Goal: Task Accomplishment & Management: Use online tool/utility

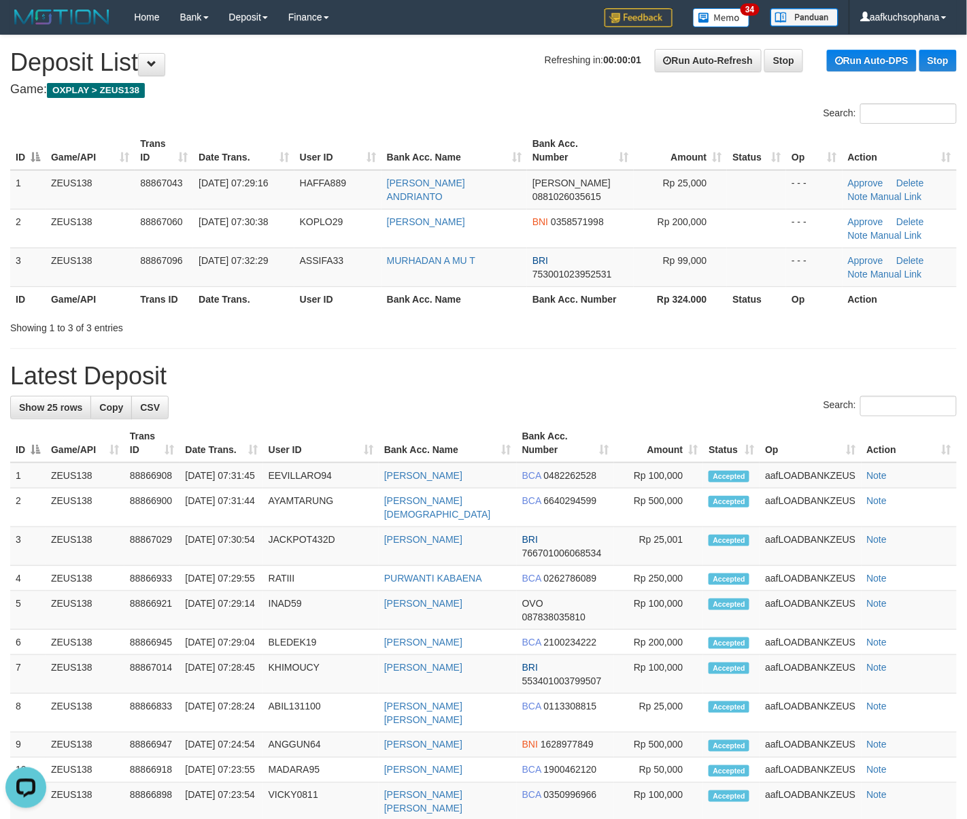
drag, startPoint x: 700, startPoint y: 325, endPoint x: 806, endPoint y: 355, distance: 110.2
click at [719, 341] on div "**********" at bounding box center [483, 703] width 967 height 1337
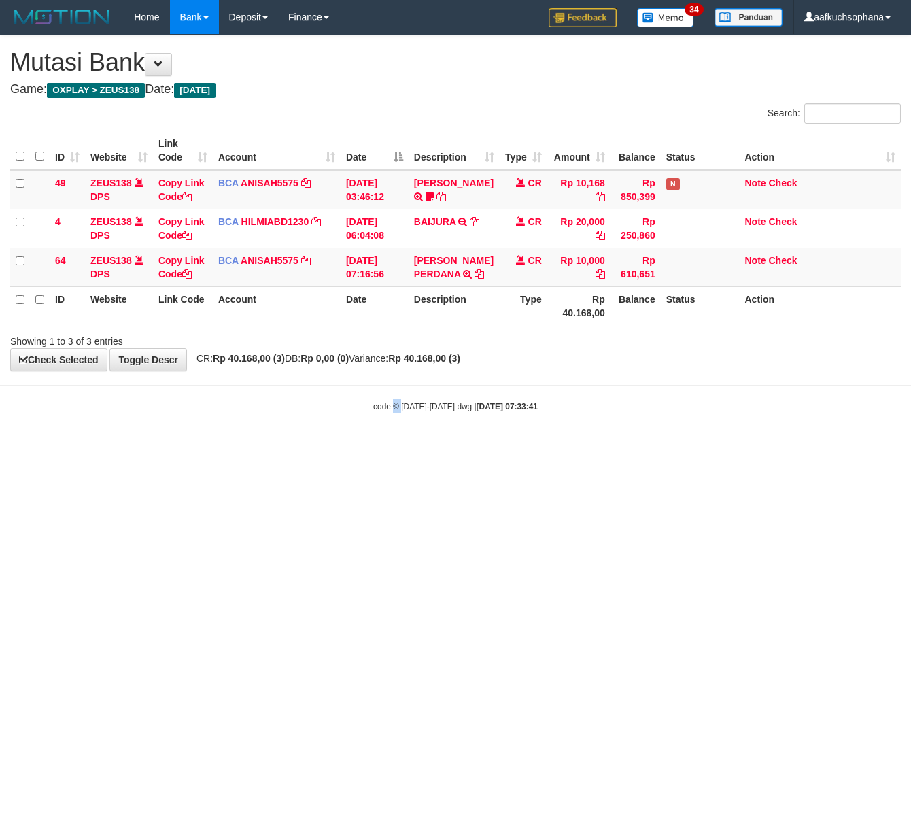
click at [390, 447] on html "Toggle navigation Home Bank Account List Load By Website Group [OXPLAY] ZEUS138…" at bounding box center [455, 223] width 911 height 447
click at [175, 447] on html "Toggle navigation Home Bank Account List Load By Website Group [OXPLAY] ZEUS138…" at bounding box center [455, 223] width 911 height 447
drag, startPoint x: 431, startPoint y: 553, endPoint x: 401, endPoint y: 552, distance: 29.9
click at [428, 447] on html "Toggle navigation Home Bank Account List Load By Website Group [OXPLAY] ZEUS138…" at bounding box center [455, 223] width 911 height 447
click at [401, 447] on html "Toggle navigation Home Bank Account List Load By Website Group [OXPLAY] ZEUS138…" at bounding box center [455, 223] width 911 height 447
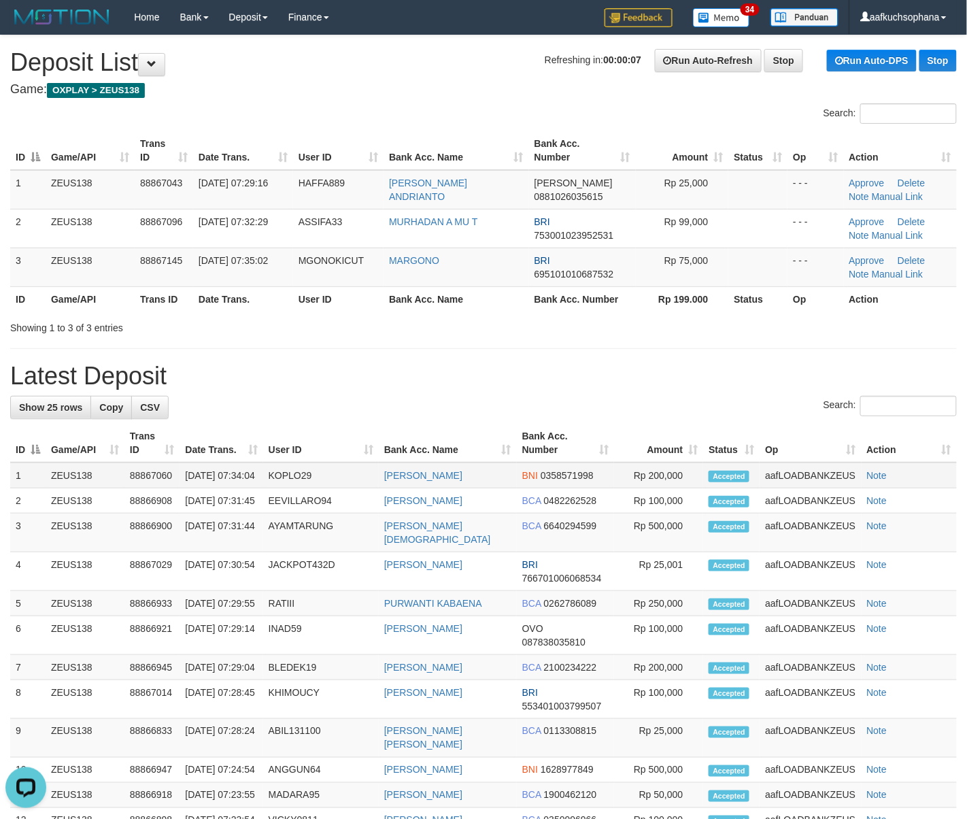
drag, startPoint x: 515, startPoint y: 392, endPoint x: 740, endPoint y: 487, distance: 244.6
click at [523, 397] on div "**********" at bounding box center [483, 697] width 967 height 1324
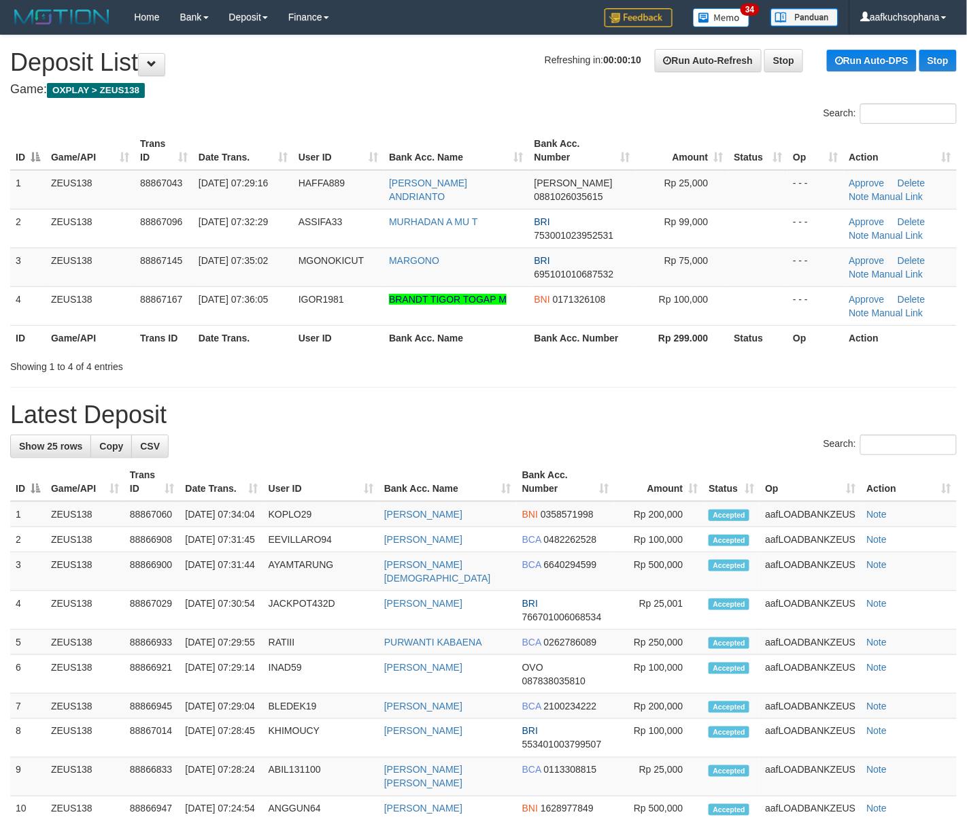
click at [743, 385] on div "**********" at bounding box center [483, 716] width 967 height 1362
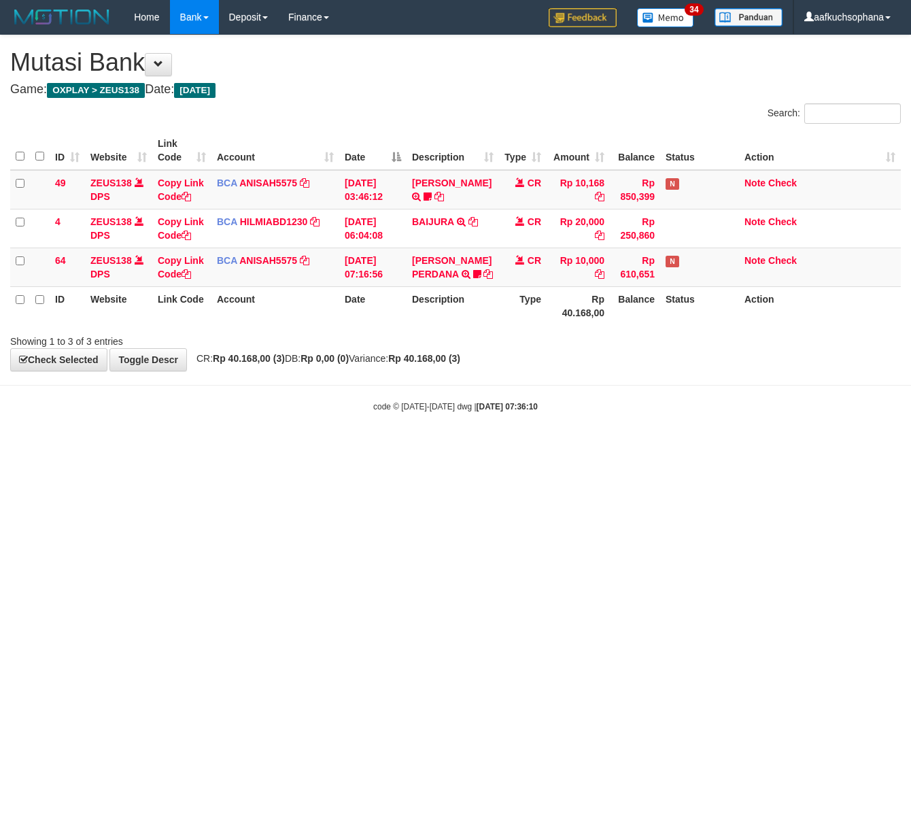
drag, startPoint x: 271, startPoint y: 547, endPoint x: 44, endPoint y: 515, distance: 229.3
click at [269, 447] on html "Toggle navigation Home Bank Account List Load By Website Group [OXPLAY] ZEUS138…" at bounding box center [455, 223] width 911 height 447
drag, startPoint x: 150, startPoint y: 653, endPoint x: 134, endPoint y: 626, distance: 31.7
click at [148, 447] on html "Toggle navigation Home Bank Account List Load By Website Group [OXPLAY] ZEUS138…" at bounding box center [455, 223] width 911 height 447
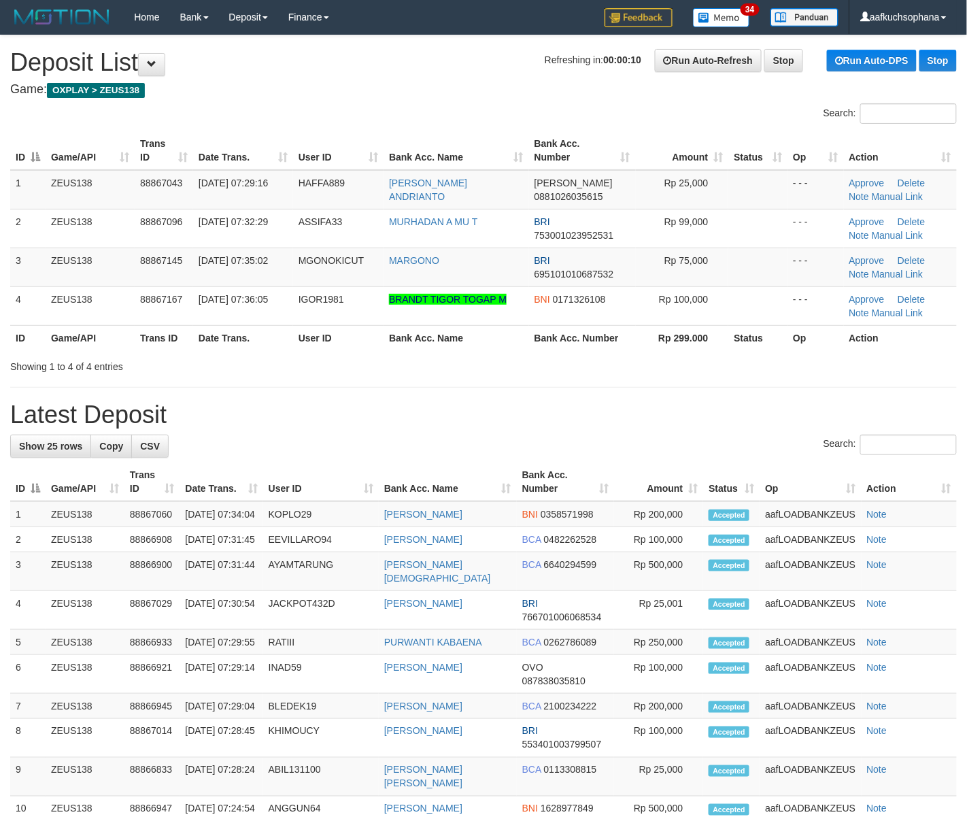
click at [711, 430] on div "**********" at bounding box center [483, 716] width 967 height 1362
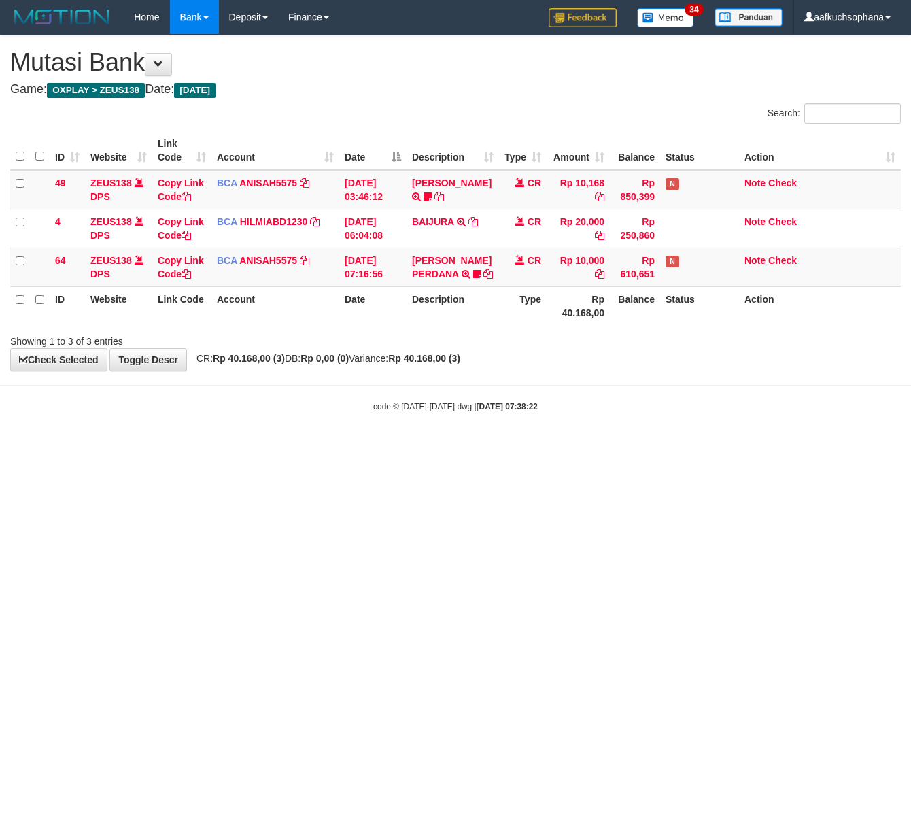
click at [560, 447] on html "Toggle navigation Home Bank Account List Load By Website Group [OXPLAY] ZEUS138…" at bounding box center [455, 223] width 911 height 447
click at [530, 447] on html "Toggle navigation Home Bank Account List Load By Website Group [OXPLAY] ZEUS138…" at bounding box center [455, 223] width 911 height 447
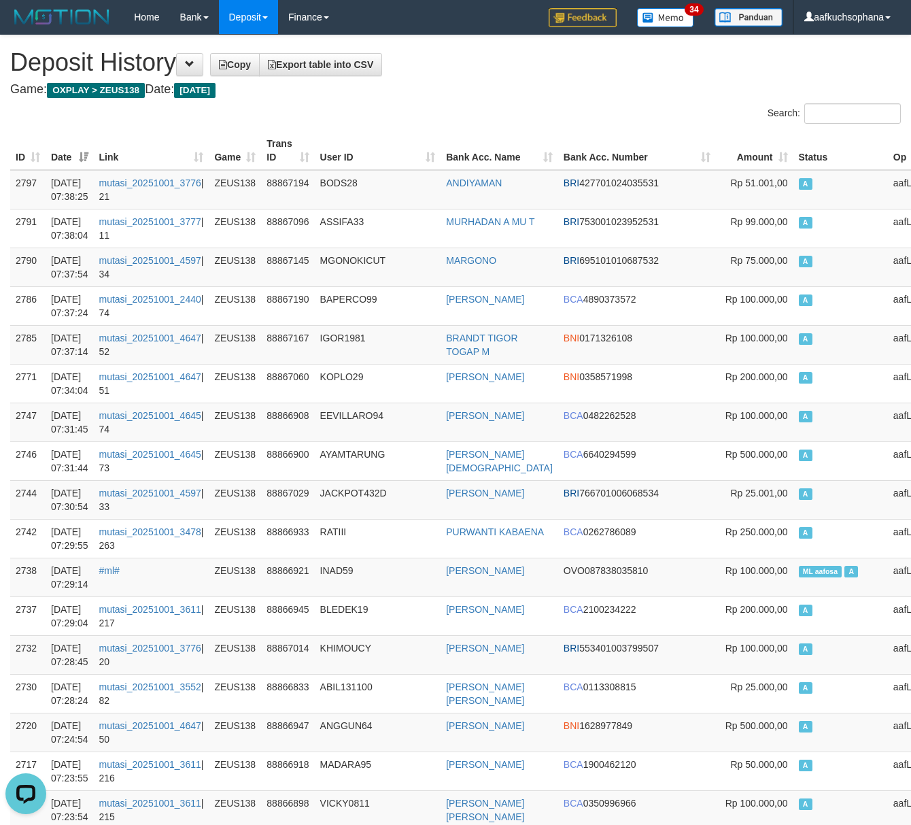
drag, startPoint x: 490, startPoint y: 82, endPoint x: 436, endPoint y: 46, distance: 64.3
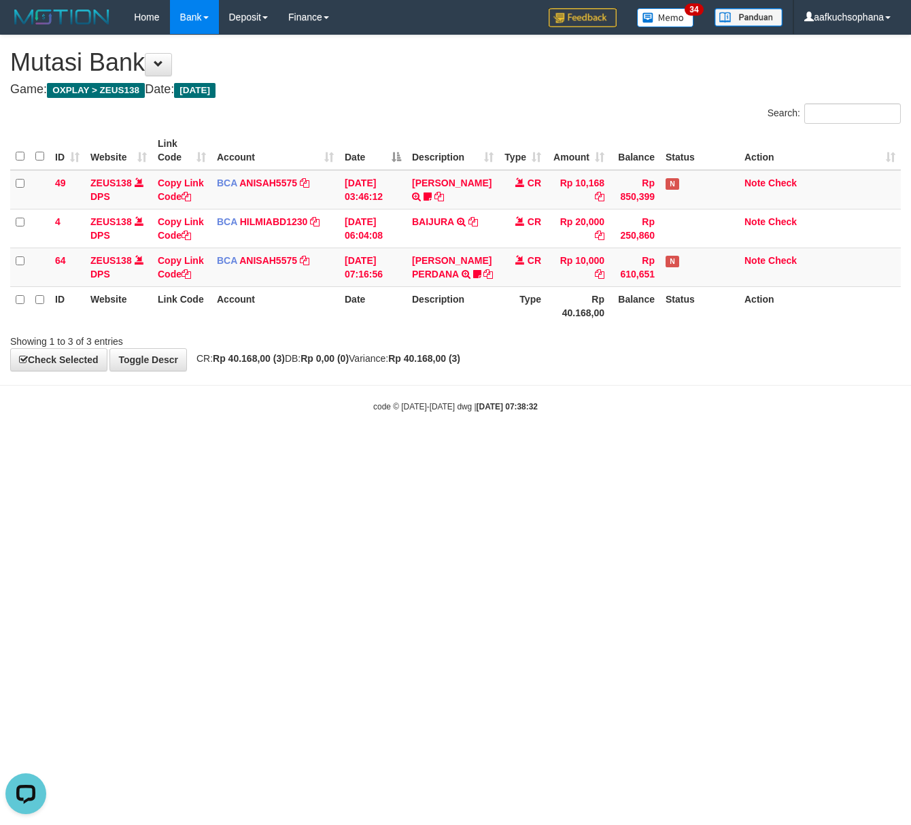
drag, startPoint x: 526, startPoint y: 609, endPoint x: 456, endPoint y: 564, distance: 83.5
click at [523, 447] on html "Toggle navigation Home Bank Account List Load By Website Group [OXPLAY] ZEUS138…" at bounding box center [455, 223] width 911 height 447
drag, startPoint x: 455, startPoint y: 563, endPoint x: 316, endPoint y: 501, distance: 151.9
click at [460, 447] on html "Toggle navigation Home Bank Account List Load By Website Group [OXPLAY] ZEUS138…" at bounding box center [455, 223] width 911 height 447
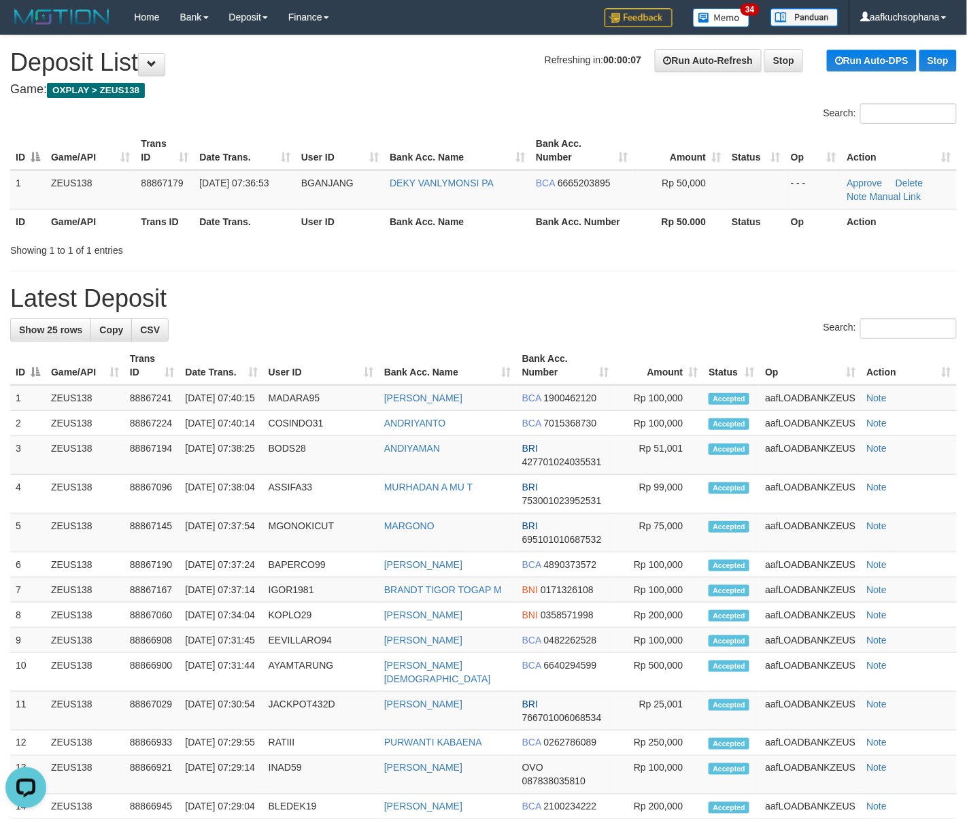
click at [710, 292] on h1 "Latest Deposit" at bounding box center [483, 298] width 946 height 27
click at [672, 275] on div "**********" at bounding box center [483, 651] width 967 height 1233
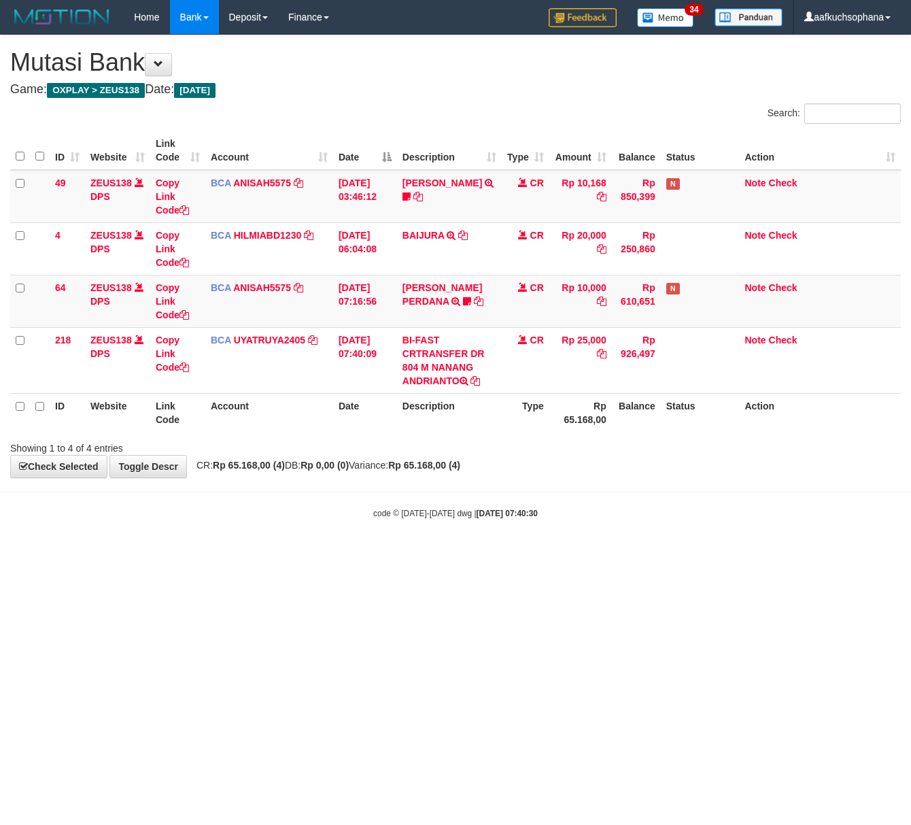
click at [273, 496] on body "Toggle navigation Home Bank Account List Load By Website Group [OXPLAY] ZEUS138…" at bounding box center [455, 276] width 911 height 553
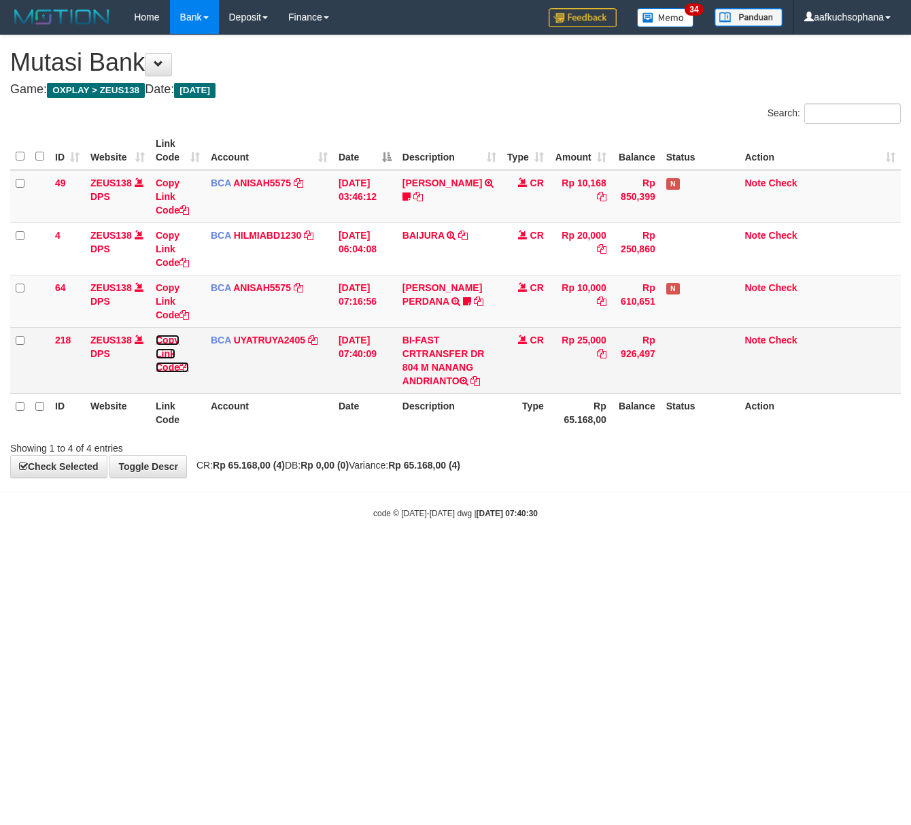
click at [186, 365] on icon at bounding box center [184, 367] width 10 height 10
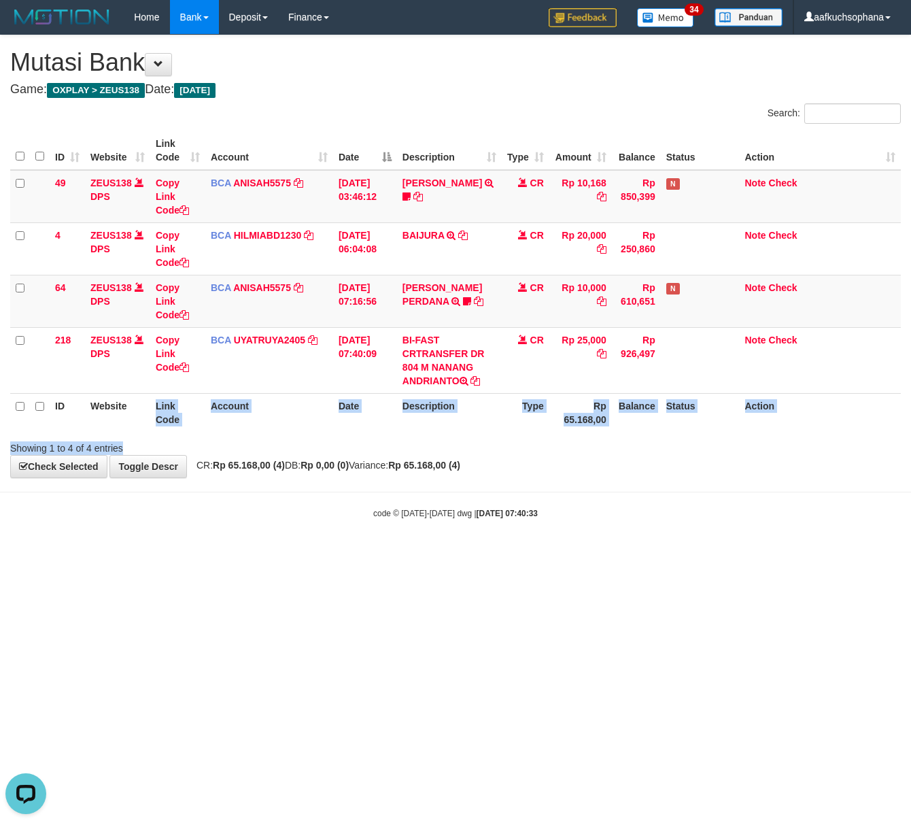
click at [156, 449] on div "Search: ID Website Link Code Account Date Description Type Amount Balance Statu…" at bounding box center [455, 278] width 891 height 351
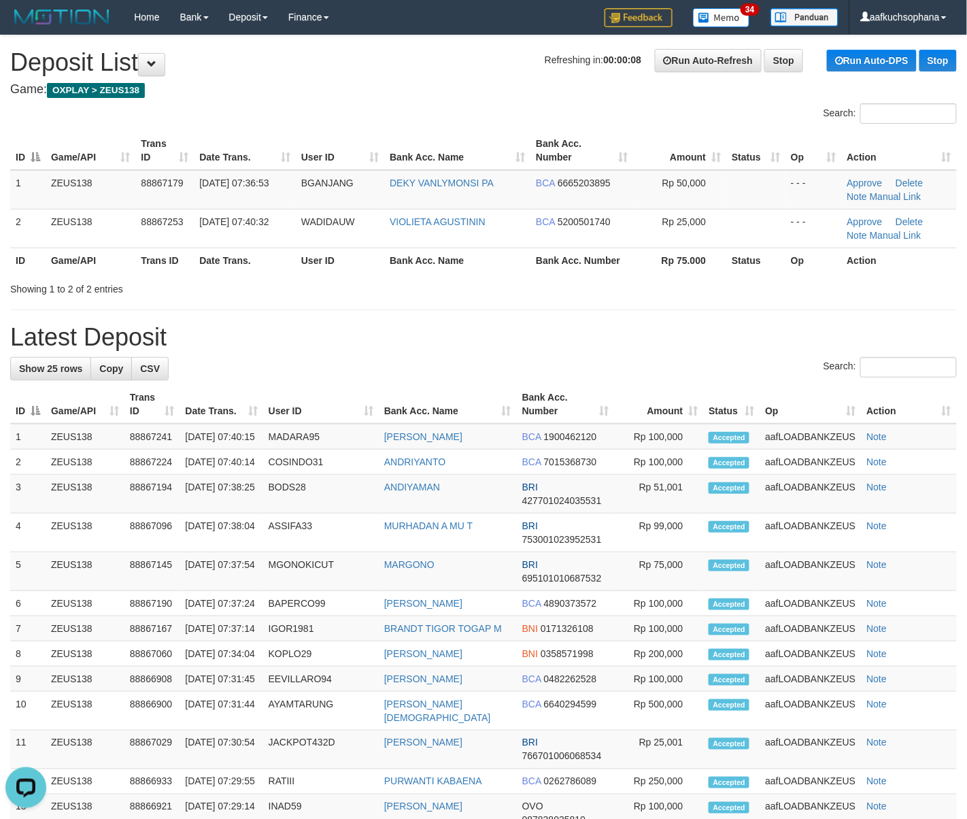
drag, startPoint x: 725, startPoint y: 292, endPoint x: 759, endPoint y: 297, distance: 35.1
click at [729, 297] on div "**********" at bounding box center [483, 670] width 967 height 1271
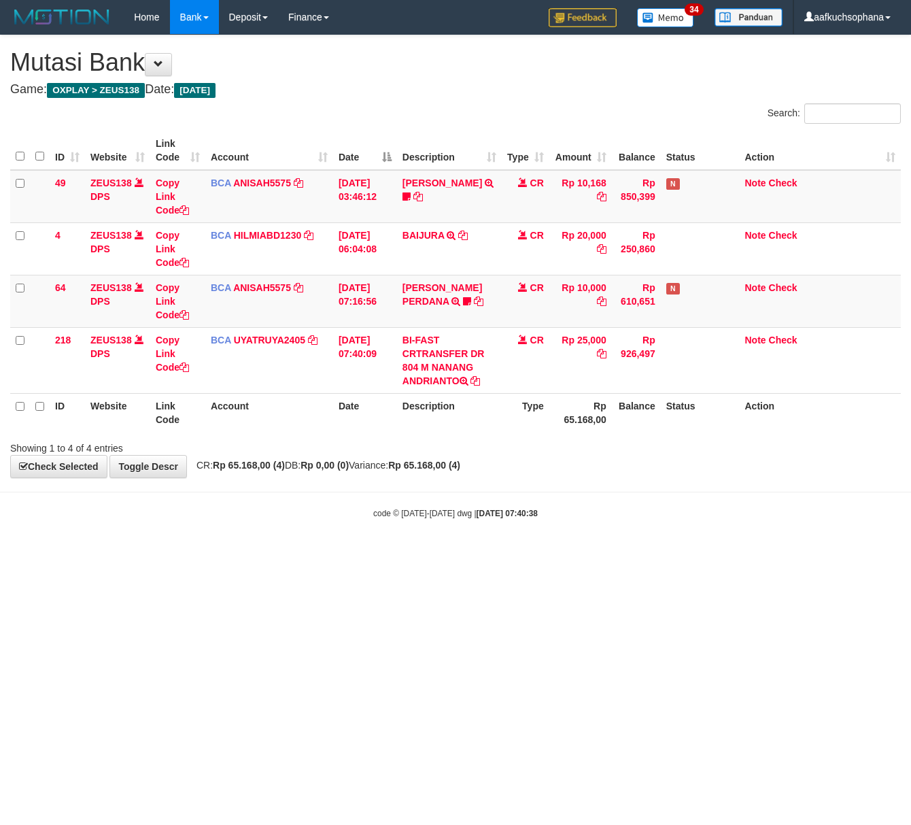
click at [270, 553] on html "Toggle navigation Home Bank Account List Load By Website Group [OXPLAY] ZEUS138…" at bounding box center [455, 276] width 911 height 553
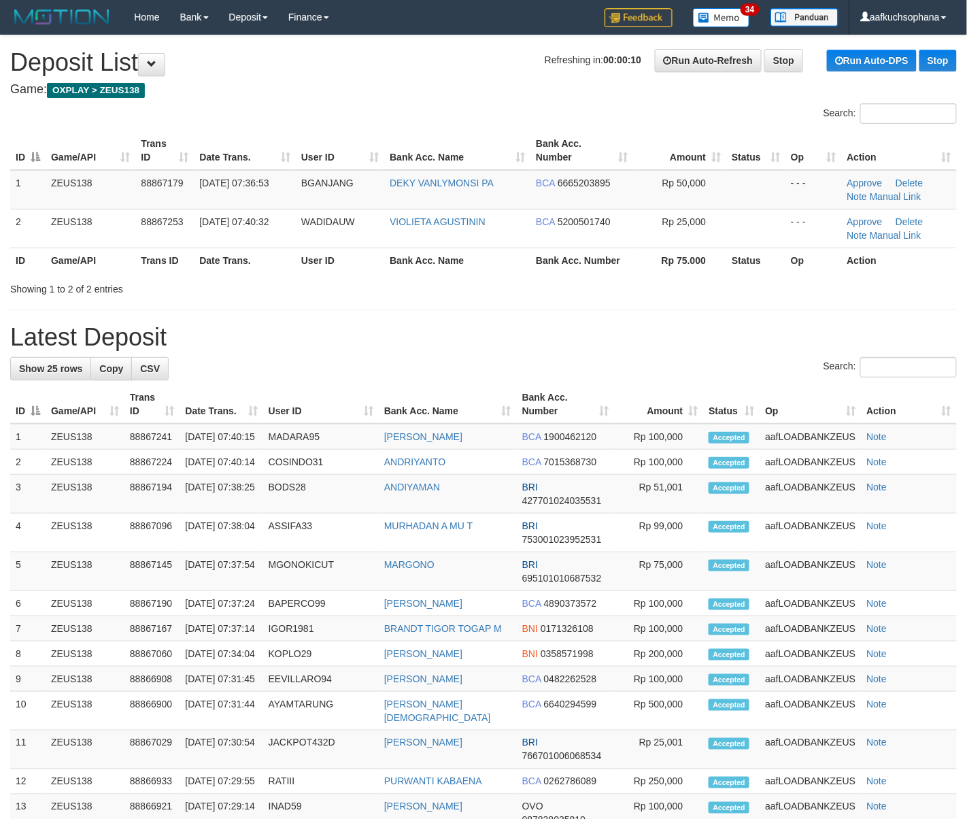
click at [639, 310] on hr at bounding box center [483, 309] width 946 height 1
drag, startPoint x: 574, startPoint y: 347, endPoint x: 351, endPoint y: 305, distance: 227.6
click at [574, 347] on h1 "Latest Deposit" at bounding box center [483, 337] width 946 height 27
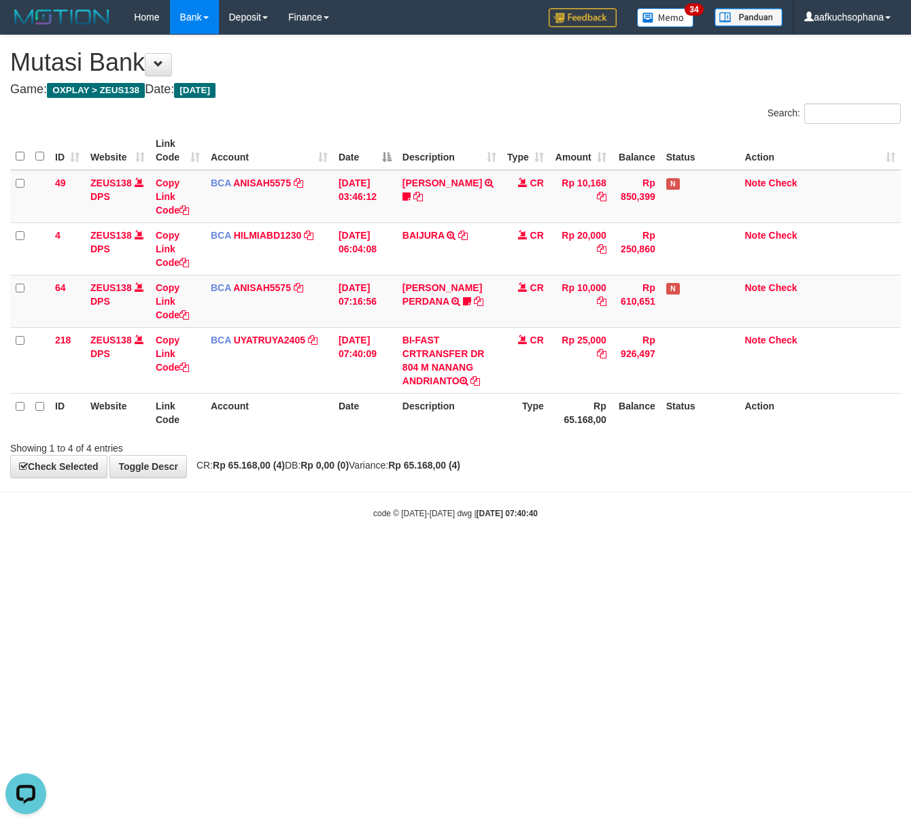
click at [186, 553] on html "Toggle navigation Home Bank Account List Load By Website Group [OXPLAY] ZEUS138…" at bounding box center [455, 276] width 911 height 553
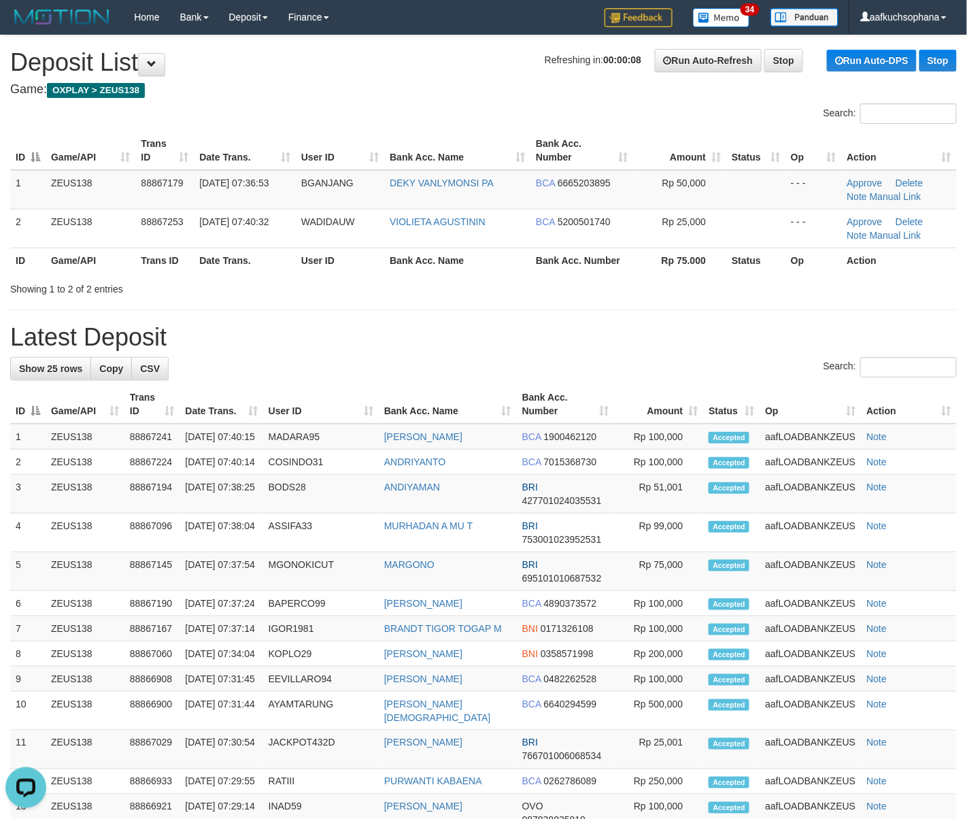
click at [438, 355] on div "**********" at bounding box center [483, 670] width 967 height 1271
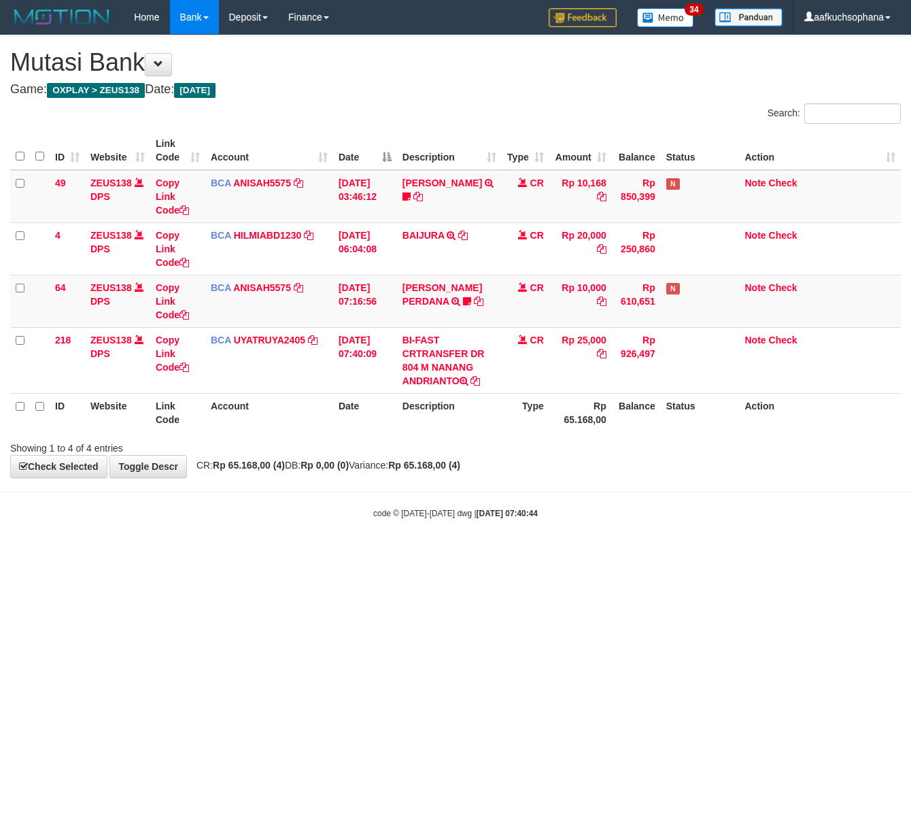
click at [284, 553] on html "Toggle navigation Home Bank Account List Load By Website Group [OXPLAY] ZEUS138…" at bounding box center [455, 276] width 911 height 553
drag, startPoint x: 324, startPoint y: 601, endPoint x: 265, endPoint y: 219, distance: 386.5
click at [322, 553] on html "Toggle navigation Home Bank Account List Load By Website Group [OXPLAY] ZEUS138…" at bounding box center [455, 276] width 911 height 553
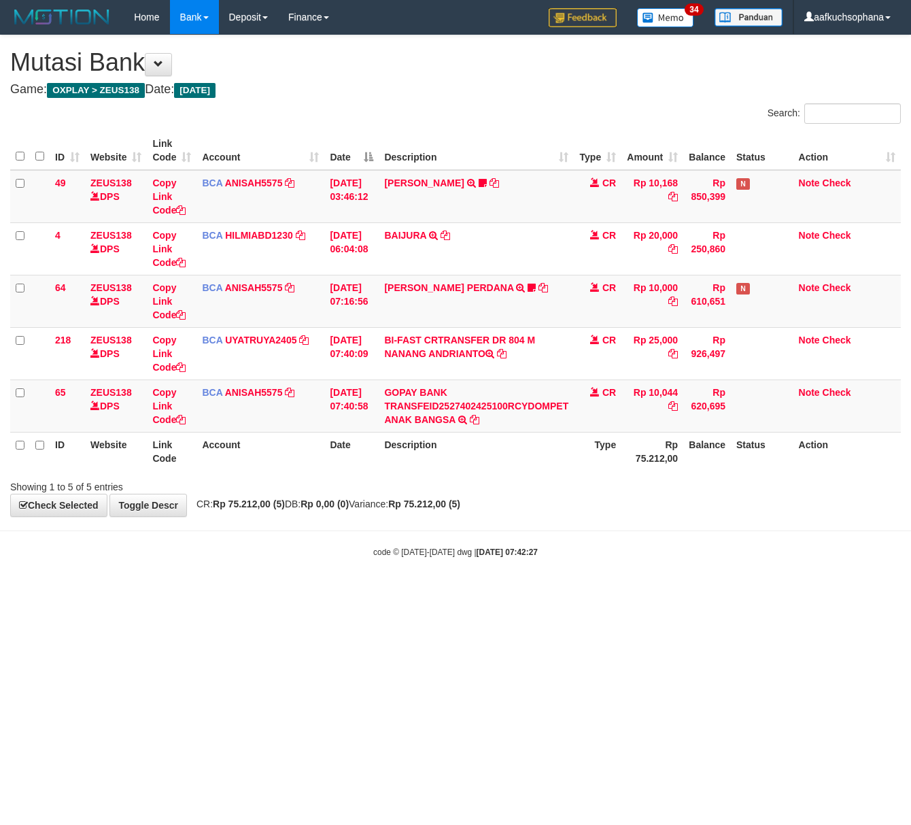
drag, startPoint x: 601, startPoint y: 647, endPoint x: 613, endPoint y: 639, distance: 14.7
click at [613, 592] on html "Toggle navigation Home Bank Account List Load By Website Group [OXPLAY] ZEUS138…" at bounding box center [455, 296] width 911 height 592
click at [482, 542] on body "Toggle navigation Home Bank Account List Load By Website Group [OXPLAY] ZEUS138…" at bounding box center [455, 296] width 911 height 592
click at [589, 592] on html "Toggle navigation Home Bank Account List Load By Website Group [OXPLAY] ZEUS138…" at bounding box center [455, 296] width 911 height 592
drag, startPoint x: 536, startPoint y: 642, endPoint x: 284, endPoint y: 557, distance: 265.5
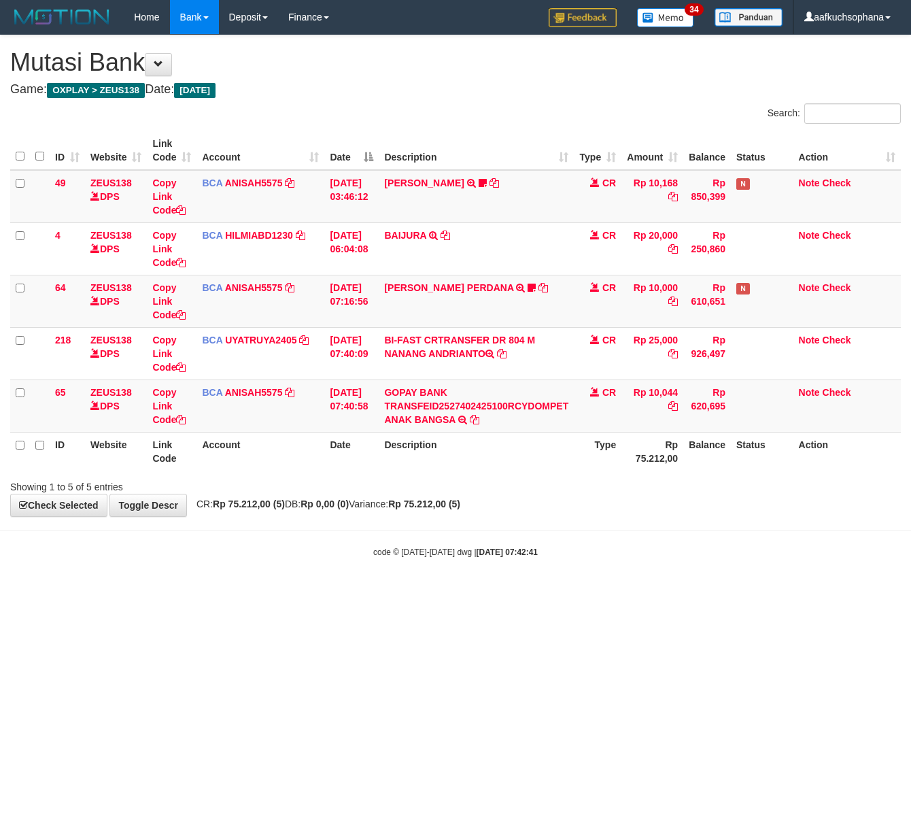
click at [502, 592] on html "Toggle navigation Home Bank Account List Load By Website Group [OXPLAY] ZEUS138…" at bounding box center [455, 296] width 911 height 592
click at [267, 592] on html "Toggle navigation Home Bank Account List Load By Website Group [OXPLAY] ZEUS138…" at bounding box center [455, 296] width 911 height 592
click at [308, 592] on html "Toggle navigation Home Bank Account List Load By Website Group [OXPLAY] ZEUS138…" at bounding box center [455, 296] width 911 height 592
drag, startPoint x: 386, startPoint y: 668, endPoint x: 398, endPoint y: 672, distance: 12.9
click at [387, 592] on html "Toggle navigation Home Bank Account List Load By Website Group [OXPLAY] ZEUS138…" at bounding box center [455, 296] width 911 height 592
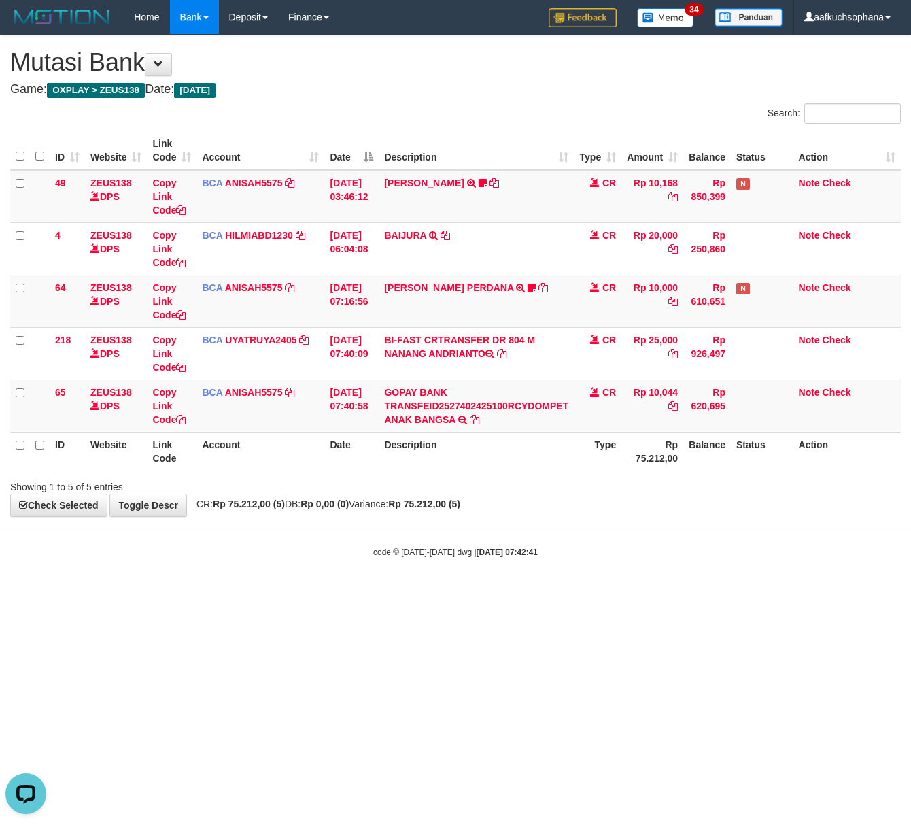
click at [423, 592] on html "Toggle navigation Home Bank Account List Load By Website Group [OXPLAY] ZEUS138…" at bounding box center [455, 296] width 911 height 592
click at [509, 592] on html "Toggle navigation Home Bank Account List Load By Website Group [OXPLAY] ZEUS138…" at bounding box center [455, 296] width 911 height 592
click at [521, 592] on html "Toggle navigation Home Bank Account List Load By Website Group [OXPLAY] ZEUS138…" at bounding box center [455, 296] width 911 height 592
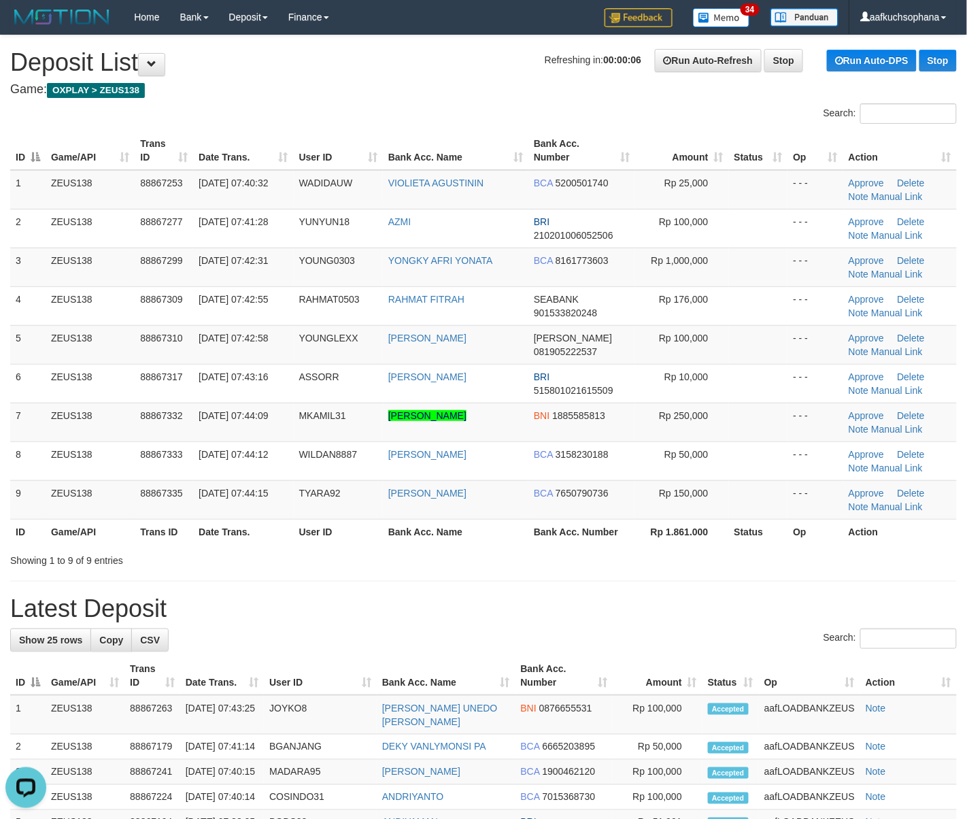
drag, startPoint x: 789, startPoint y: 555, endPoint x: 906, endPoint y: 575, distance: 118.6
click at [812, 566] on div "Showing 1 to 9 of 9 entries" at bounding box center [483, 557] width 967 height 19
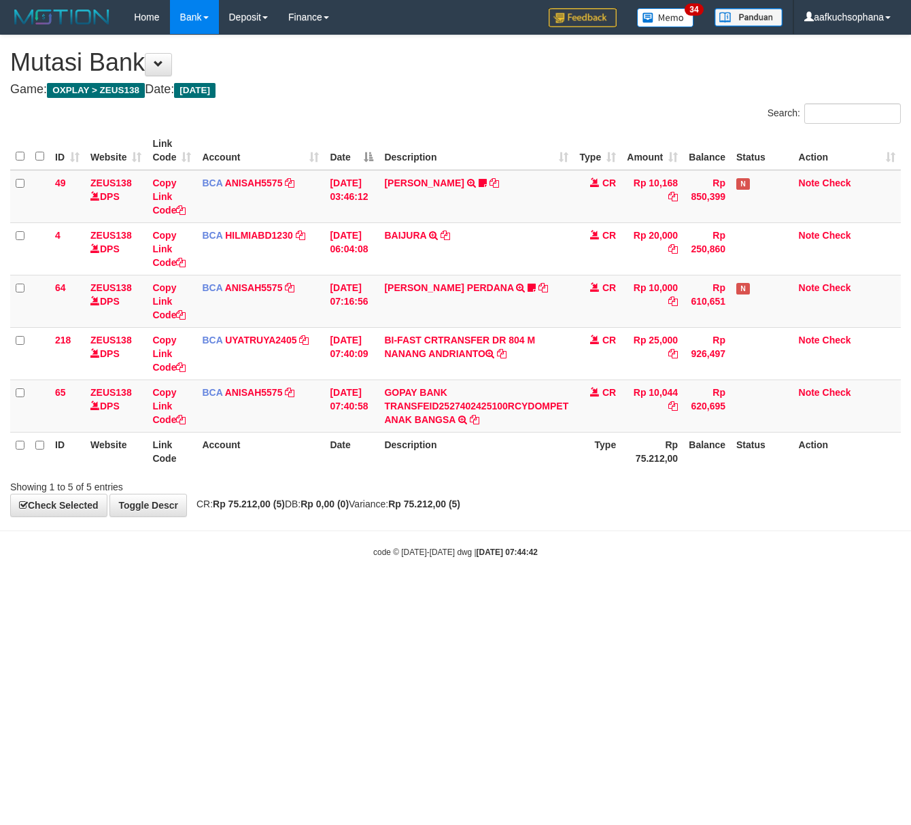
click at [143, 572] on body "Toggle navigation Home Bank Account List Load By Website Group [OXPLAY] ZEUS138…" at bounding box center [455, 296] width 911 height 592
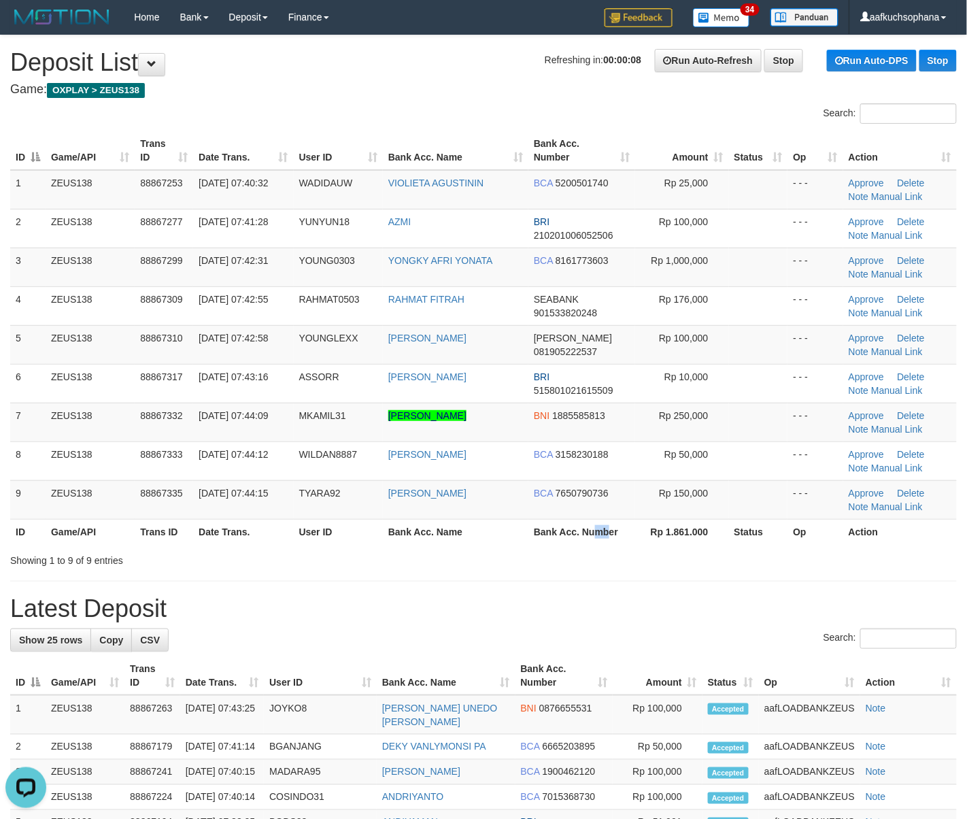
drag, startPoint x: 593, startPoint y: 534, endPoint x: 914, endPoint y: 604, distance: 329.1
click at [608, 544] on th "Bank Acc. Number" at bounding box center [581, 531] width 107 height 25
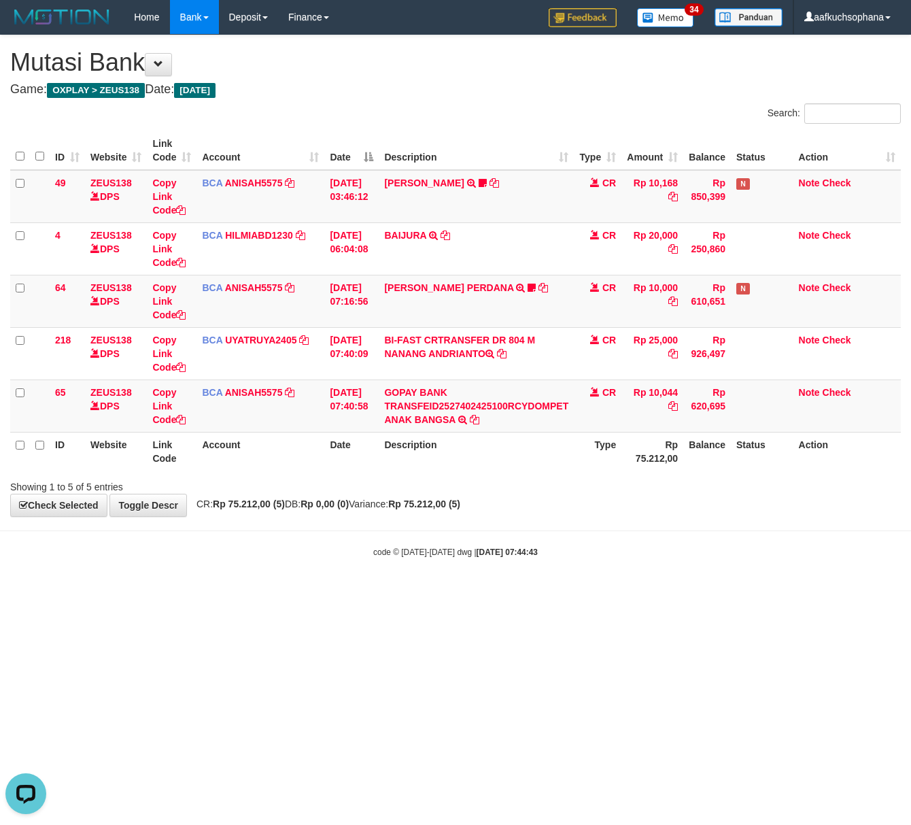
click at [297, 592] on html "Toggle navigation Home Bank Account List Load By Website Group [OXPLAY] ZEUS138…" at bounding box center [455, 296] width 911 height 592
click at [183, 592] on html "Toggle navigation Home Bank Account List Load By Website Group [OXPLAY] ZEUS138…" at bounding box center [455, 296] width 911 height 592
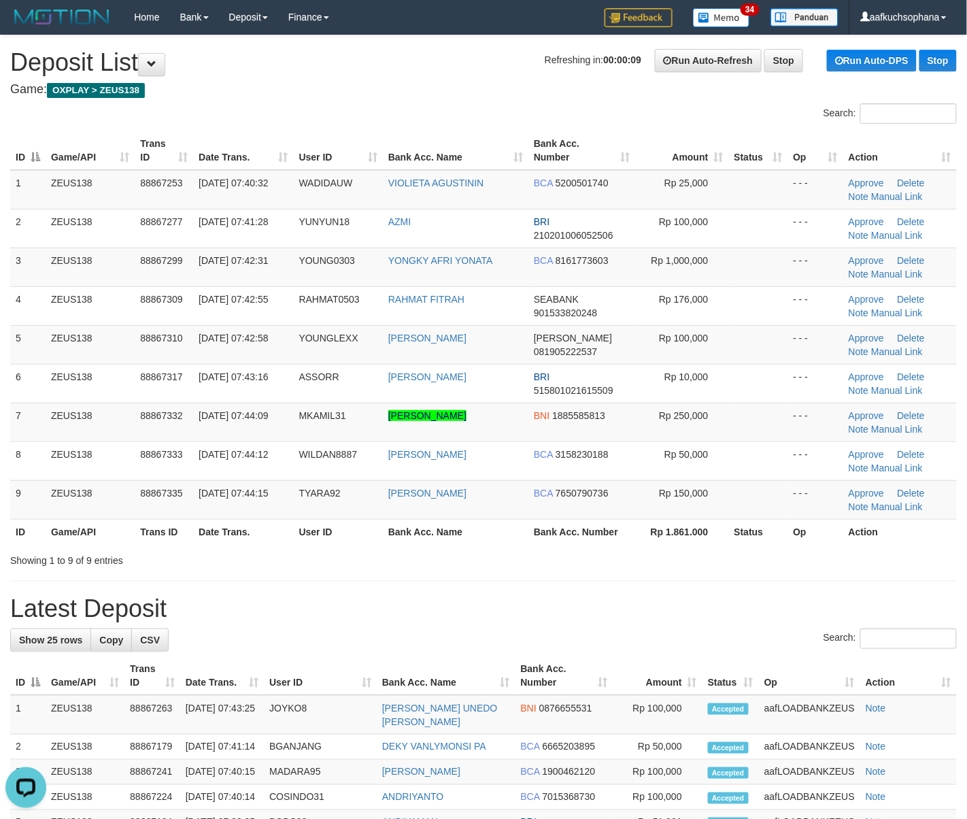
drag, startPoint x: 710, startPoint y: 532, endPoint x: 763, endPoint y: 572, distance: 66.9
click at [705, 536] on th "Rp 1.861.000" at bounding box center [681, 531] width 93 height 25
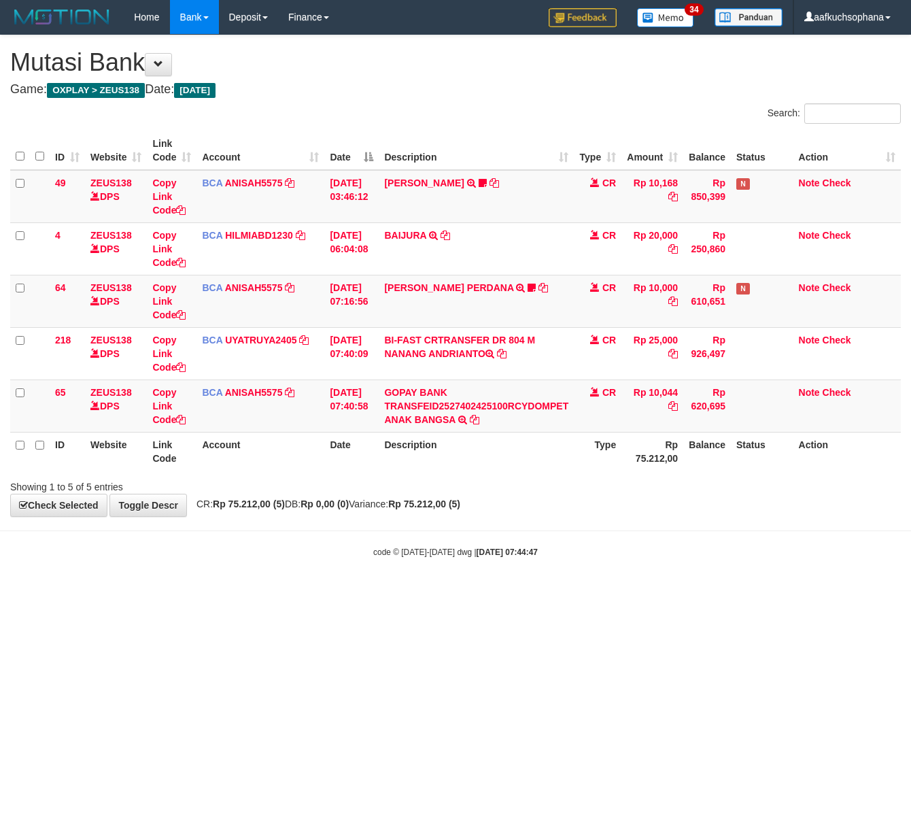
drag, startPoint x: 349, startPoint y: 640, endPoint x: 368, endPoint y: 653, distance: 22.6
click at [357, 592] on html "Toggle navigation Home Bank Account List Load By Website Group [OXPLAY] ZEUS138…" at bounding box center [455, 296] width 911 height 592
drag, startPoint x: 368, startPoint y: 653, endPoint x: 346, endPoint y: 648, distance: 22.9
click at [358, 592] on html "Toggle navigation Home Bank Account List Load By Website Group [OXPLAY] ZEUS138…" at bounding box center [455, 296] width 911 height 592
drag, startPoint x: 156, startPoint y: 657, endPoint x: 1, endPoint y: 623, distance: 159.4
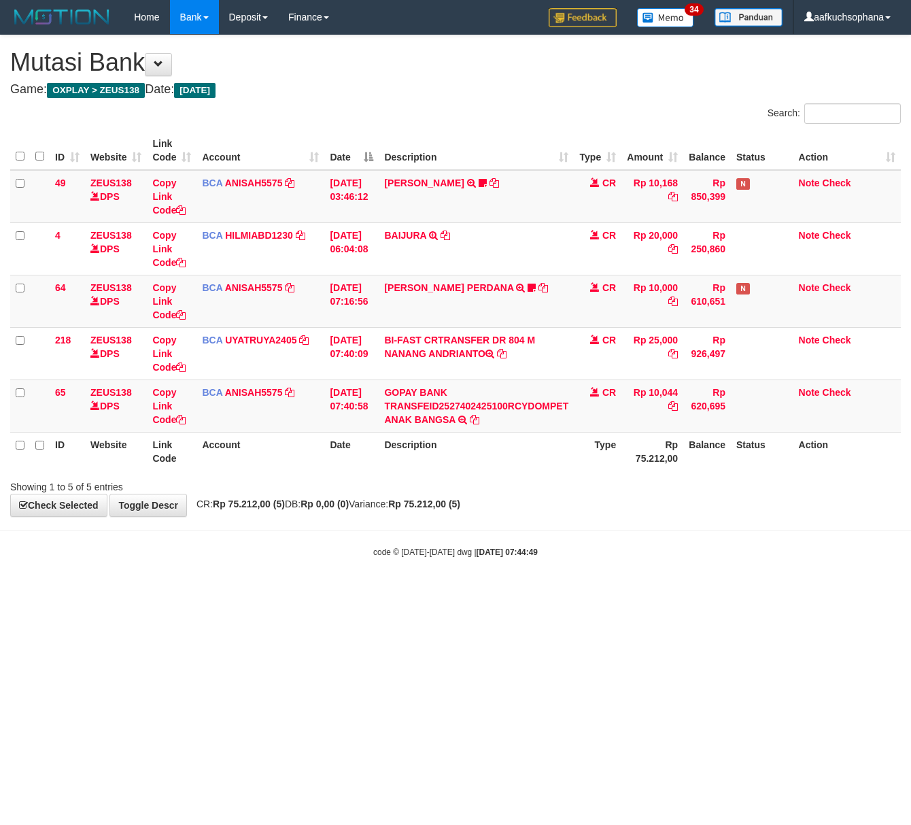
click at [114, 592] on html "Toggle navigation Home Bank Account List Load By Website Group [OXPLAY] ZEUS138…" at bounding box center [455, 296] width 911 height 592
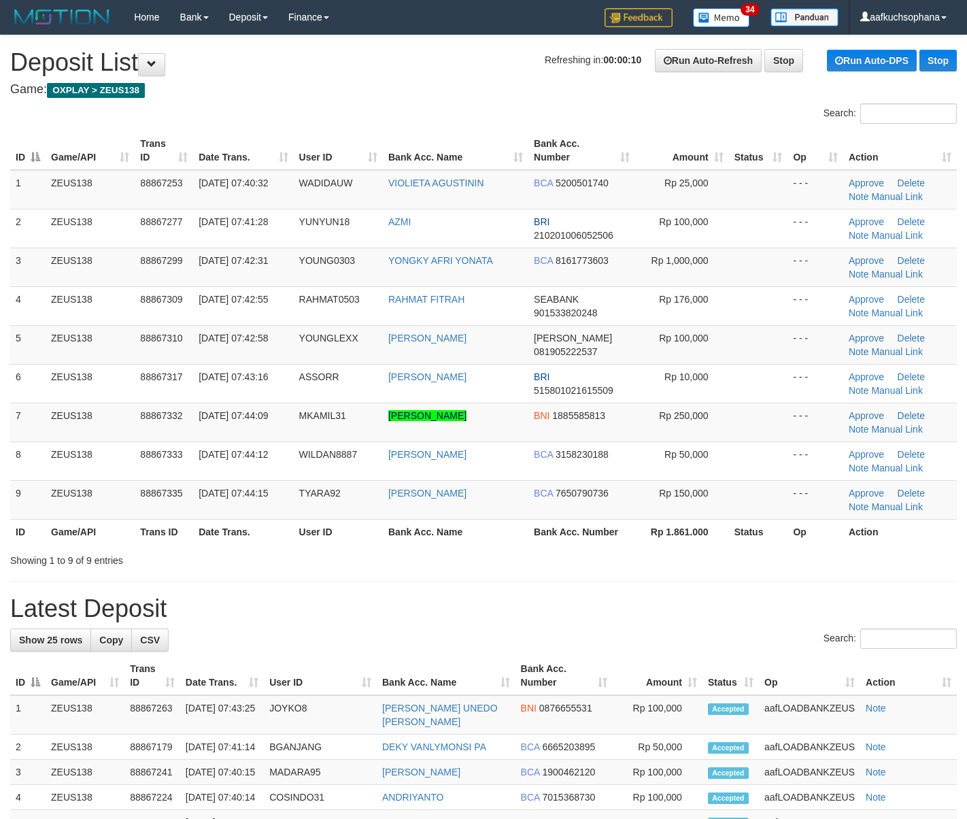
click at [626, 604] on h1 "Latest Deposit" at bounding box center [483, 608] width 946 height 27
drag, startPoint x: 517, startPoint y: 577, endPoint x: 562, endPoint y: 588, distance: 46.3
click at [526, 581] on div "**********" at bounding box center [483, 806] width 967 height 1543
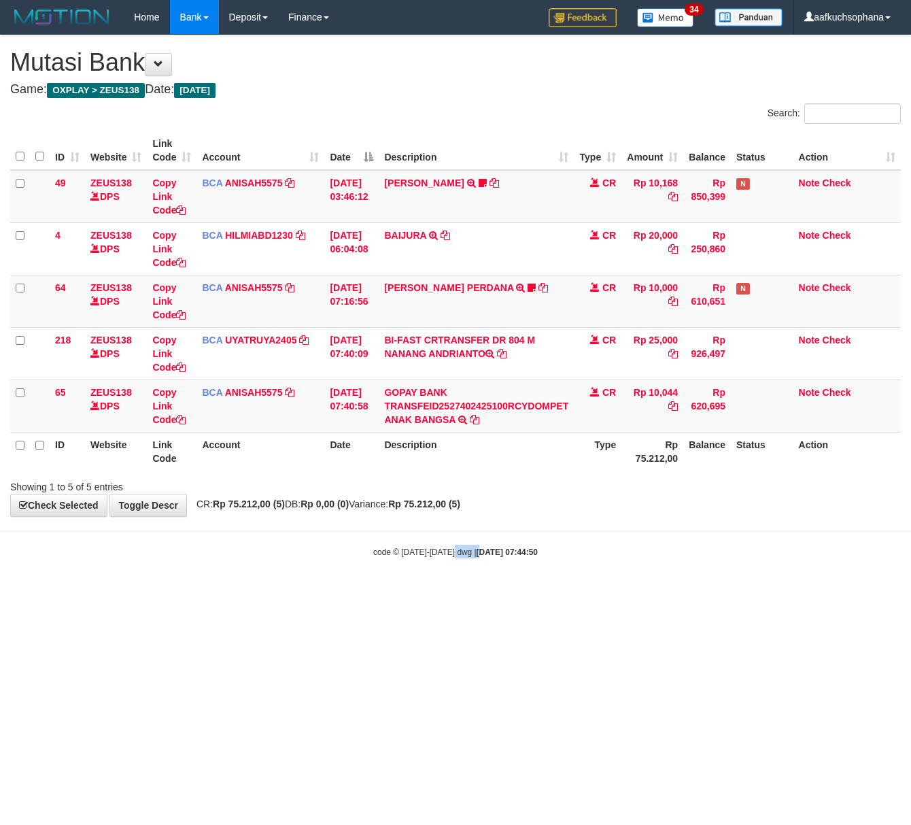
drag, startPoint x: 469, startPoint y: 594, endPoint x: 330, endPoint y: 560, distance: 143.5
click at [458, 592] on html "Toggle navigation Home Bank Account List Load By Website Group [OXPLAY] ZEUS138…" at bounding box center [455, 296] width 911 height 592
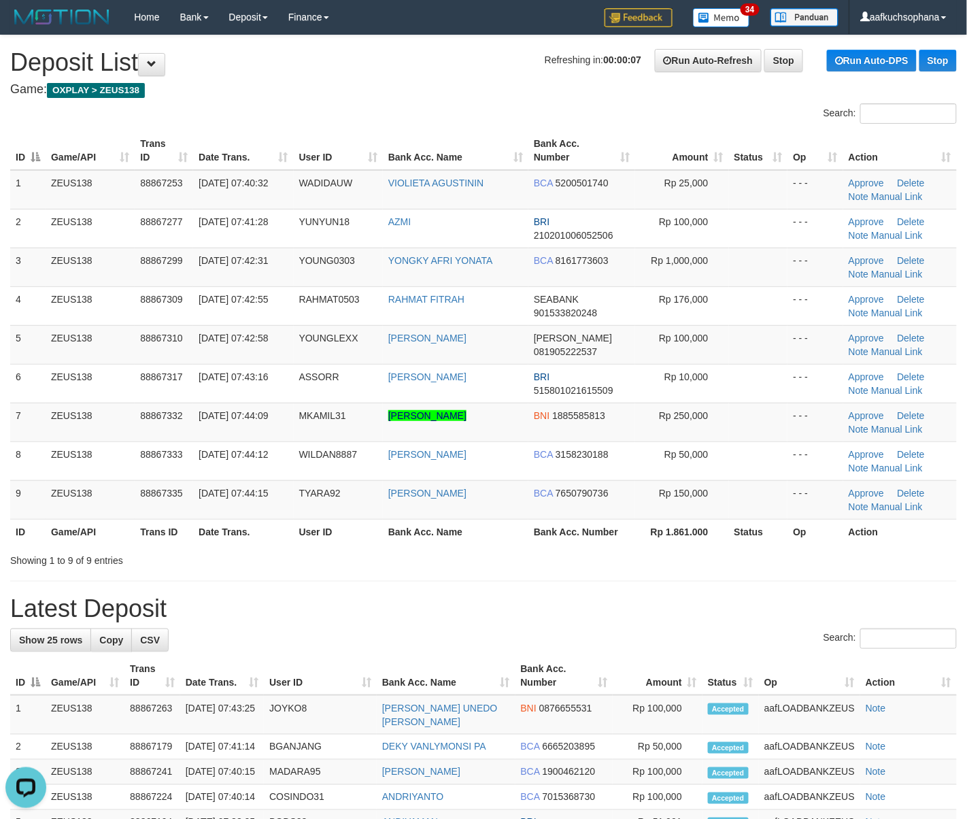
click at [484, 594] on div "**********" at bounding box center [483, 806] width 967 height 1543
drag, startPoint x: 746, startPoint y: 529, endPoint x: 978, endPoint y: 574, distance: 236.1
click at [762, 538] on th "Status" at bounding box center [758, 531] width 59 height 25
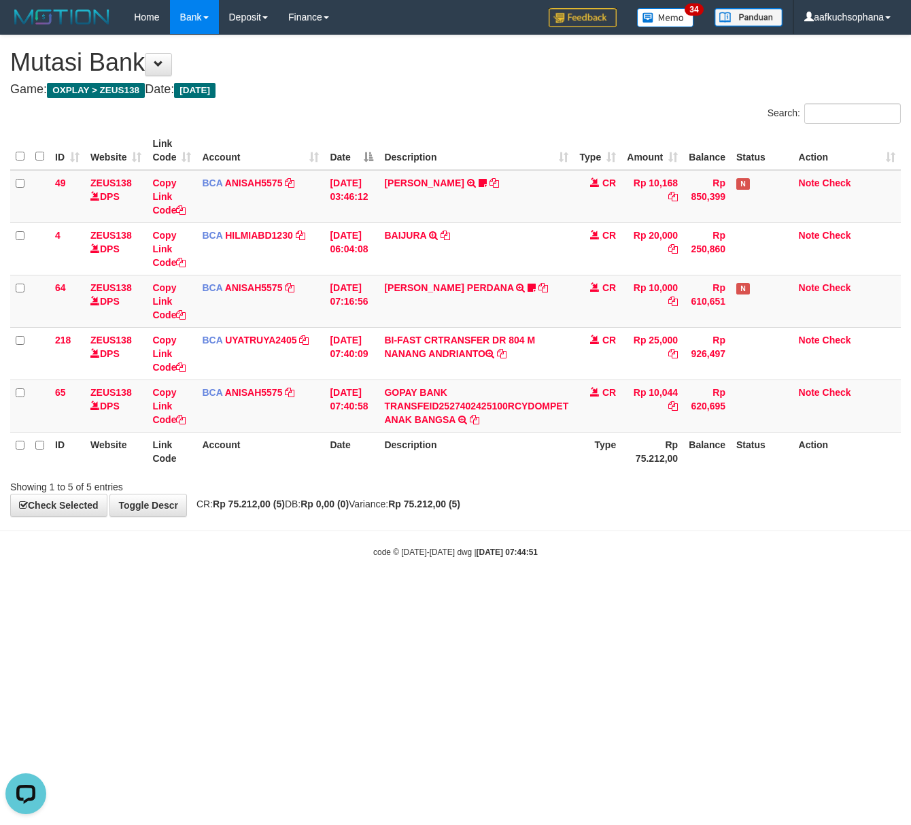
drag, startPoint x: 569, startPoint y: 629, endPoint x: 487, endPoint y: 631, distance: 81.6
click at [566, 592] on html "Toggle navigation Home Bank Account List Load By Website Group [OXPLAY] ZEUS138…" at bounding box center [455, 296] width 911 height 592
click at [243, 592] on html "Toggle navigation Home Bank Account List Load By Website Group [OXPLAY] ZEUS138…" at bounding box center [455, 296] width 911 height 592
click at [406, 592] on html "Toggle navigation Home Bank Account List Load By Website Group [OXPLAY] ZEUS138…" at bounding box center [455, 296] width 911 height 592
drag, startPoint x: 349, startPoint y: 693, endPoint x: 277, endPoint y: 667, distance: 76.2
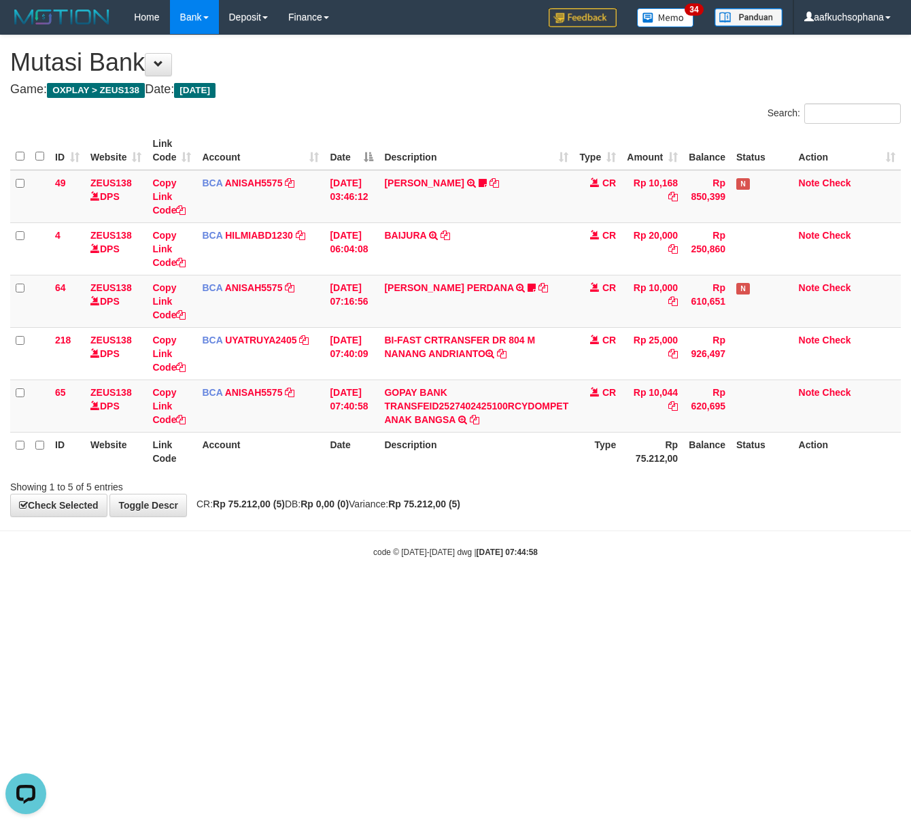
click at [352, 592] on html "Toggle navigation Home Bank Account List Load By Website Group [OXPLAY] ZEUS138…" at bounding box center [455, 296] width 911 height 592
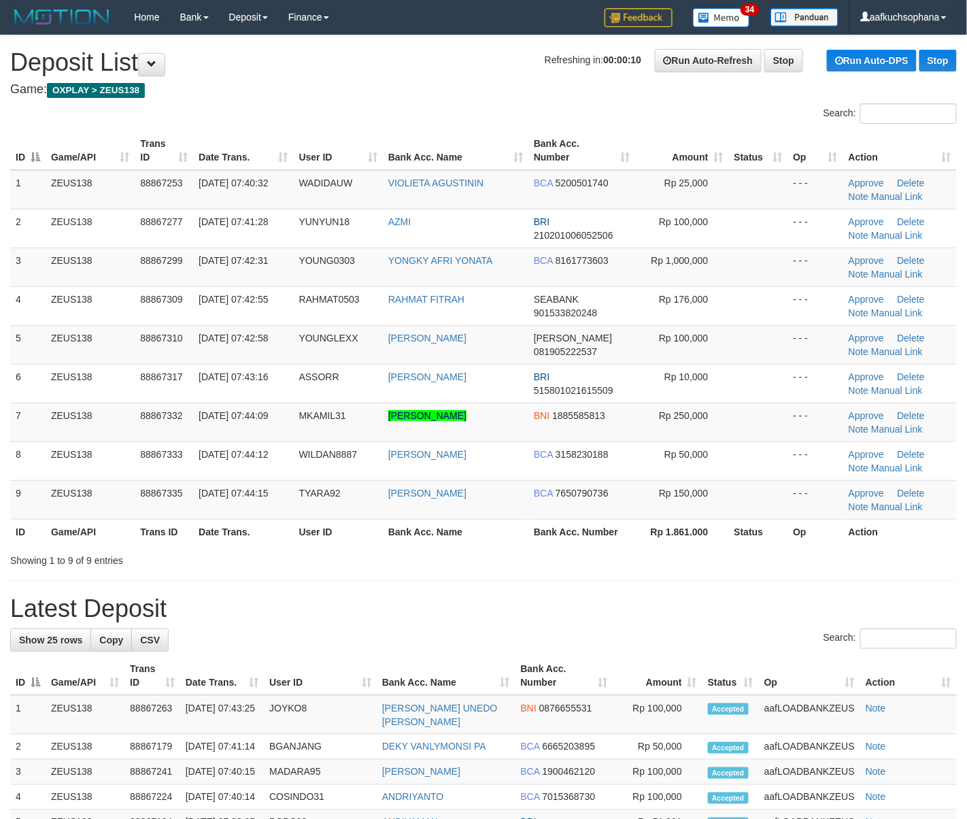
click at [785, 567] on div "Showing 1 to 9 of 9 entries" at bounding box center [483, 557] width 967 height 19
drag, startPoint x: 746, startPoint y: 586, endPoint x: 817, endPoint y: 594, distance: 70.5
click at [766, 593] on div "**********" at bounding box center [483, 806] width 967 height 1543
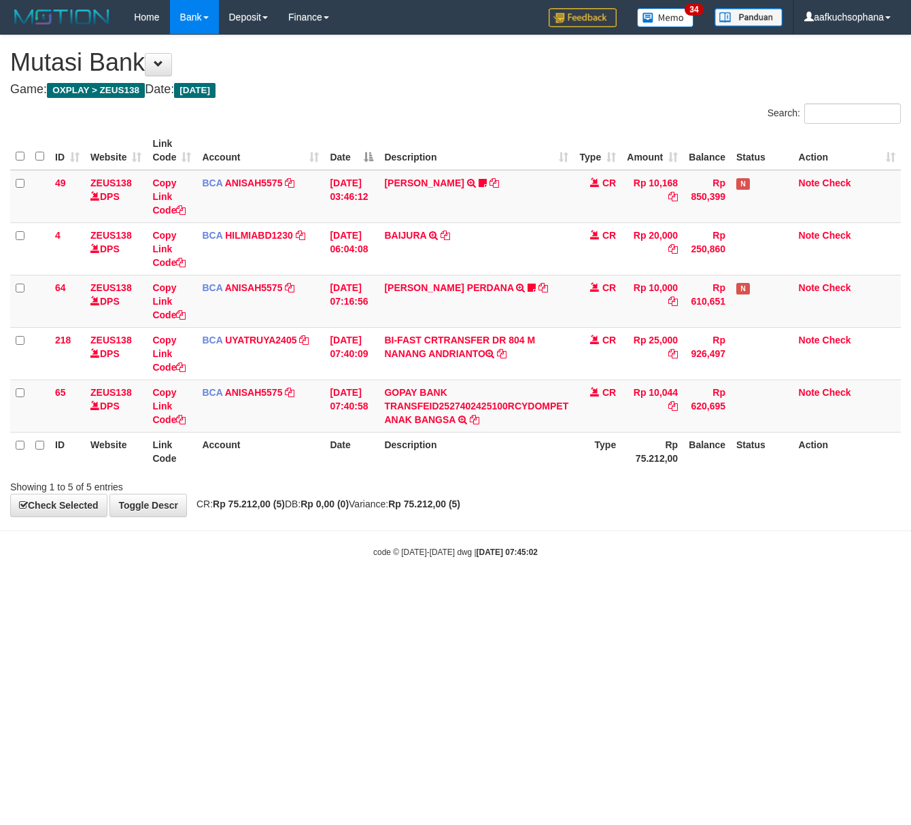
click at [277, 592] on html "Toggle navigation Home Bank Account List Load By Website Group [OXPLAY] ZEUS138…" at bounding box center [455, 296] width 911 height 592
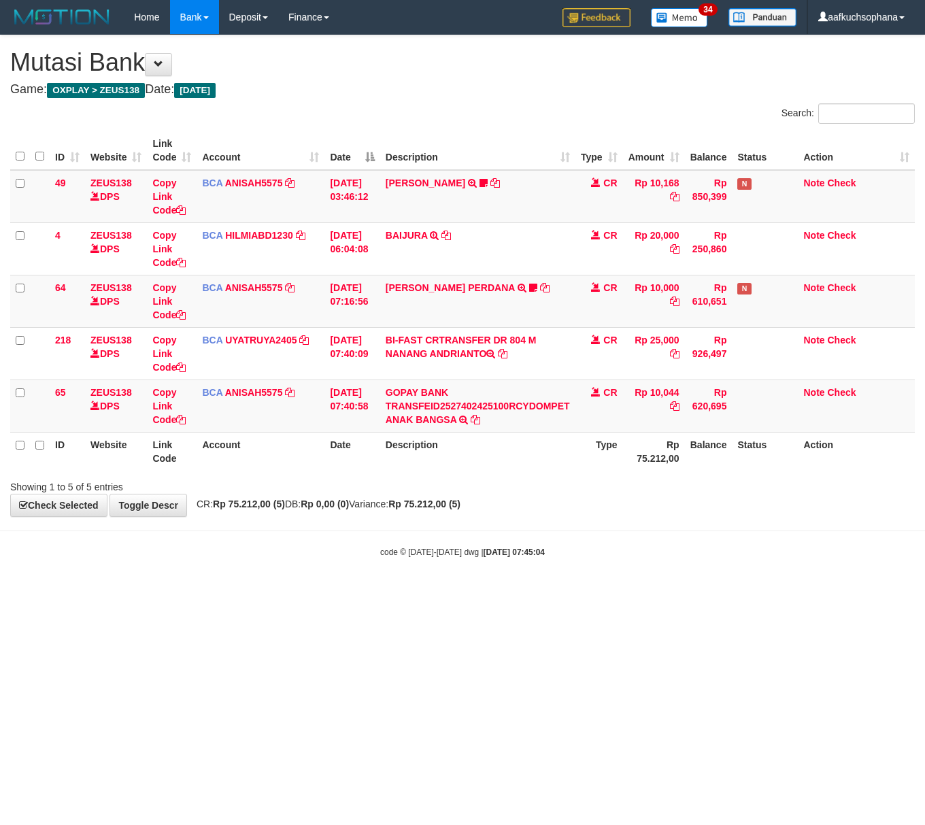
click at [441, 592] on html "Toggle navigation Home Bank Account List Load By Website Group [OXPLAY] ZEUS138…" at bounding box center [462, 296] width 925 height 592
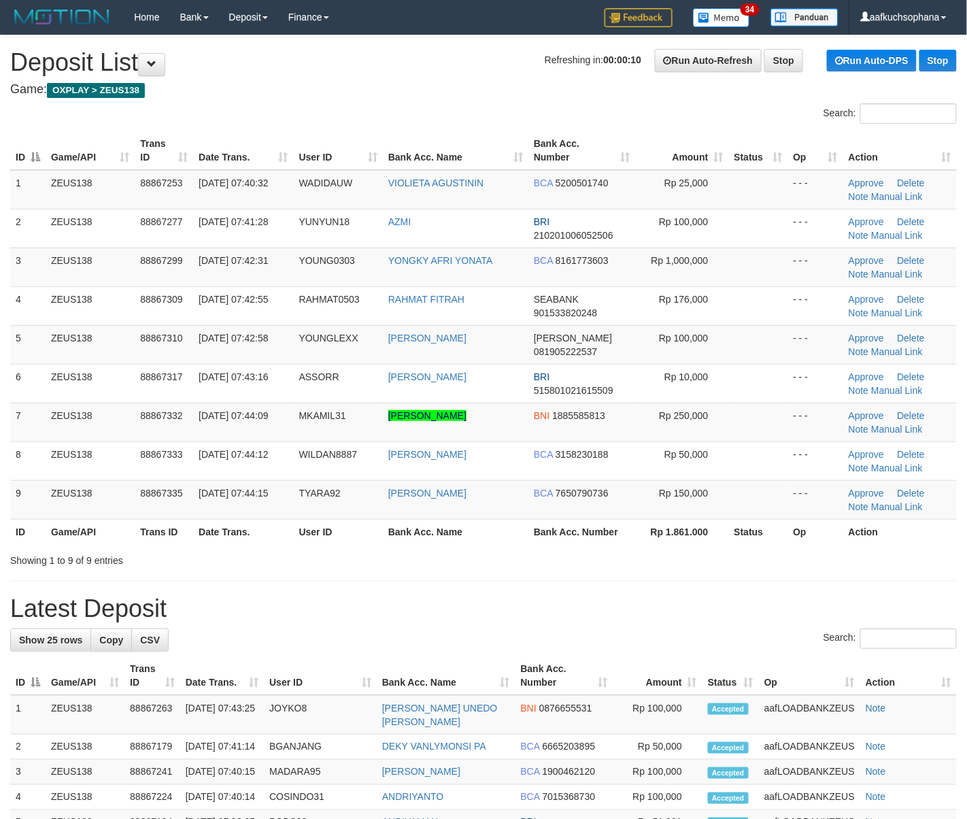
drag, startPoint x: 600, startPoint y: 617, endPoint x: 710, endPoint y: 621, distance: 110.9
click at [643, 620] on h1 "Latest Deposit" at bounding box center [483, 608] width 946 height 27
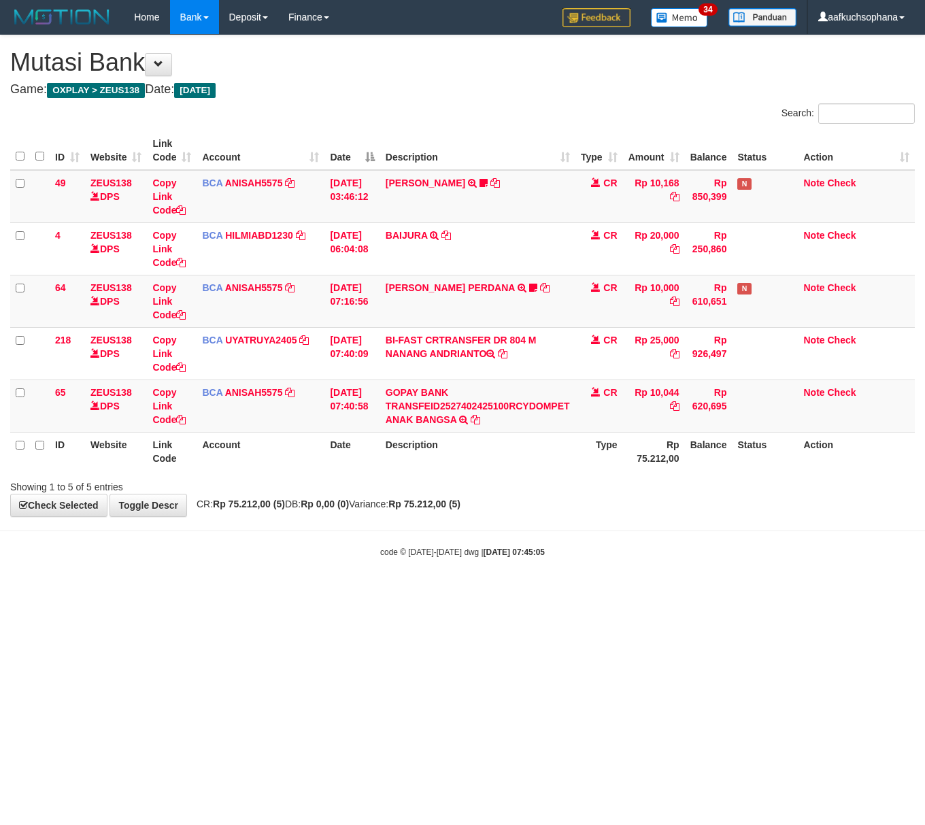
click at [310, 592] on html "Toggle navigation Home Bank Account List Load By Website Group [OXPLAY] ZEUS138…" at bounding box center [462, 296] width 925 height 592
click at [670, 592] on html "Toggle navigation Home Bank Account List Load By Website Group [OXPLAY] ZEUS138…" at bounding box center [462, 296] width 925 height 592
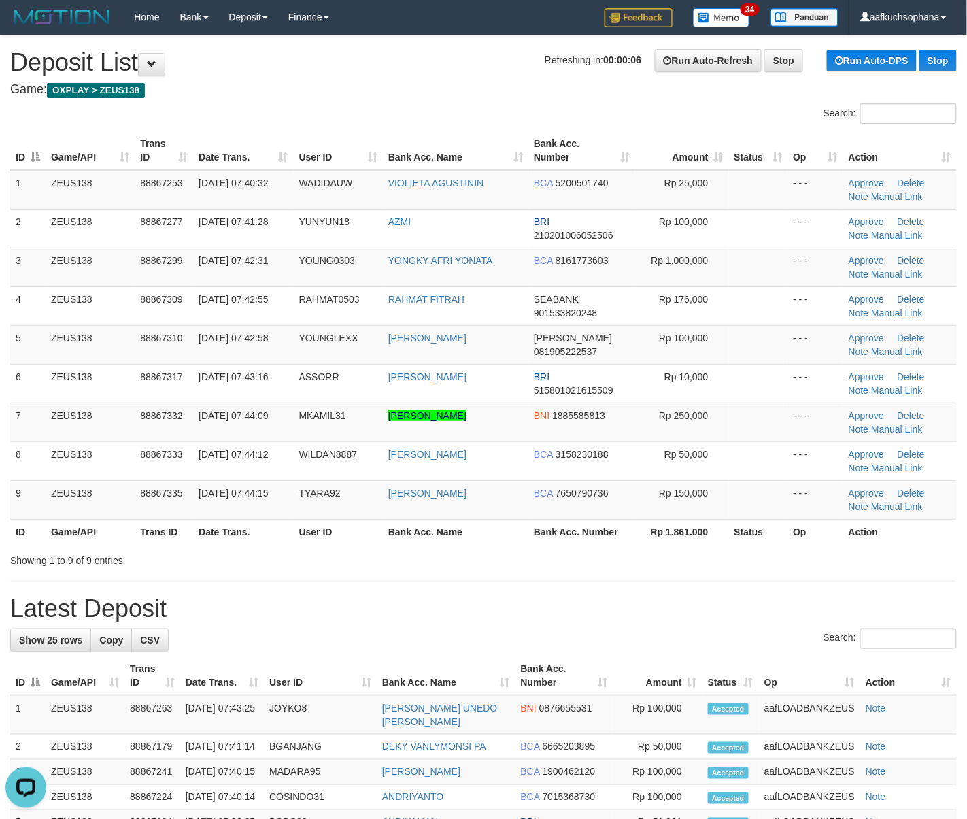
drag, startPoint x: 625, startPoint y: 599, endPoint x: 851, endPoint y: 653, distance: 232.0
click at [708, 621] on h1 "Latest Deposit" at bounding box center [483, 608] width 946 height 27
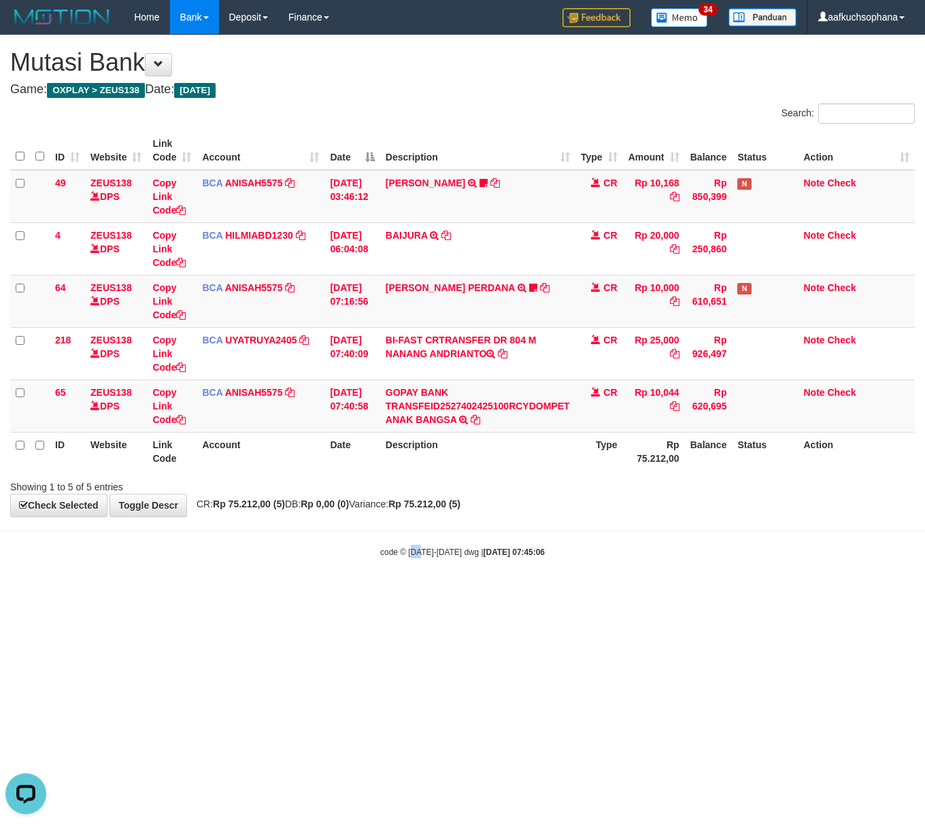
drag, startPoint x: 411, startPoint y: 591, endPoint x: 395, endPoint y: 606, distance: 22.1
click at [409, 591] on body "Toggle navigation Home Bank Account List Load By Website Group [OXPLAY] ZEUS138…" at bounding box center [462, 296] width 925 height 592
drag, startPoint x: 395, startPoint y: 606, endPoint x: 0, endPoint y: 484, distance: 413.5
click at [343, 592] on html "Toggle navigation Home Bank Account List Load By Website Group [OXPLAY] ZEUS138…" at bounding box center [462, 296] width 925 height 592
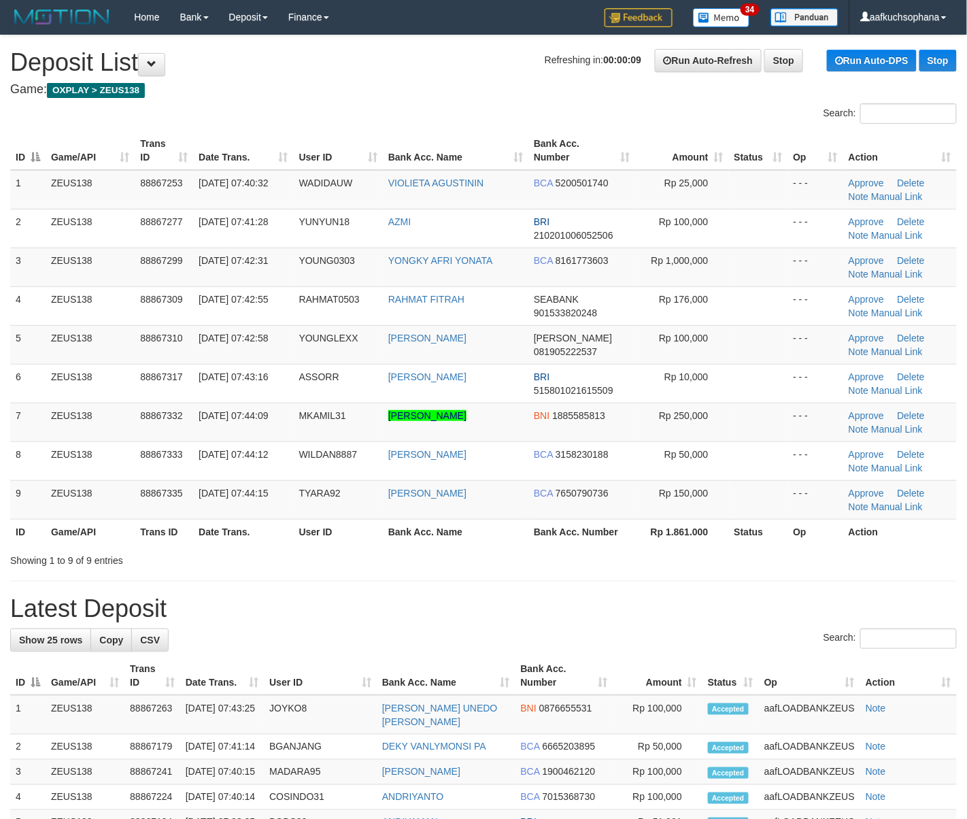
drag, startPoint x: 594, startPoint y: 590, endPoint x: 628, endPoint y: 589, distance: 34.0
click at [607, 589] on div "**********" at bounding box center [483, 806] width 967 height 1543
click at [698, 564] on div "Showing 1 to 9 of 9 entries" at bounding box center [483, 557] width 967 height 19
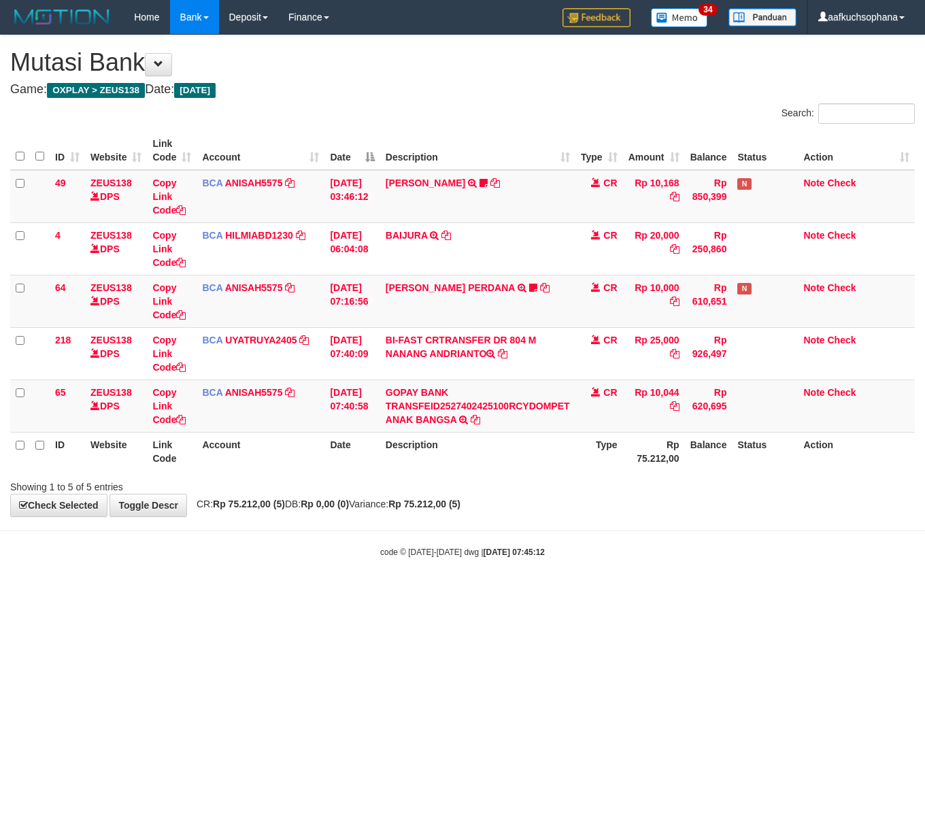
click at [564, 592] on html "Toggle navigation Home Bank Account List Load By Website Group [OXPLAY] ZEUS138…" at bounding box center [462, 296] width 925 height 592
drag, startPoint x: 525, startPoint y: 631, endPoint x: 0, endPoint y: 640, distance: 524.9
click at [522, 592] on html "Toggle navigation Home Bank Account List Load By Website Group [OXPLAY] ZEUS138…" at bounding box center [462, 296] width 925 height 592
drag, startPoint x: 204, startPoint y: 667, endPoint x: 171, endPoint y: 681, distance: 35.4
click at [183, 592] on html "Toggle navigation Home Bank Account List Load By Website Group [OXPLAY] ZEUS138…" at bounding box center [462, 296] width 925 height 592
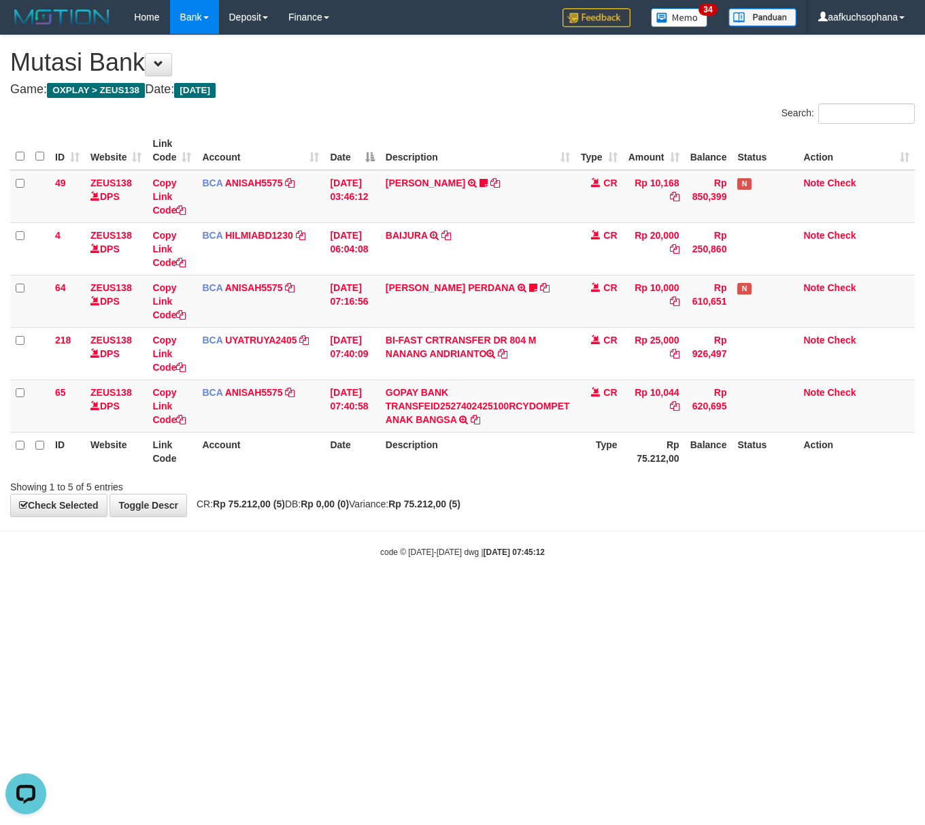
click at [164, 592] on html "Toggle navigation Home Bank Account List Load By Website Group [OXPLAY] ZEUS138…" at bounding box center [462, 296] width 925 height 592
drag, startPoint x: 375, startPoint y: 631, endPoint x: 3, endPoint y: 568, distance: 377.1
click at [358, 592] on html "Toggle navigation Home Bank Account List Load By Website Group [OXPLAY] ZEUS138…" at bounding box center [462, 296] width 925 height 592
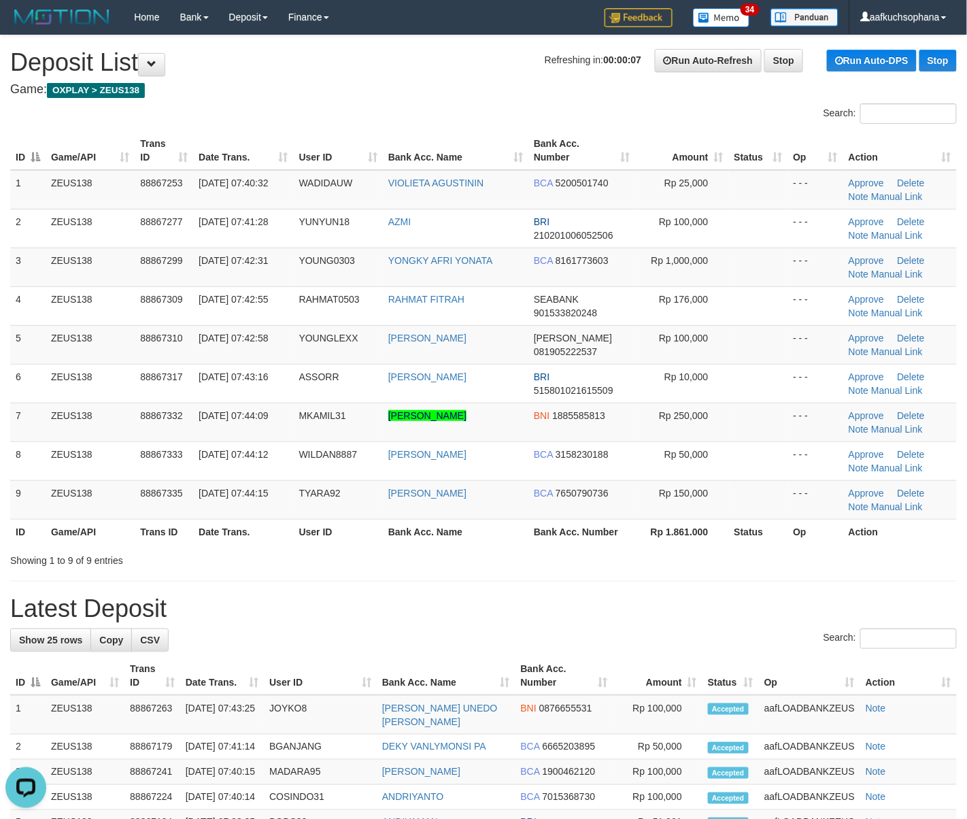
drag, startPoint x: 606, startPoint y: 621, endPoint x: 976, endPoint y: 634, distance: 370.1
click at [616, 621] on h1 "Latest Deposit" at bounding box center [483, 608] width 946 height 27
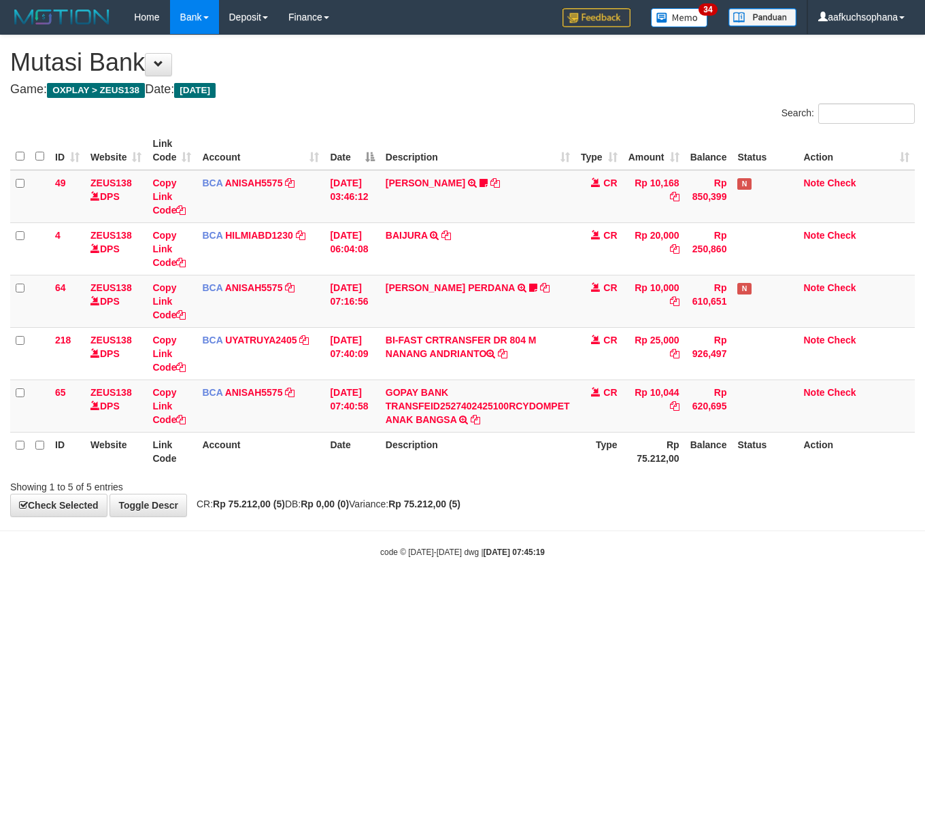
click at [295, 592] on html "Toggle navigation Home Bank Account List Load By Website Group [OXPLAY] ZEUS138…" at bounding box center [462, 296] width 925 height 592
click at [245, 592] on html "Toggle navigation Home Bank Account List Load By Website Group [OXPLAY] ZEUS138…" at bounding box center [462, 296] width 925 height 592
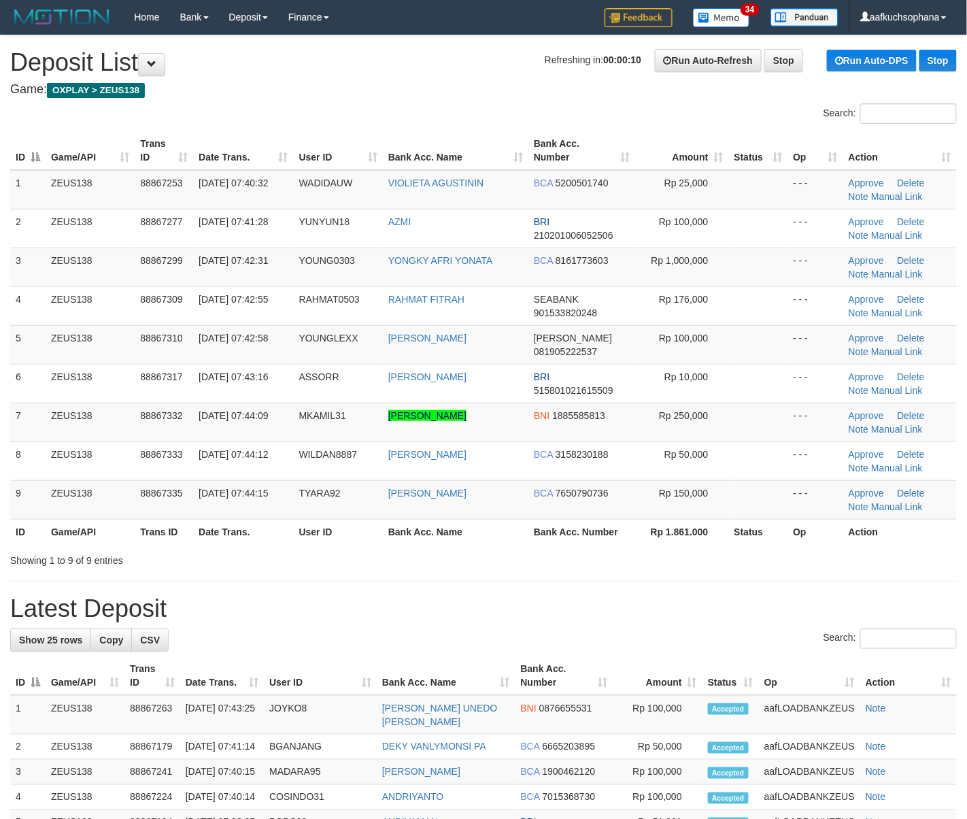
click at [543, 590] on div "**********" at bounding box center [483, 806] width 967 height 1543
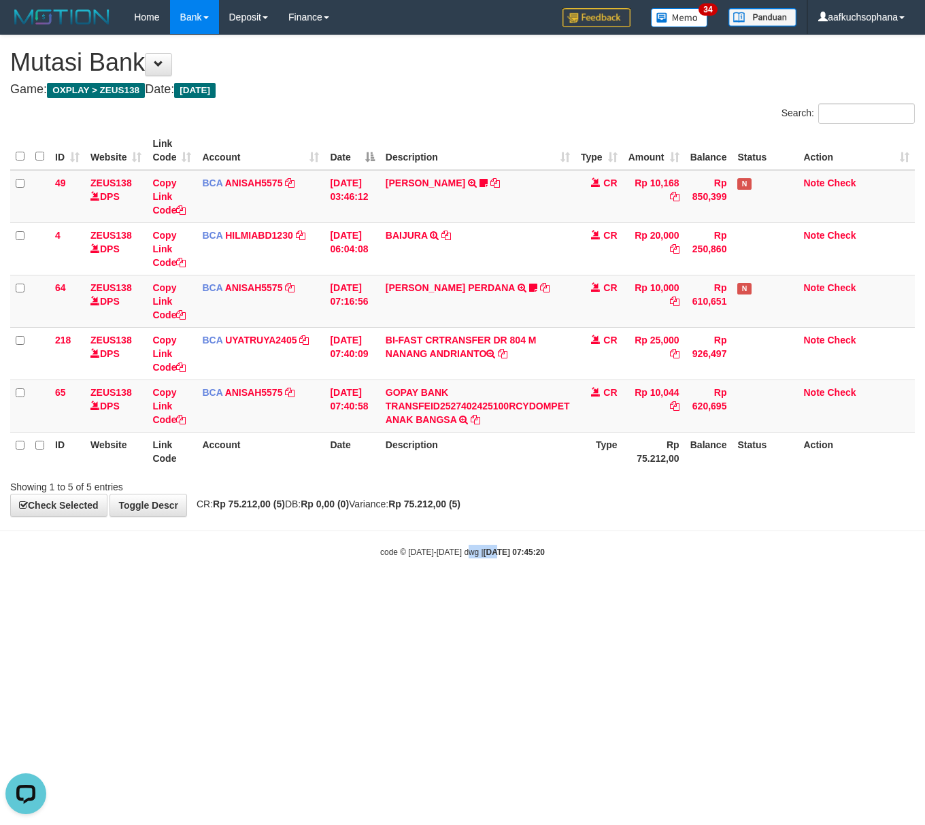
click at [468, 592] on html "Toggle navigation Home Bank Account List Load By Website Group [OXPLAY] ZEUS138…" at bounding box center [462, 296] width 925 height 592
click at [464, 592] on html "Toggle navigation Home Bank Account List Load By Website Group [OXPLAY] ZEUS138…" at bounding box center [462, 296] width 925 height 592
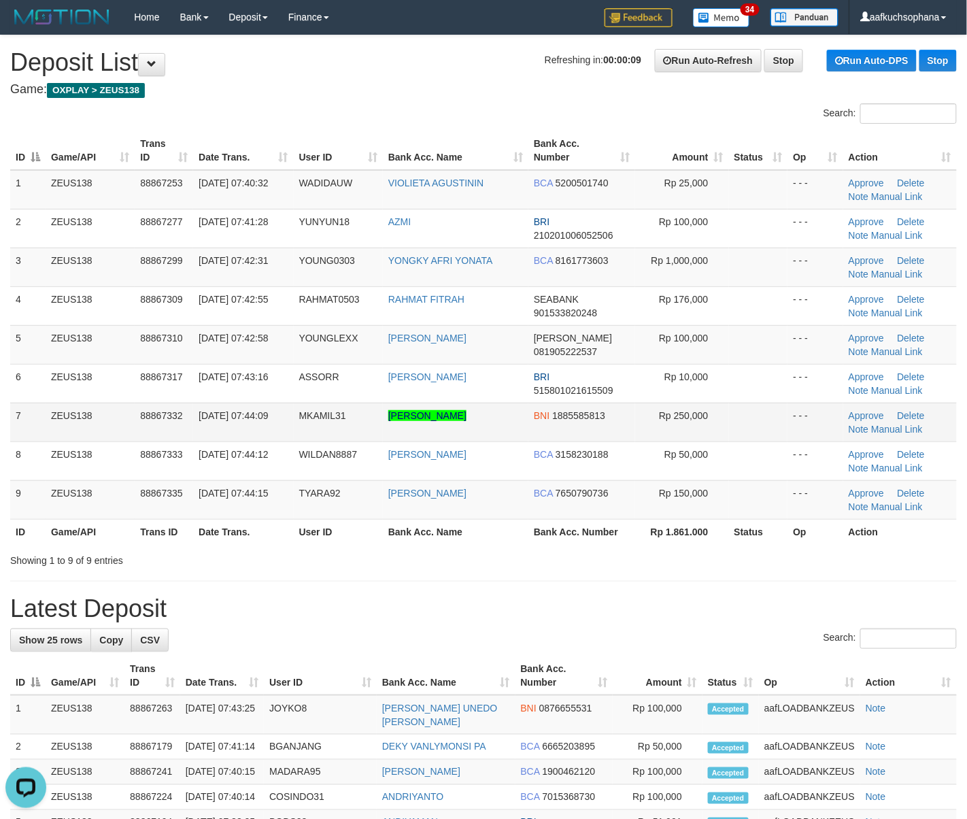
click at [318, 430] on td "MKAMIL31" at bounding box center [338, 421] width 89 height 39
copy span "MKAMIL31"
click at [689, 564] on div "Showing 1 to 9 of 9 entries" at bounding box center [483, 557] width 967 height 19
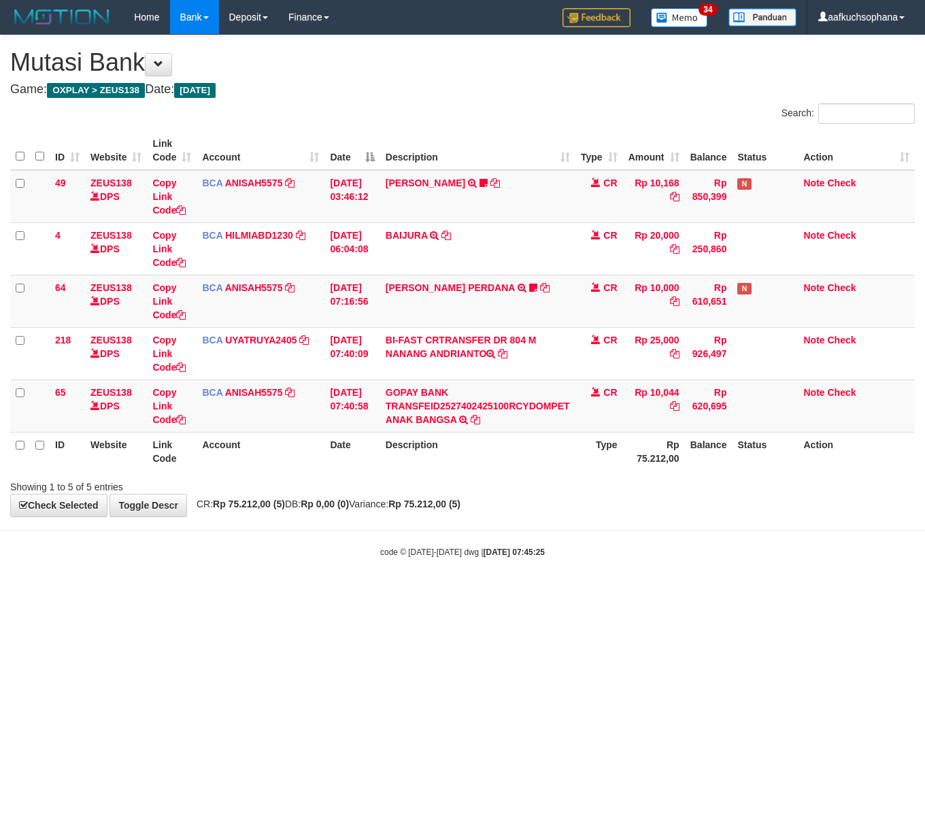
click at [351, 592] on html "Toggle navigation Home Bank Account List Load By Website Group [OXPLAY] ZEUS138…" at bounding box center [462, 296] width 925 height 592
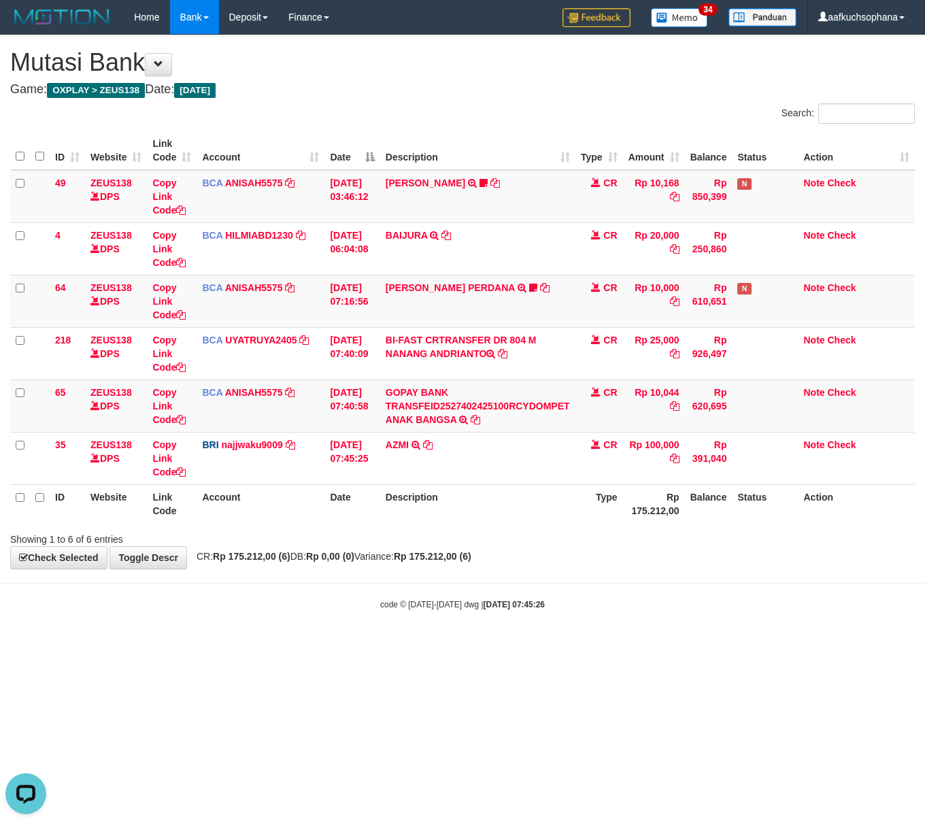
drag, startPoint x: 634, startPoint y: 637, endPoint x: 616, endPoint y: 672, distance: 39.5
click at [628, 645] on html "Toggle navigation Home Bank Account List Load By Website Group [OXPLAY] ZEUS138…" at bounding box center [462, 322] width 925 height 645
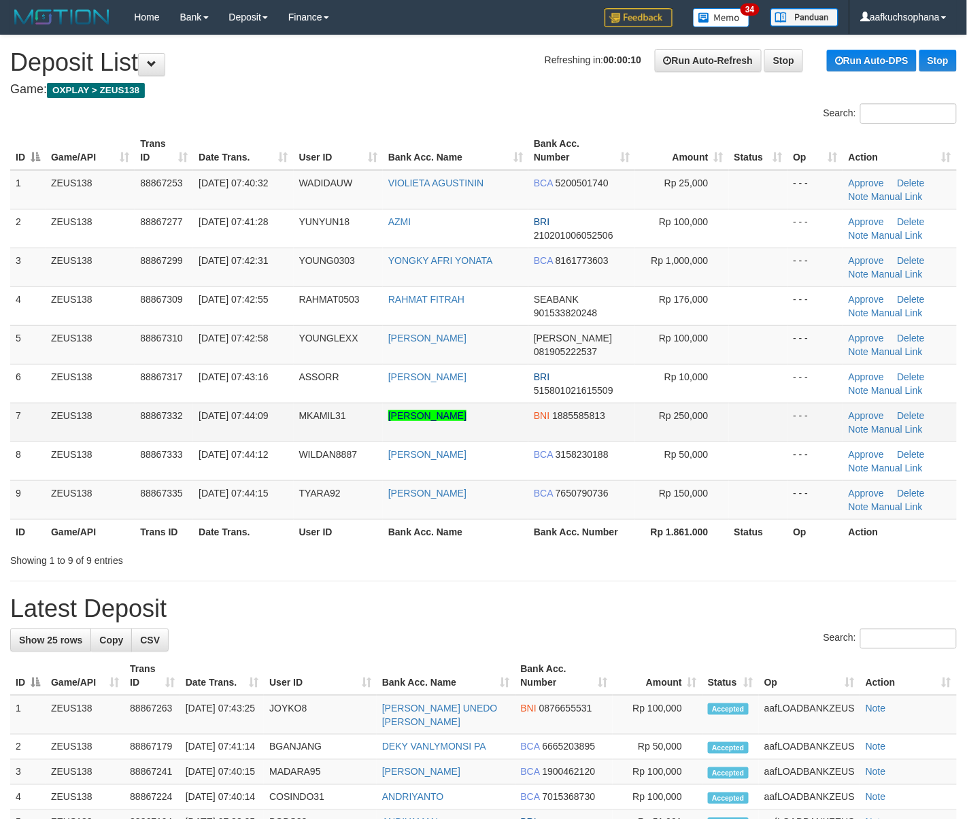
click at [490, 438] on td "MUHAMMAD KAMIL RAMADHAN NOOR" at bounding box center [455, 421] width 145 height 39
click at [490, 438] on td "[PERSON_NAME]" at bounding box center [455, 421] width 145 height 39
click at [490, 438] on td "MUHAMMAD KAMIL RAMADHAN NOOR" at bounding box center [455, 421] width 145 height 39
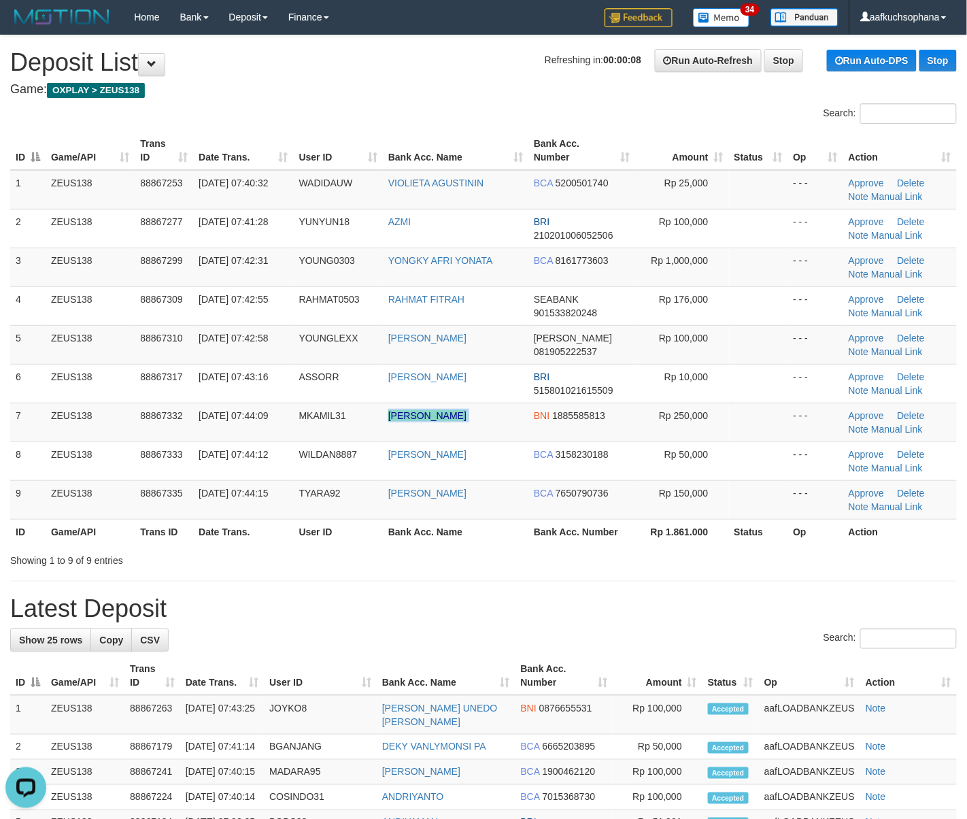
copy tr "[PERSON_NAME]"
drag, startPoint x: 582, startPoint y: 537, endPoint x: 677, endPoint y: 558, distance: 97.5
click at [637, 550] on div "Search: ID Game/API Trans ID Date Trans. User ID Bank Acc. Name Bank Acc. Numbe…" at bounding box center [483, 335] width 946 height 464
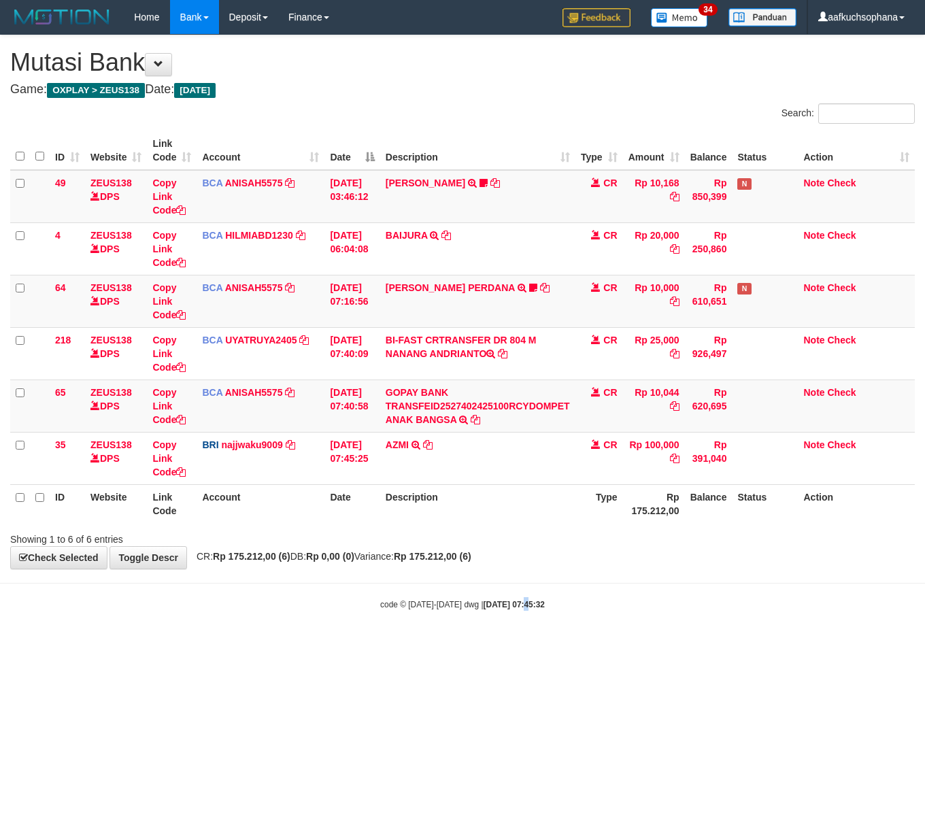
drag, startPoint x: 515, startPoint y: 621, endPoint x: 503, endPoint y: 621, distance: 12.3
click at [506, 621] on body "Toggle navigation Home Bank Account List Load By Website Group [OXPLAY] ZEUS138…" at bounding box center [462, 322] width 925 height 645
click at [574, 645] on html "Toggle navigation Home Bank Account List Load By Website Group [OXPLAY] ZEUS138…" at bounding box center [462, 322] width 925 height 645
click at [553, 645] on html "Toggle navigation Home Bank Account List Load By Website Group [OXPLAY] ZEUS138…" at bounding box center [462, 322] width 925 height 645
click at [390, 628] on body "Toggle navigation Home Bank Account List Load By Website Group [OXPLAY] ZEUS138…" at bounding box center [462, 322] width 925 height 645
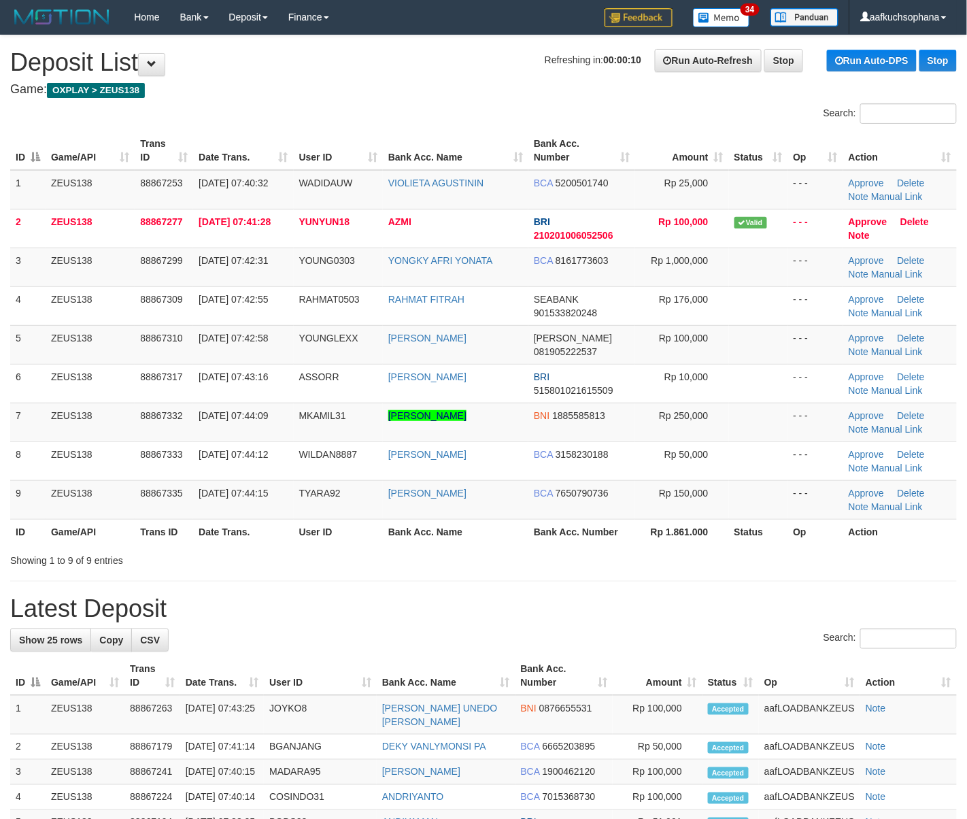
drag, startPoint x: 501, startPoint y: 559, endPoint x: 975, endPoint y: 602, distance: 475.8
click at [501, 566] on div "Showing 1 to 9 of 9 entries" at bounding box center [483, 557] width 967 height 19
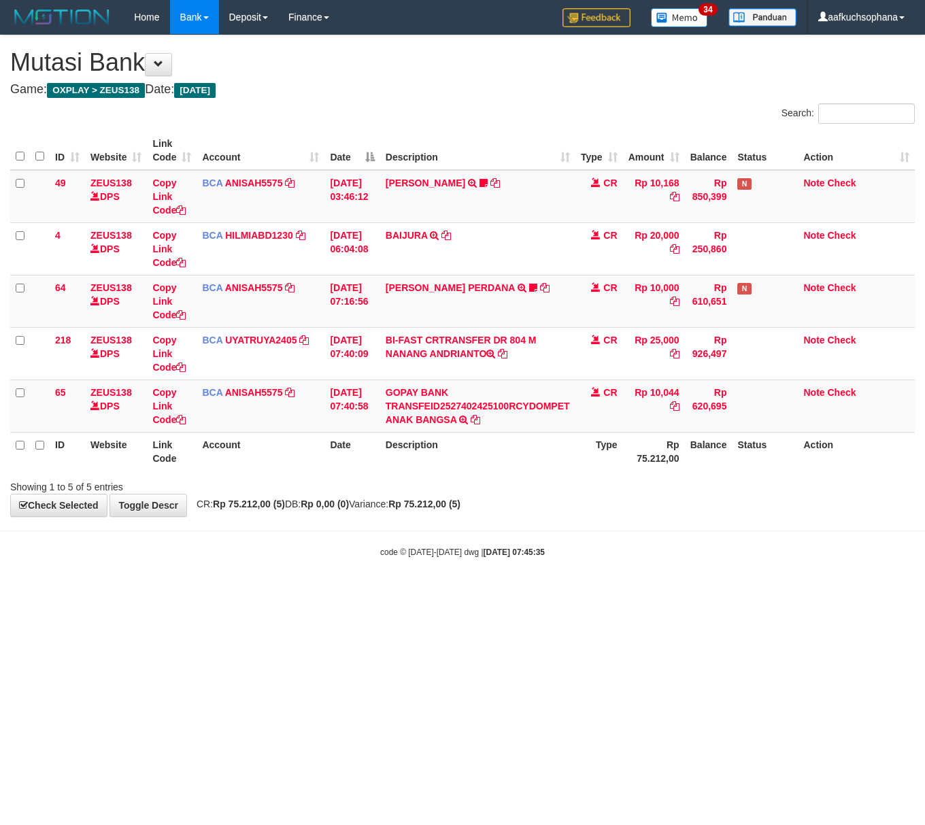
click at [227, 592] on html "Toggle navigation Home Bank Account List Load By Website Group [OXPLAY] ZEUS138…" at bounding box center [462, 296] width 925 height 592
drag, startPoint x: 340, startPoint y: 591, endPoint x: 267, endPoint y: 585, distance: 73.7
click at [324, 592] on html "Toggle navigation Home Bank Account List Load By Website Group [OXPLAY] ZEUS138…" at bounding box center [462, 296] width 925 height 592
click at [433, 592] on html "Toggle navigation Home Bank Account List Load By Website Group [OXPLAY] ZEUS138…" at bounding box center [462, 296] width 925 height 592
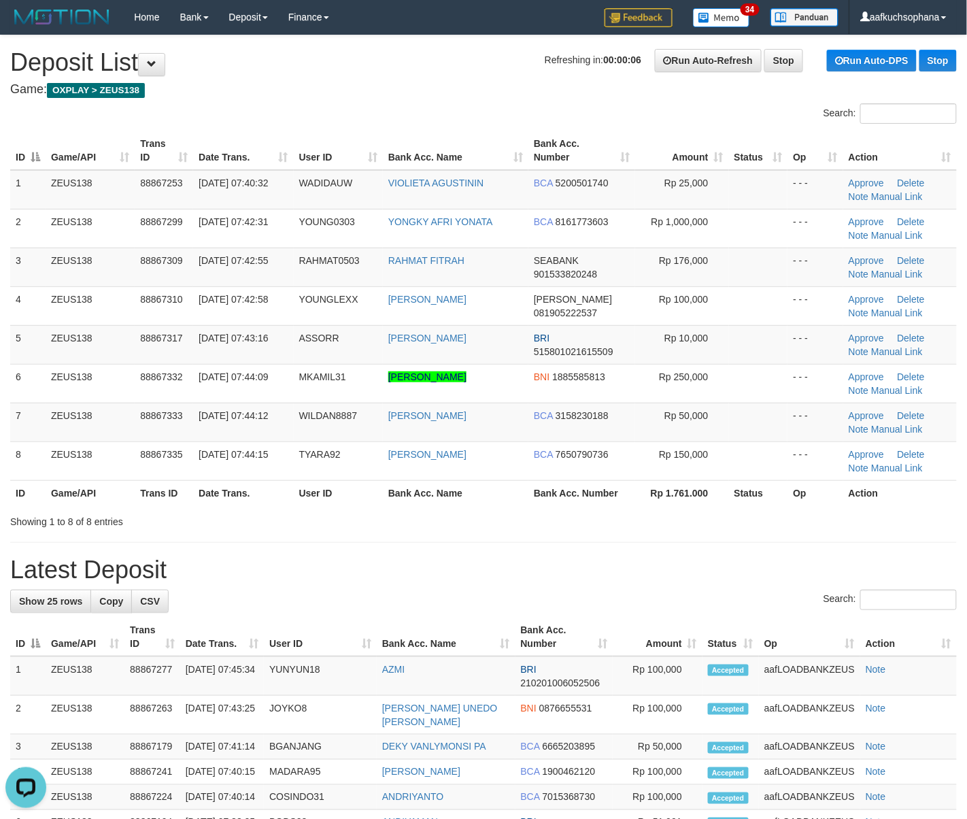
drag, startPoint x: 613, startPoint y: 613, endPoint x: 677, endPoint y: 604, distance: 65.2
click at [616, 611] on div "Search:" at bounding box center [483, 601] width 946 height 24
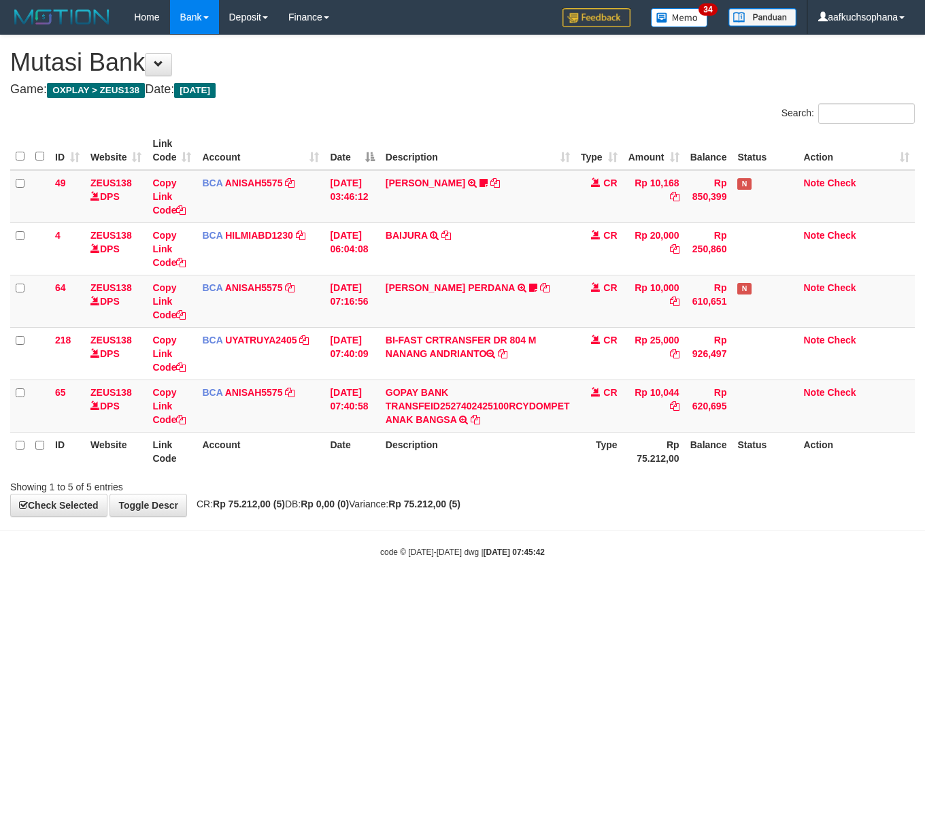
click at [203, 592] on html "Toggle navigation Home Bank Account List Load By Website Group [OXPLAY] ZEUS138…" at bounding box center [462, 296] width 925 height 592
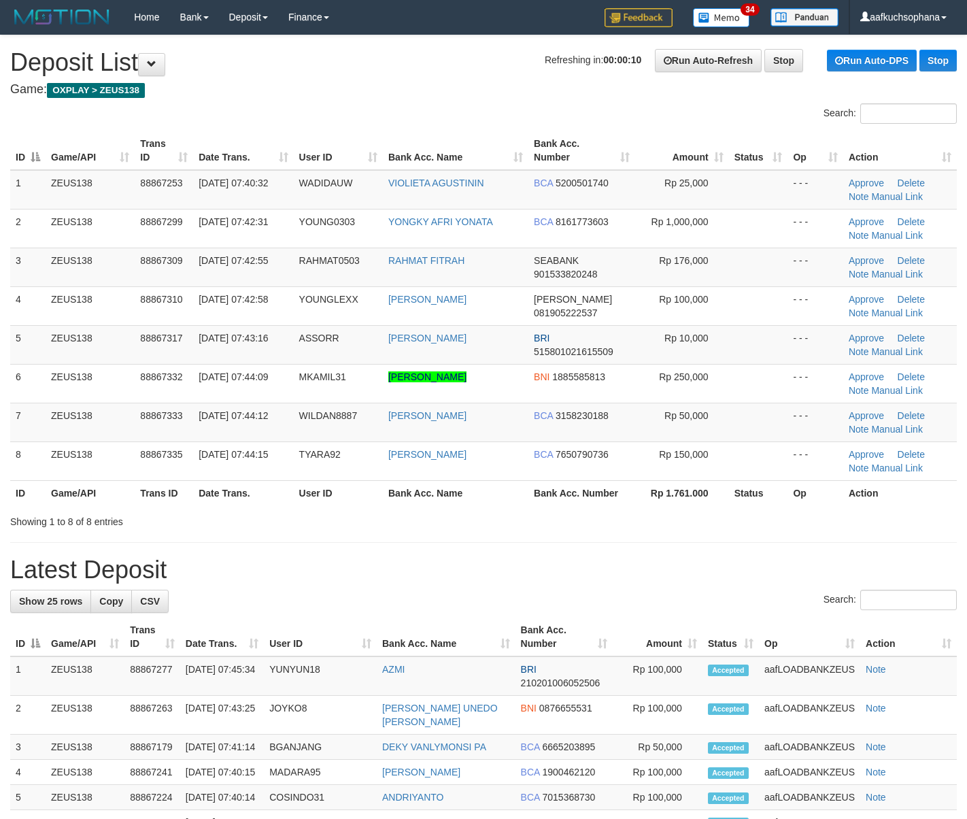
click at [745, 556] on div "**********" at bounding box center [483, 793] width 967 height 1517
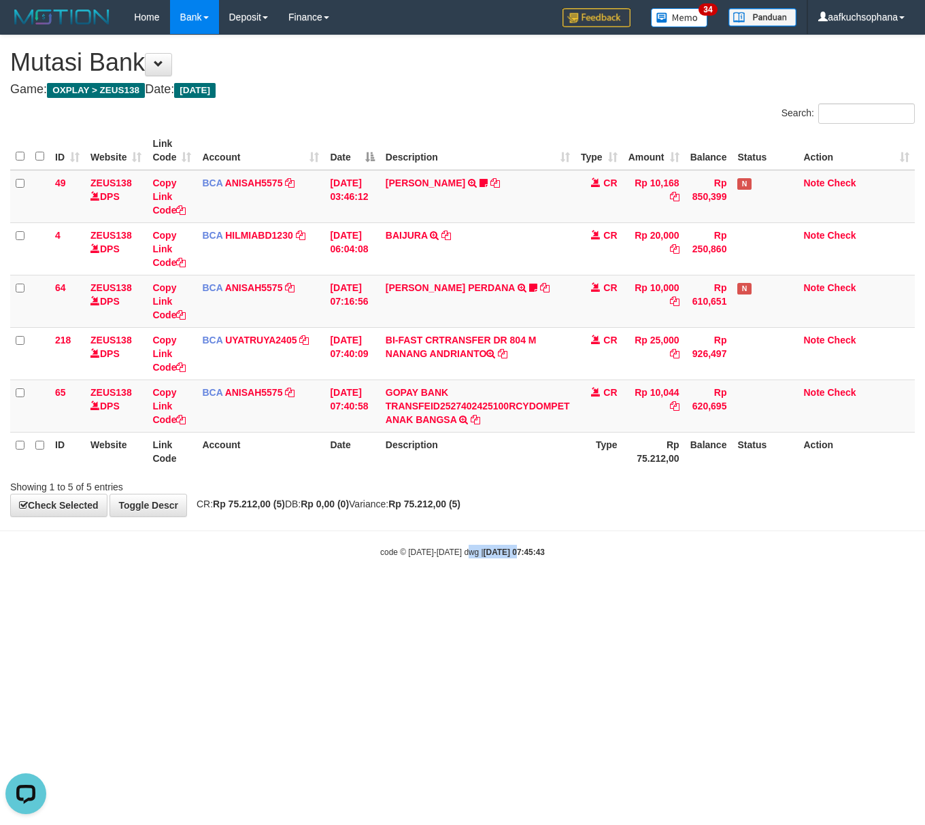
drag, startPoint x: 469, startPoint y: 619, endPoint x: 270, endPoint y: 581, distance: 202.8
click at [462, 592] on html "Toggle navigation Home Bank Account List Load By Website Group [OXPLAY] ZEUS138…" at bounding box center [462, 296] width 925 height 592
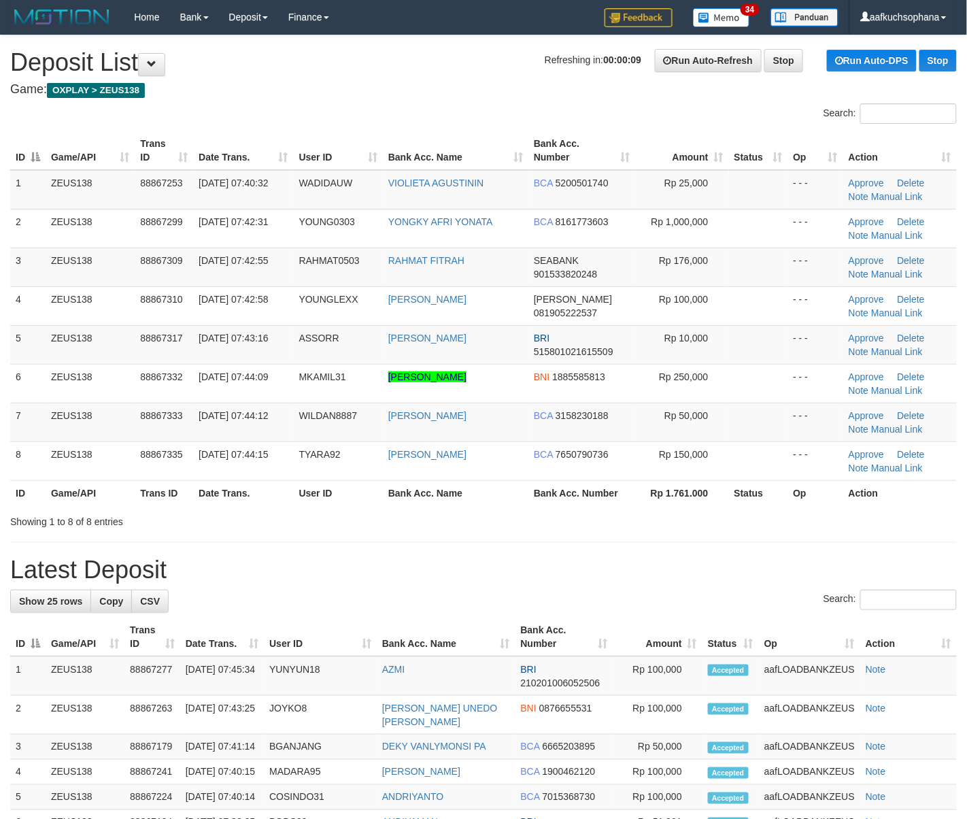
drag, startPoint x: 723, startPoint y: 550, endPoint x: 751, endPoint y: 553, distance: 28.1
click at [738, 553] on div "**********" at bounding box center [483, 793] width 967 height 1517
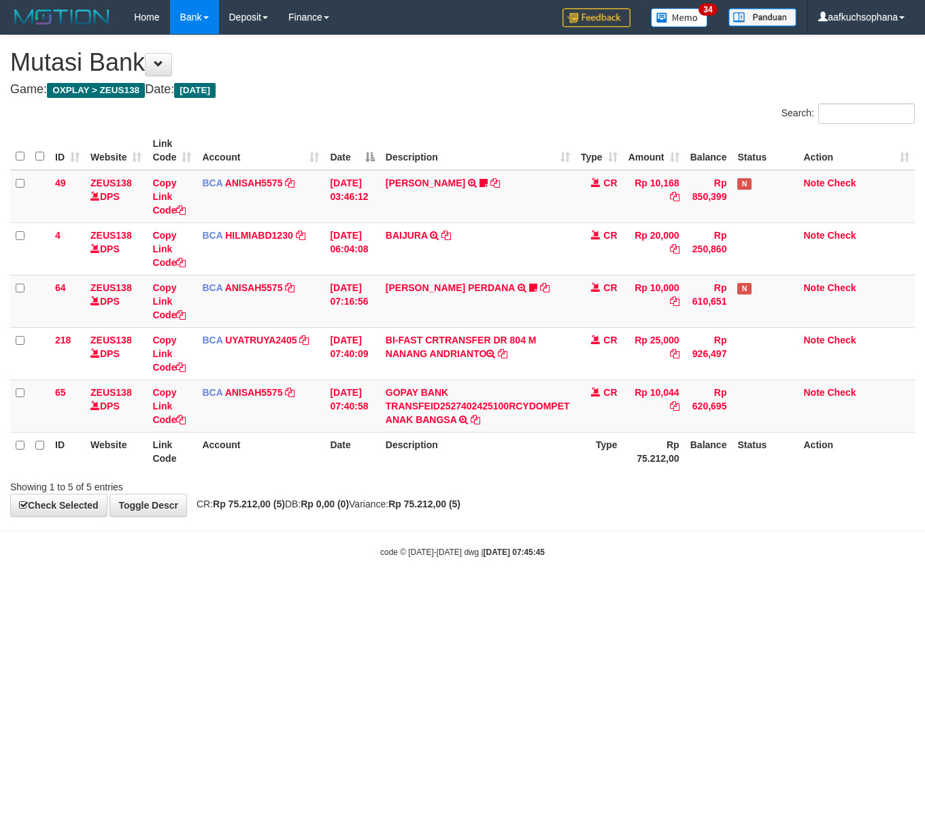
drag, startPoint x: 363, startPoint y: 608, endPoint x: 351, endPoint y: 608, distance: 11.6
click at [362, 592] on html "Toggle navigation Home Bank Account List Load By Website Group [OXPLAY] ZEUS138…" at bounding box center [462, 296] width 925 height 592
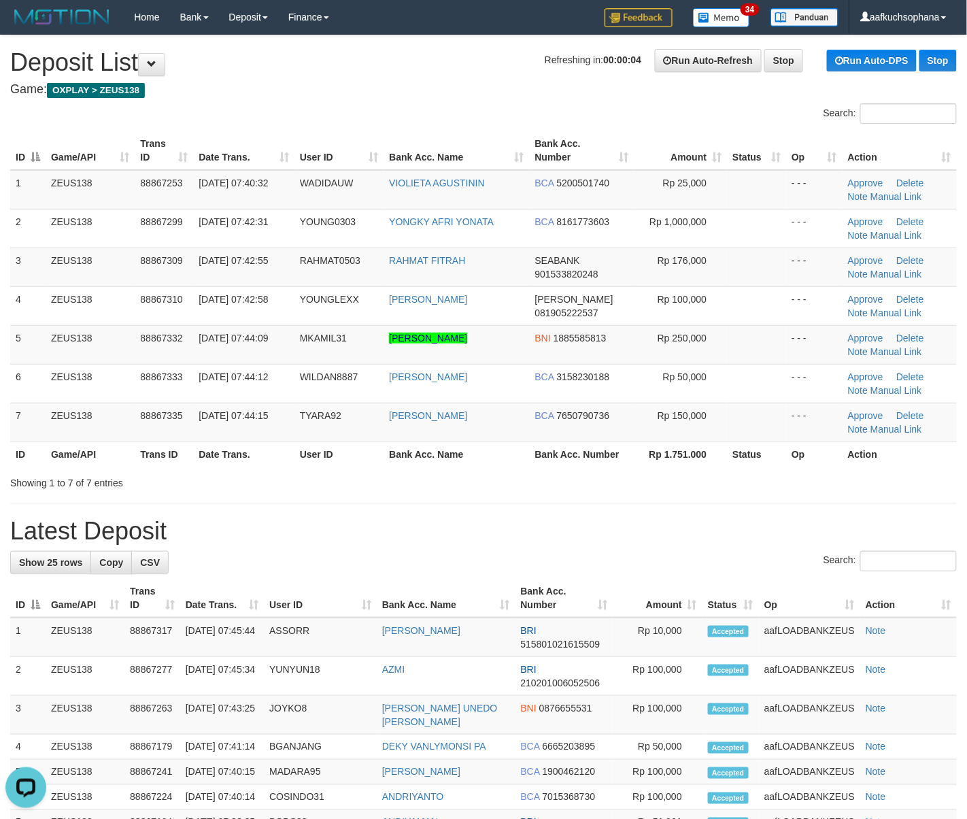
drag, startPoint x: 723, startPoint y: 561, endPoint x: 789, endPoint y: 575, distance: 66.8
click at [721, 547] on div "**********" at bounding box center [483, 774] width 967 height 1479
click at [768, 545] on h1 "Latest Deposit" at bounding box center [483, 530] width 946 height 27
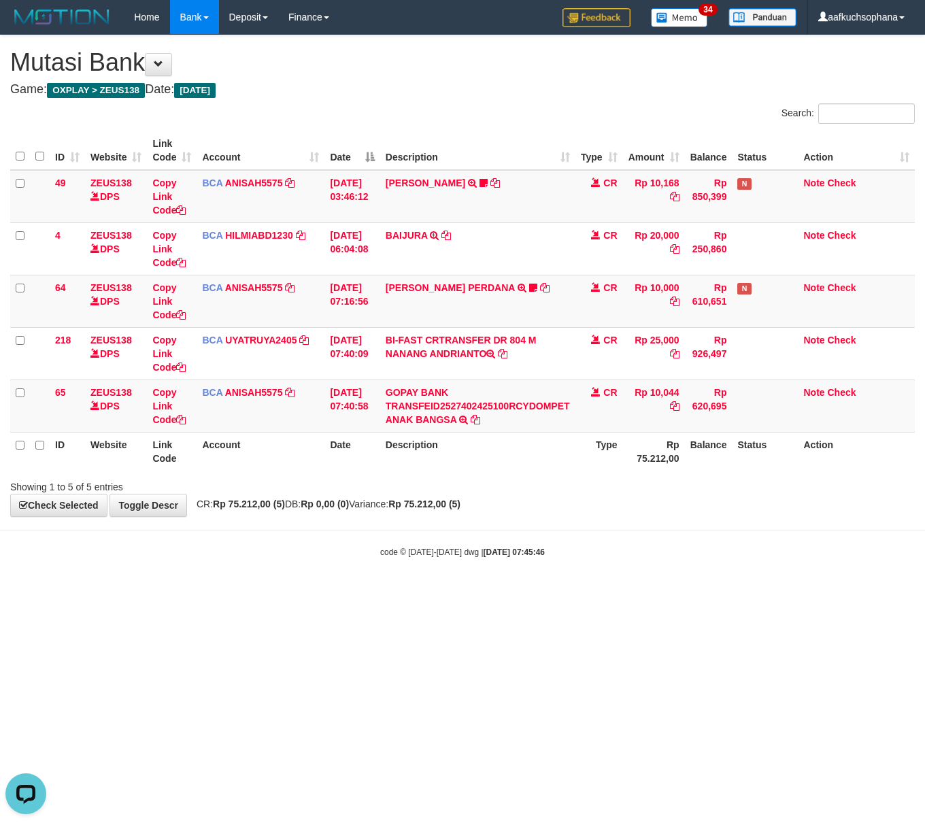
drag, startPoint x: 411, startPoint y: 677, endPoint x: 381, endPoint y: 653, distance: 38.7
click at [411, 592] on html "Toggle navigation Home Bank Account List Load By Website Group [OXPLAY] ZEUS138…" at bounding box center [462, 296] width 925 height 592
drag, startPoint x: 379, startPoint y: 647, endPoint x: 319, endPoint y: 619, distance: 66.9
click at [382, 592] on html "Toggle navigation Home Bank Account List Load By Website Group [OXPLAY] ZEUS138…" at bounding box center [462, 296] width 925 height 592
click at [145, 592] on html "Toggle navigation Home Bank Account List Load By Website Group [OXPLAY] ZEUS138…" at bounding box center [462, 296] width 925 height 592
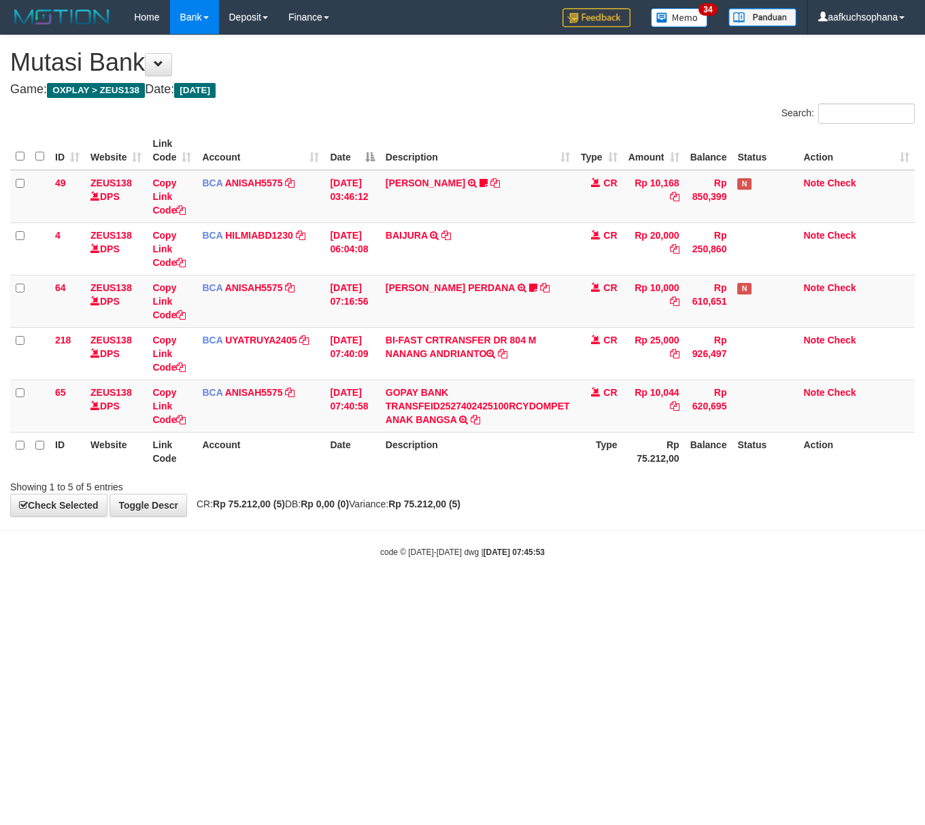
drag, startPoint x: 325, startPoint y: 635, endPoint x: 35, endPoint y: 588, distance: 293.4
click at [320, 592] on html "Toggle navigation Home Bank Account List Load By Website Group [OXPLAY] ZEUS138…" at bounding box center [462, 296] width 925 height 592
drag, startPoint x: 341, startPoint y: 594, endPoint x: 330, endPoint y: 596, distance: 11.0
click at [334, 592] on html "Toggle navigation Home Bank Account List Load By Website Group [OXPLAY] ZEUS138…" at bounding box center [462, 296] width 925 height 592
drag, startPoint x: 528, startPoint y: 596, endPoint x: 6, endPoint y: 526, distance: 526.0
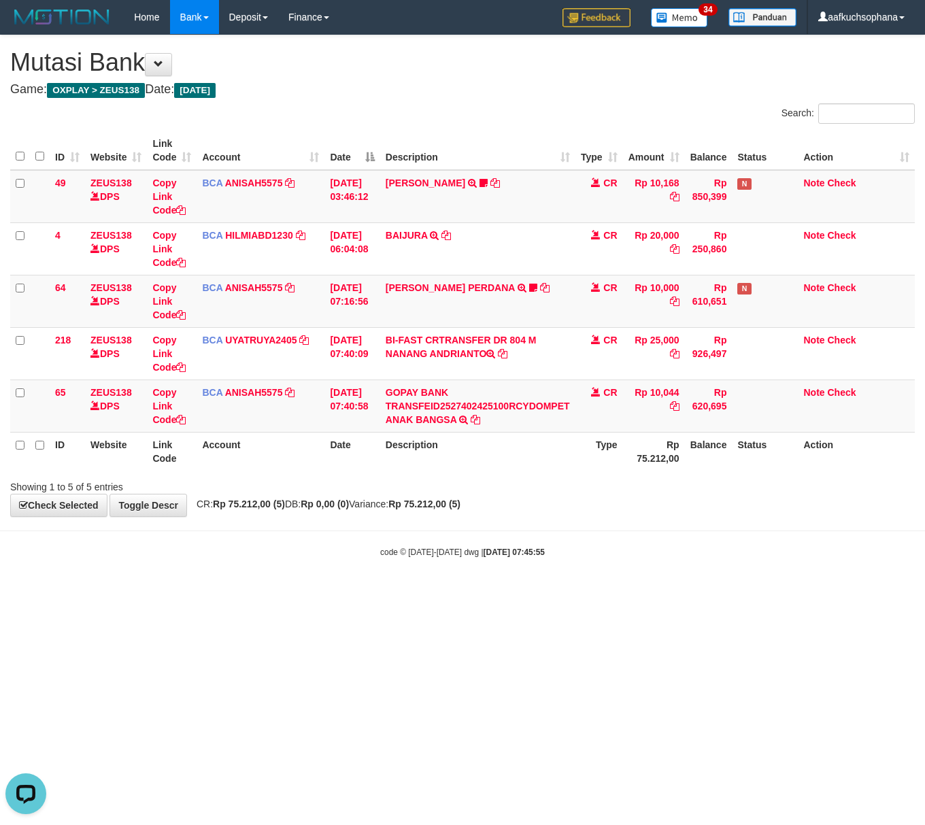
click at [517, 592] on html "Toggle navigation Home Bank Account List Load By Website Group [OXPLAY] ZEUS138…" at bounding box center [462, 296] width 925 height 592
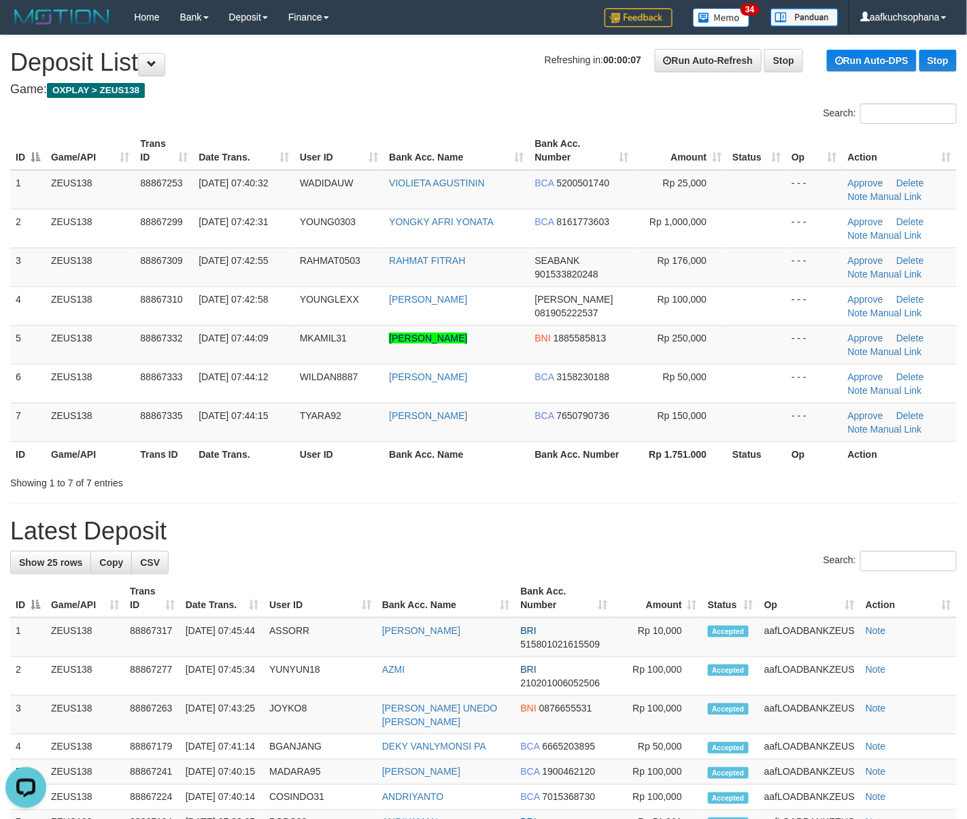
drag, startPoint x: 691, startPoint y: 520, endPoint x: 978, endPoint y: 585, distance: 293.4
click at [715, 531] on h1 "Latest Deposit" at bounding box center [483, 530] width 946 height 27
click at [604, 520] on h1 "Latest Deposit" at bounding box center [483, 530] width 946 height 27
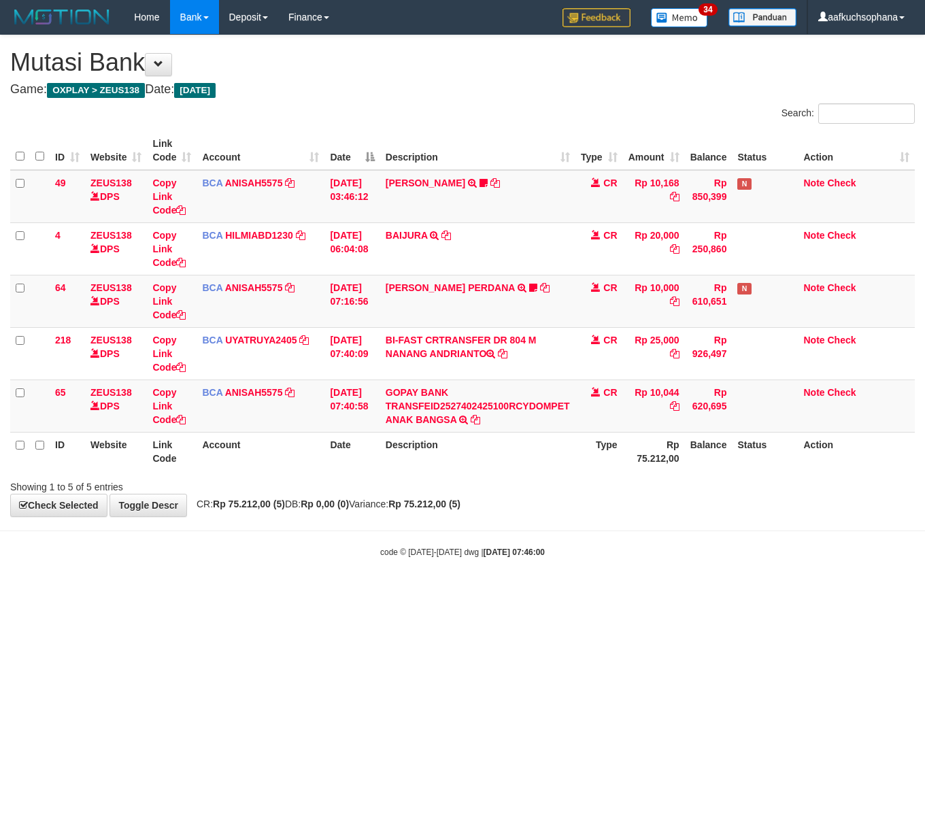
drag, startPoint x: 270, startPoint y: 607, endPoint x: 261, endPoint y: 608, distance: 8.9
click at [265, 592] on html "Toggle navigation Home Bank Account List Load By Website Group [OXPLAY] ZEUS138…" at bounding box center [462, 296] width 925 height 592
drag, startPoint x: 41, startPoint y: 632, endPoint x: 1, endPoint y: 620, distance: 41.9
click at [28, 592] on html "Toggle navigation Home Bank Account List Load By Website Group [OXPLAY] ZEUS138…" at bounding box center [462, 296] width 925 height 592
drag, startPoint x: 48, startPoint y: 645, endPoint x: 39, endPoint y: 645, distance: 8.2
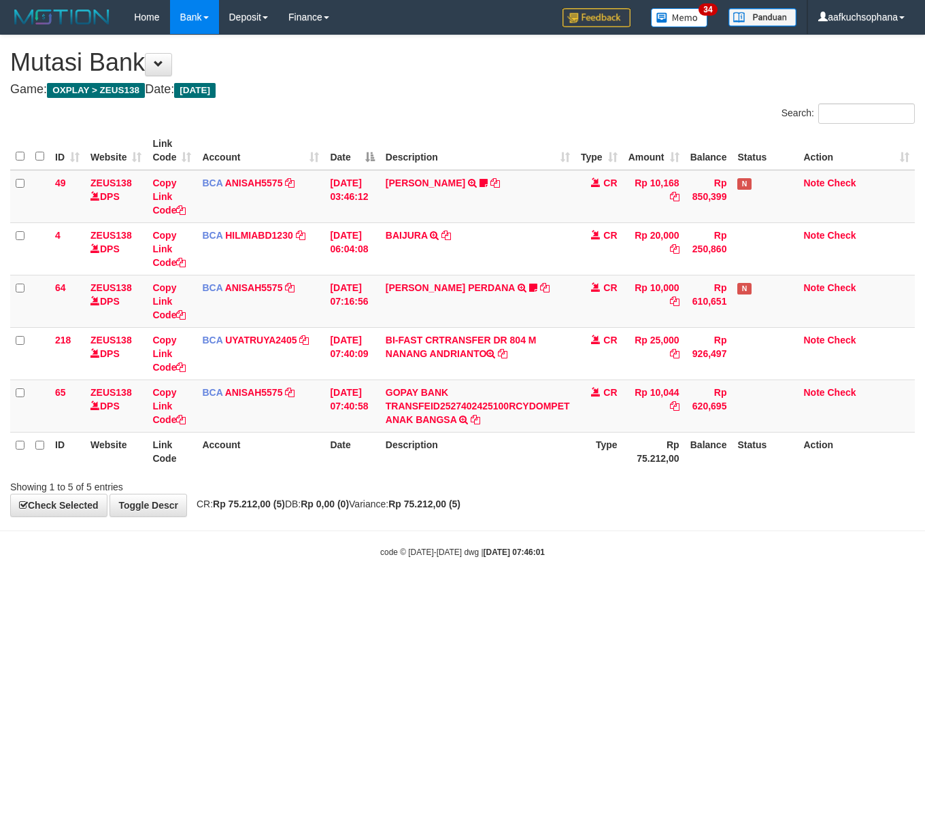
click at [47, 592] on html "Toggle navigation Home Bank Account List Load By Website Group [OXPLAY] ZEUS138…" at bounding box center [462, 296] width 925 height 592
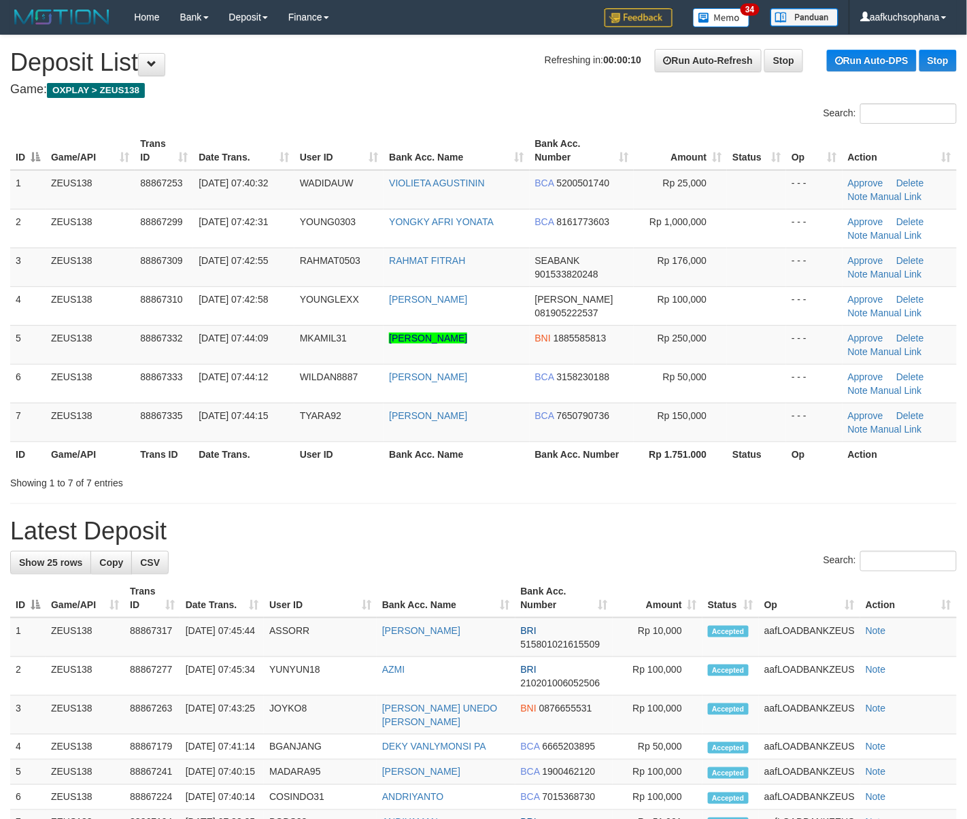
drag, startPoint x: 0, startPoint y: 0, endPoint x: 623, endPoint y: 545, distance: 828.2
click at [623, 545] on div "**********" at bounding box center [483, 774] width 967 height 1479
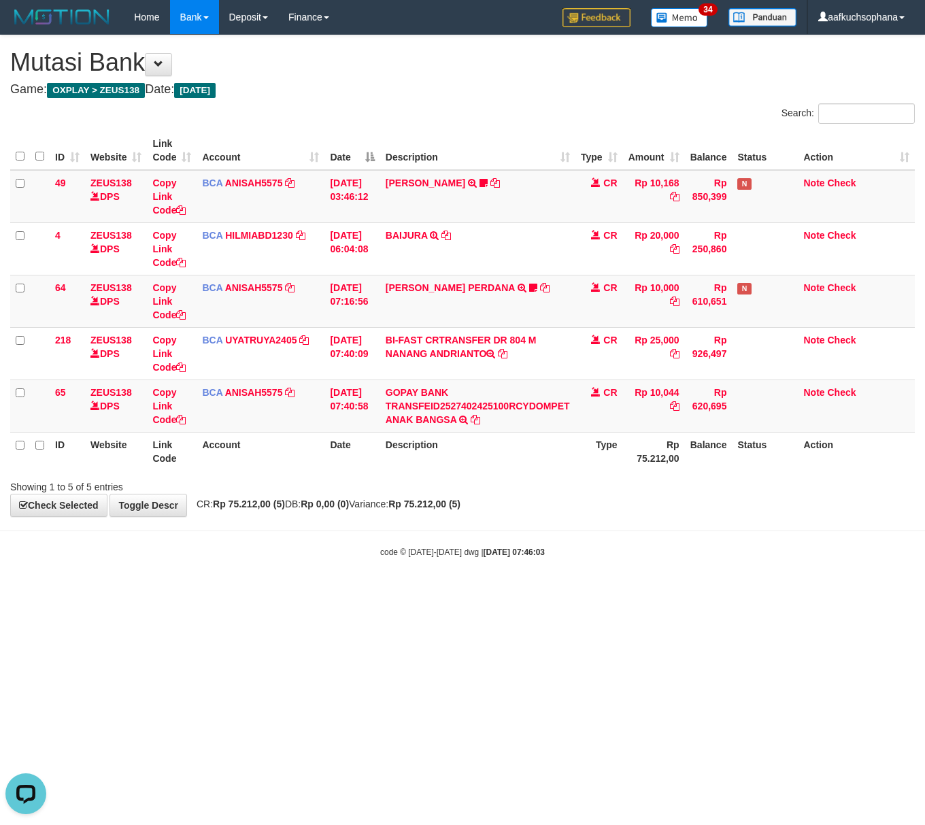
drag, startPoint x: 169, startPoint y: 627, endPoint x: 1, endPoint y: 581, distance: 173.5
click at [164, 592] on html "Toggle navigation Home Bank Account List Load By Website Group [OXPLAY] ZEUS138…" at bounding box center [462, 296] width 925 height 592
click at [170, 592] on html "Toggle navigation Home Bank Account List Load By Website Group [OXPLAY] ZEUS138…" at bounding box center [462, 296] width 925 height 592
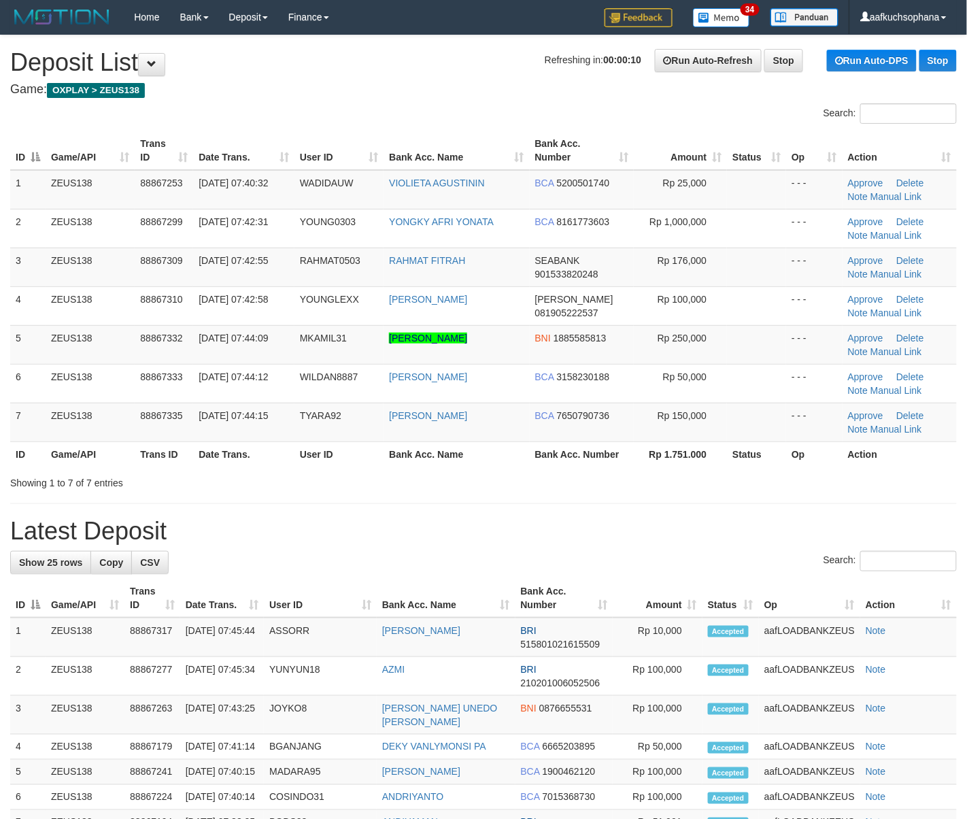
drag, startPoint x: 593, startPoint y: 526, endPoint x: 976, endPoint y: 596, distance: 389.9
click at [609, 529] on h1 "Latest Deposit" at bounding box center [483, 530] width 946 height 27
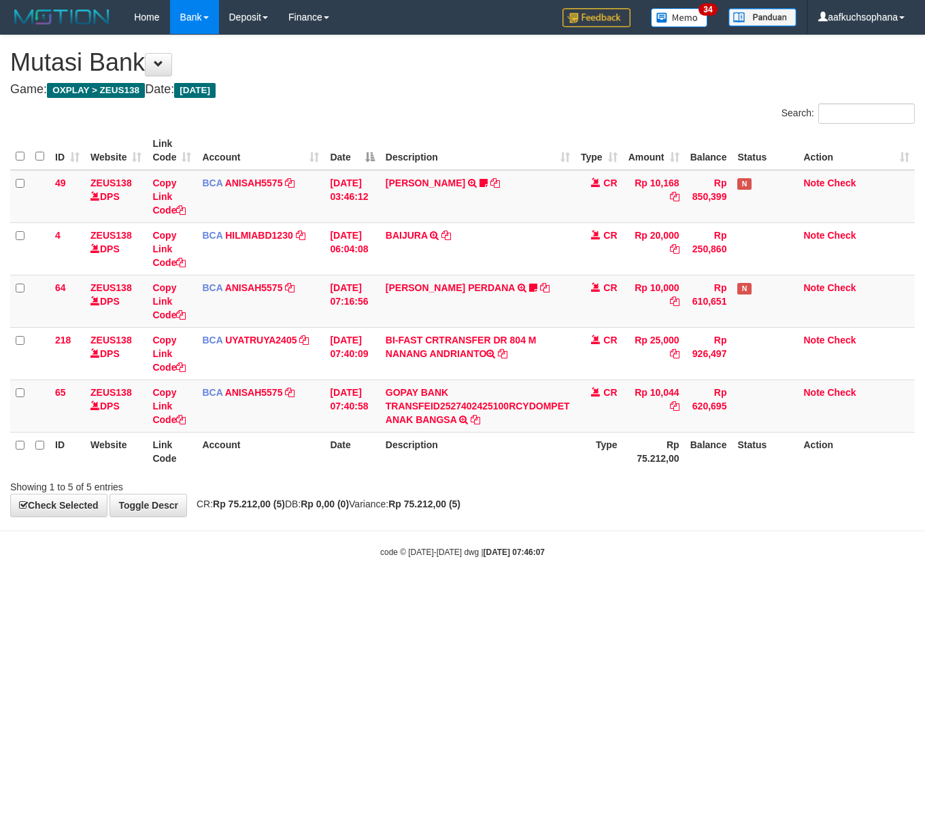
drag, startPoint x: 333, startPoint y: 674, endPoint x: 262, endPoint y: 656, distance: 73.0
click at [324, 592] on html "Toggle navigation Home Bank Account List Load By Website Group [OXPLAY] ZEUS138…" at bounding box center [462, 296] width 925 height 592
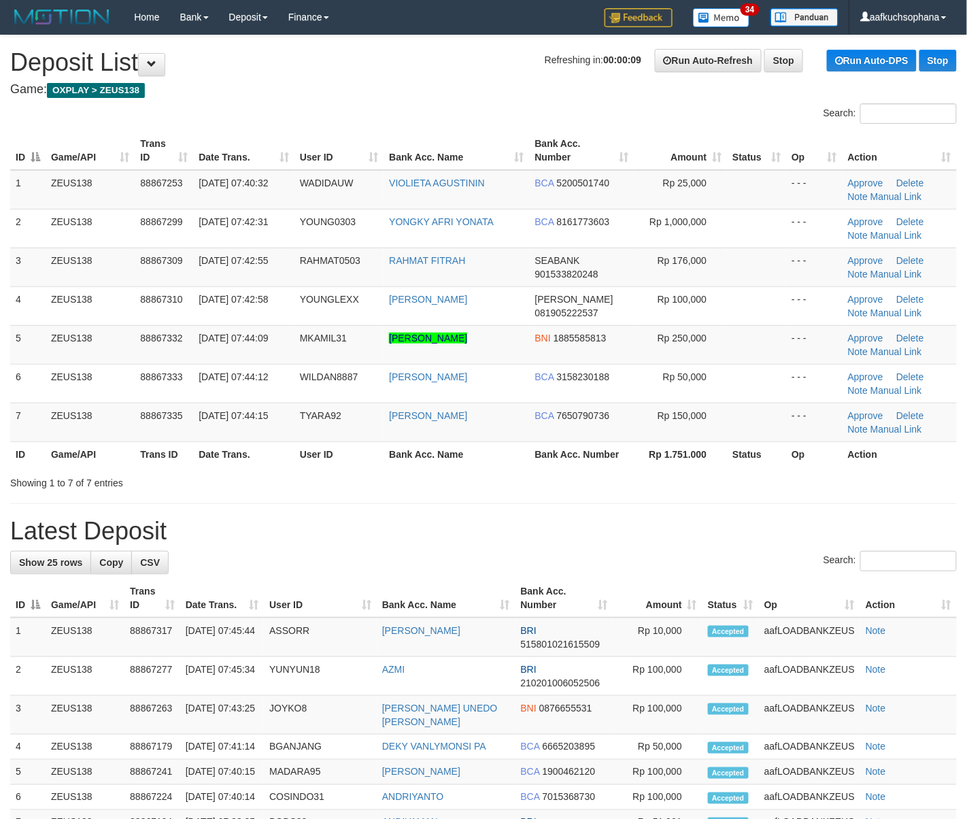
click at [574, 543] on h1 "Latest Deposit" at bounding box center [483, 530] width 946 height 27
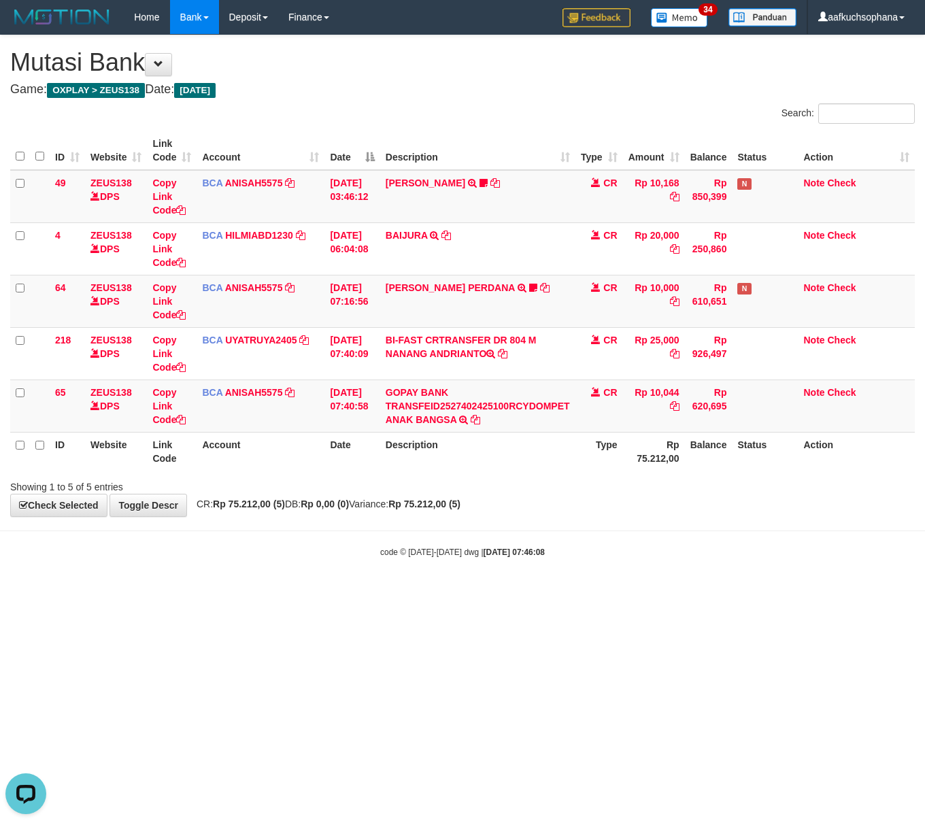
drag, startPoint x: 223, startPoint y: 600, endPoint x: 9, endPoint y: 499, distance: 236.6
click at [218, 592] on html "Toggle navigation Home Bank Account List Load By Website Group [OXPLAY] ZEUS138…" at bounding box center [462, 296] width 925 height 592
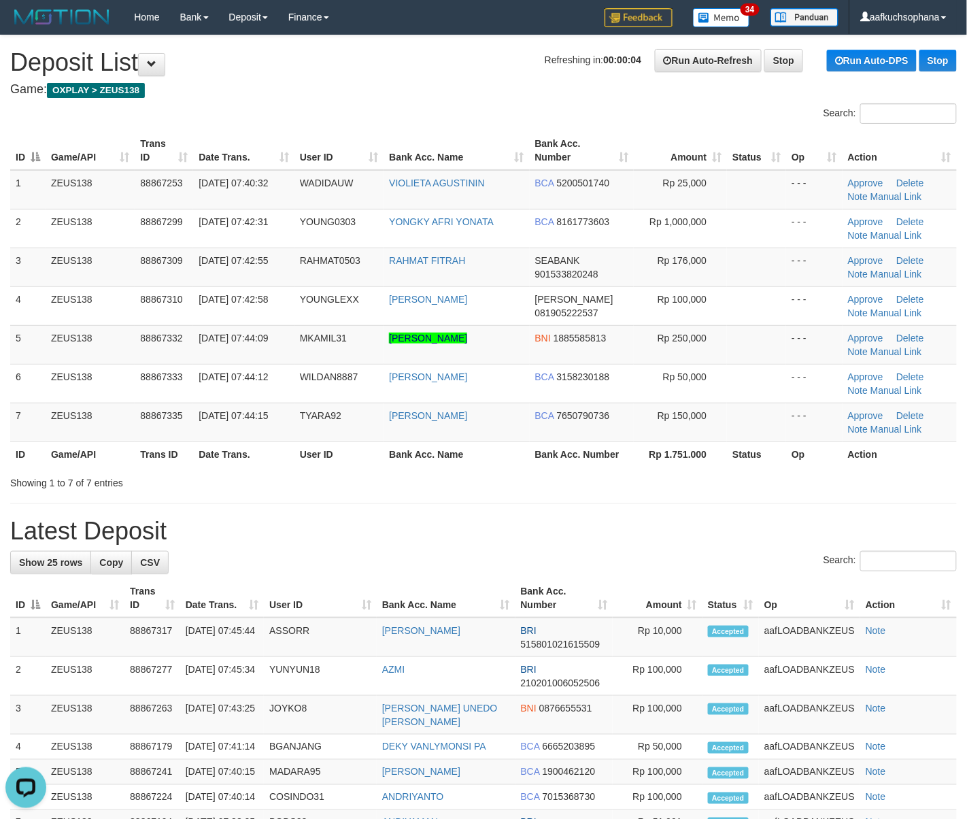
drag, startPoint x: 632, startPoint y: 479, endPoint x: 897, endPoint y: 557, distance: 276.6
click at [762, 521] on div "**********" at bounding box center [483, 774] width 967 height 1479
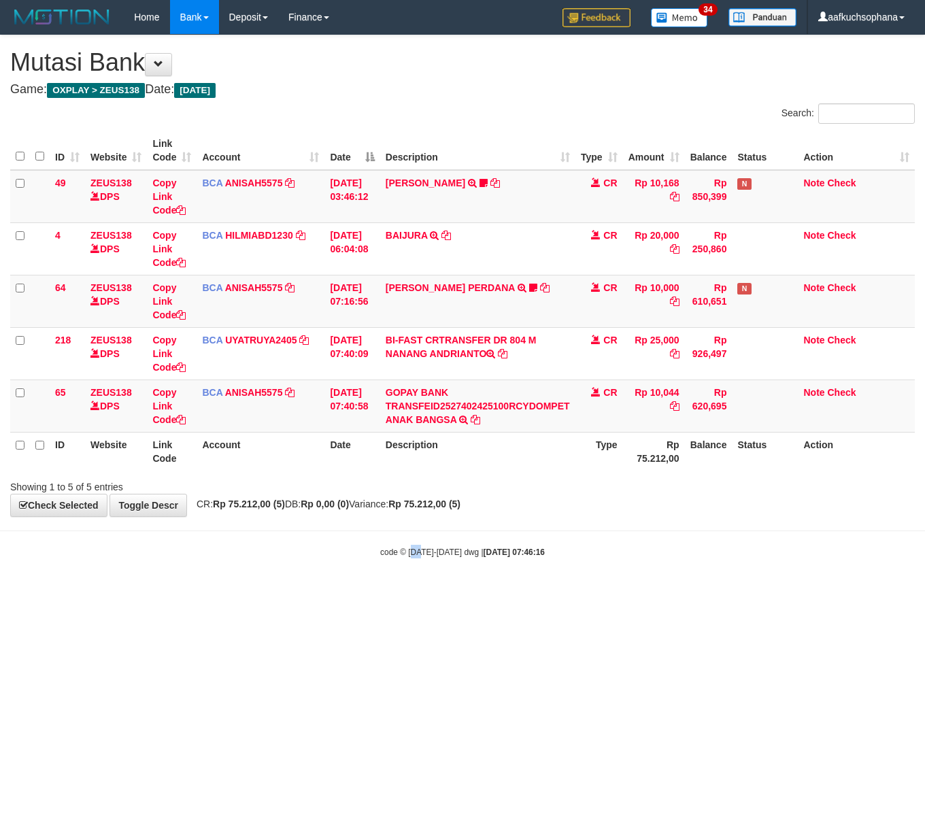
click at [422, 592] on html "Toggle navigation Home Bank Account List Load By Website Group [OXPLAY] ZEUS138…" at bounding box center [462, 296] width 925 height 592
drag, startPoint x: 320, startPoint y: 661, endPoint x: 0, endPoint y: 555, distance: 336.5
click at [294, 592] on html "Toggle navigation Home Bank Account List Load By Website Group [OXPLAY] ZEUS138…" at bounding box center [462, 296] width 925 height 592
drag, startPoint x: 360, startPoint y: 670, endPoint x: 75, endPoint y: 568, distance: 302.6
click at [330, 592] on html "Toggle navigation Home Bank Account List Load By Website Group [OXPLAY] ZEUS138…" at bounding box center [462, 296] width 925 height 592
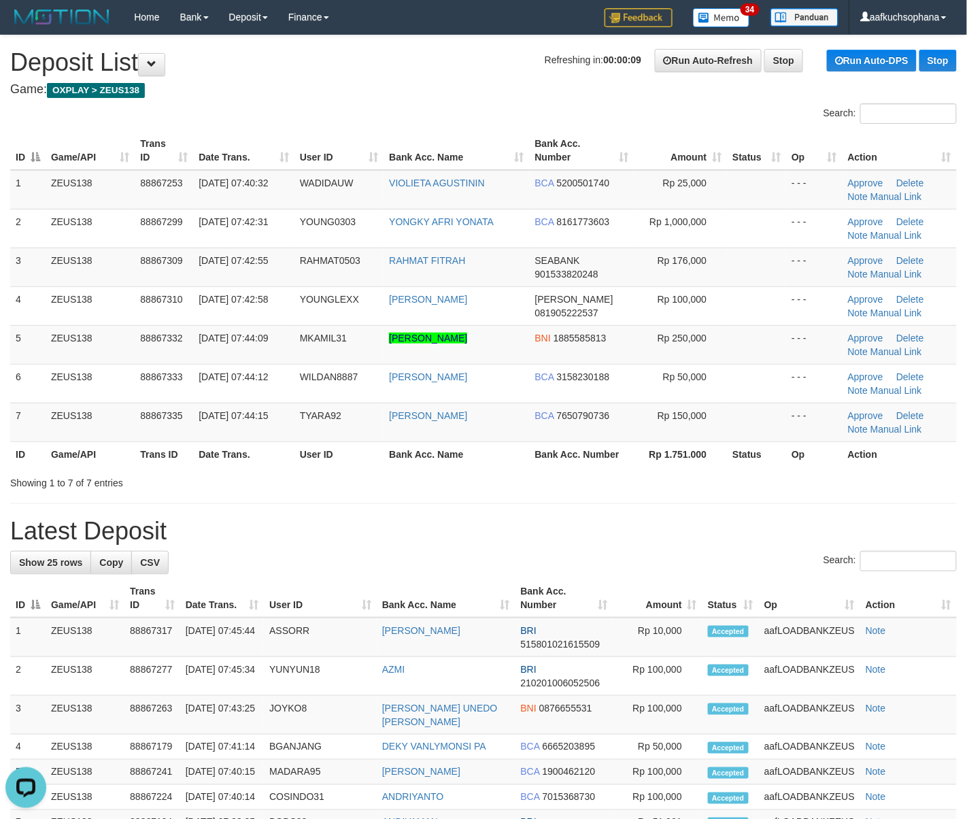
click at [680, 517] on div "**********" at bounding box center [483, 774] width 967 height 1479
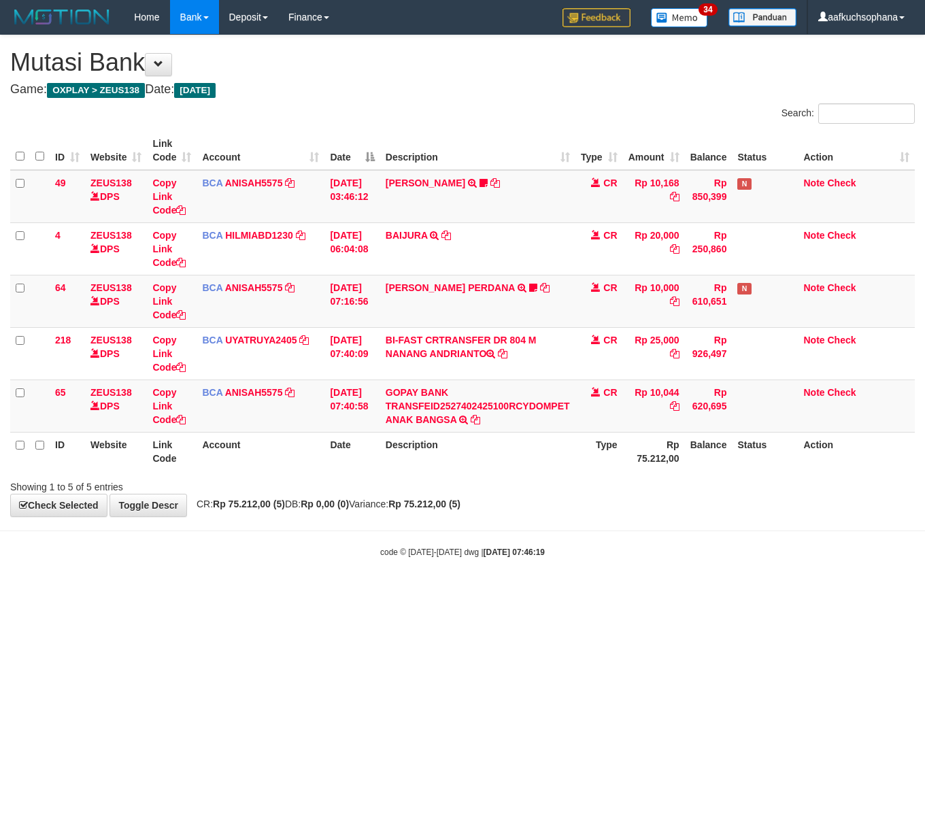
click at [310, 592] on html "Toggle navigation Home Bank Account List Load By Website Group [OXPLAY] ZEUS138…" at bounding box center [462, 296] width 925 height 592
click at [545, 592] on html "Toggle navigation Home Bank Account List Load By Website Group [OXPLAY] ZEUS138…" at bounding box center [462, 296] width 925 height 592
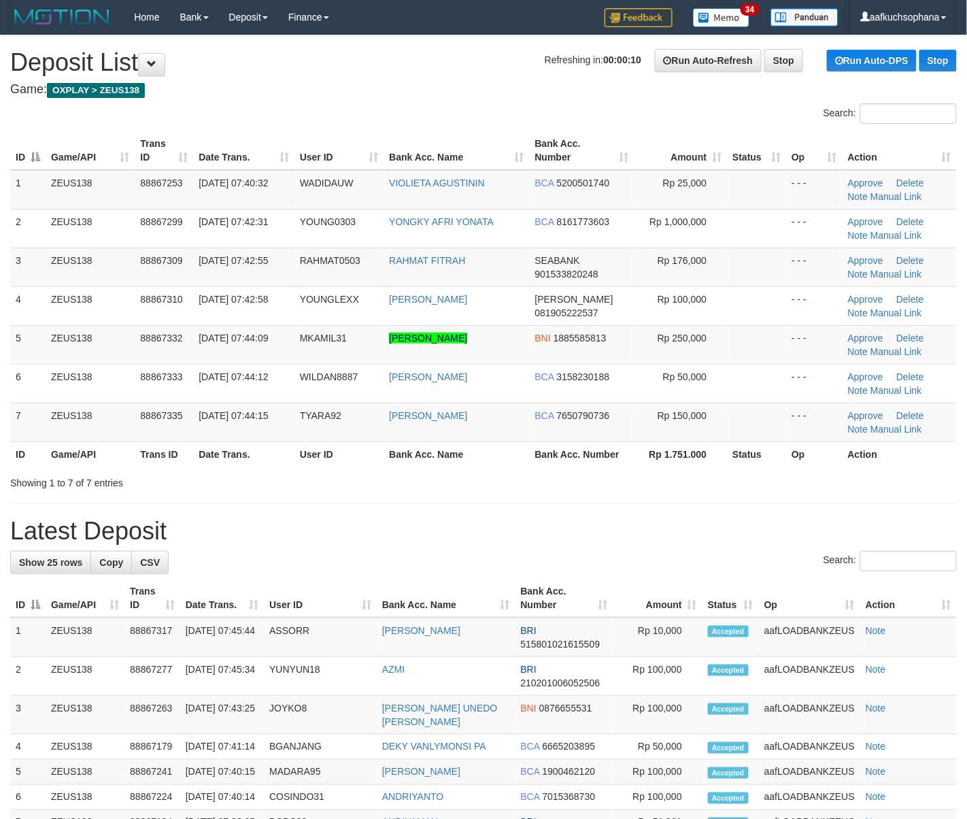
click at [575, 515] on div "**********" at bounding box center [483, 774] width 967 height 1479
drag, startPoint x: 754, startPoint y: 468, endPoint x: 763, endPoint y: 469, distance: 8.9
click at [757, 468] on div "ID Game/API Trans ID Date Trans. User ID Bank Acc. Name Bank Acc. Number Amount…" at bounding box center [483, 298] width 967 height 343
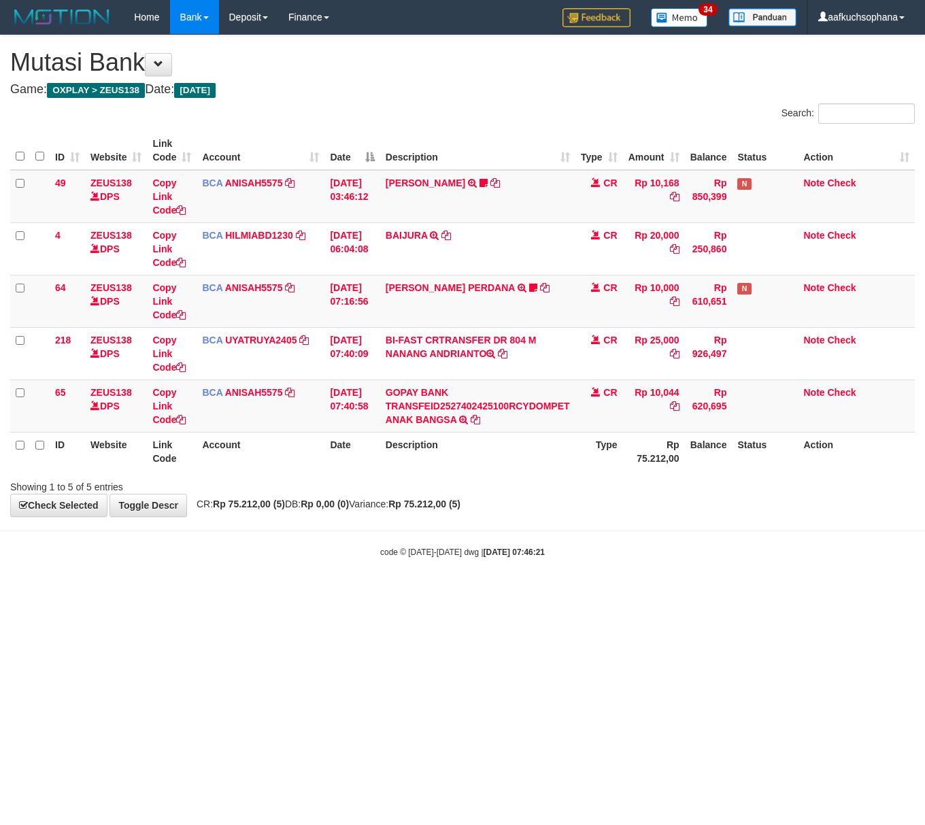
click at [613, 592] on html "Toggle navigation Home Bank Account List Load By Website Group [OXPLAY] ZEUS138…" at bounding box center [462, 296] width 925 height 592
click at [620, 592] on html "Toggle navigation Home Bank Account List Load By Website Group [OXPLAY] ZEUS138…" at bounding box center [462, 296] width 925 height 592
click at [199, 592] on html "Toggle navigation Home Bank Account List Load By Website Group [OXPLAY] ZEUS138…" at bounding box center [462, 296] width 925 height 592
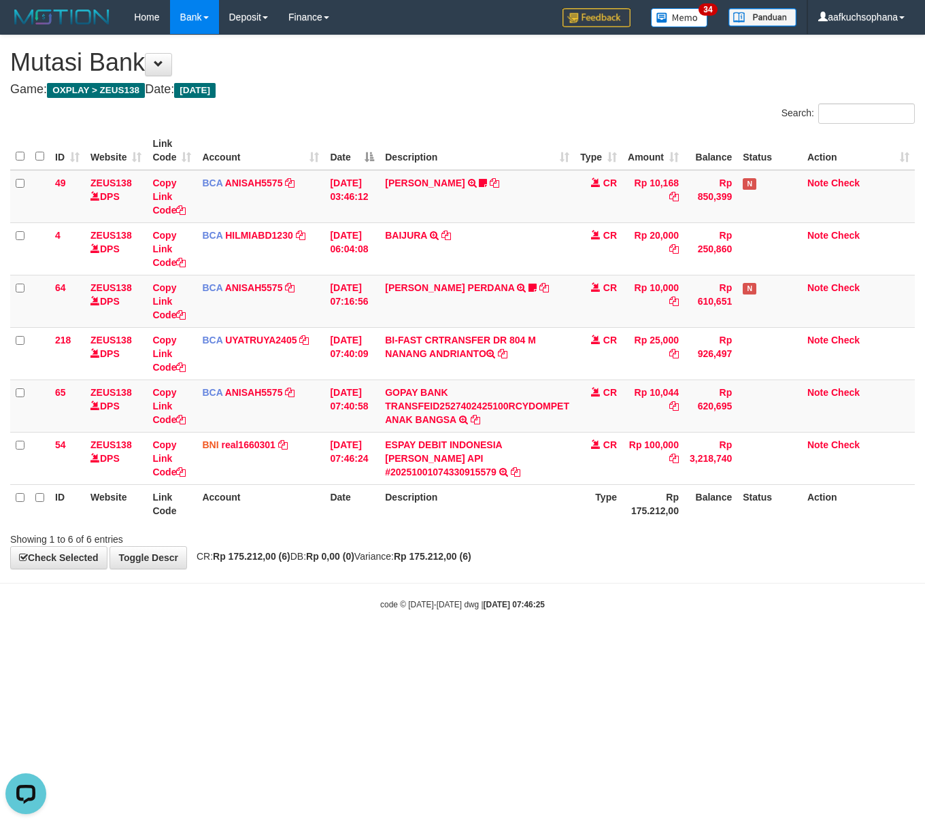
drag, startPoint x: 110, startPoint y: 632, endPoint x: 1, endPoint y: 575, distance: 123.1
click at [93, 623] on body "Toggle navigation Home Bank Account List Load By Website Group [OXPLAY] ZEUS138…" at bounding box center [462, 322] width 925 height 645
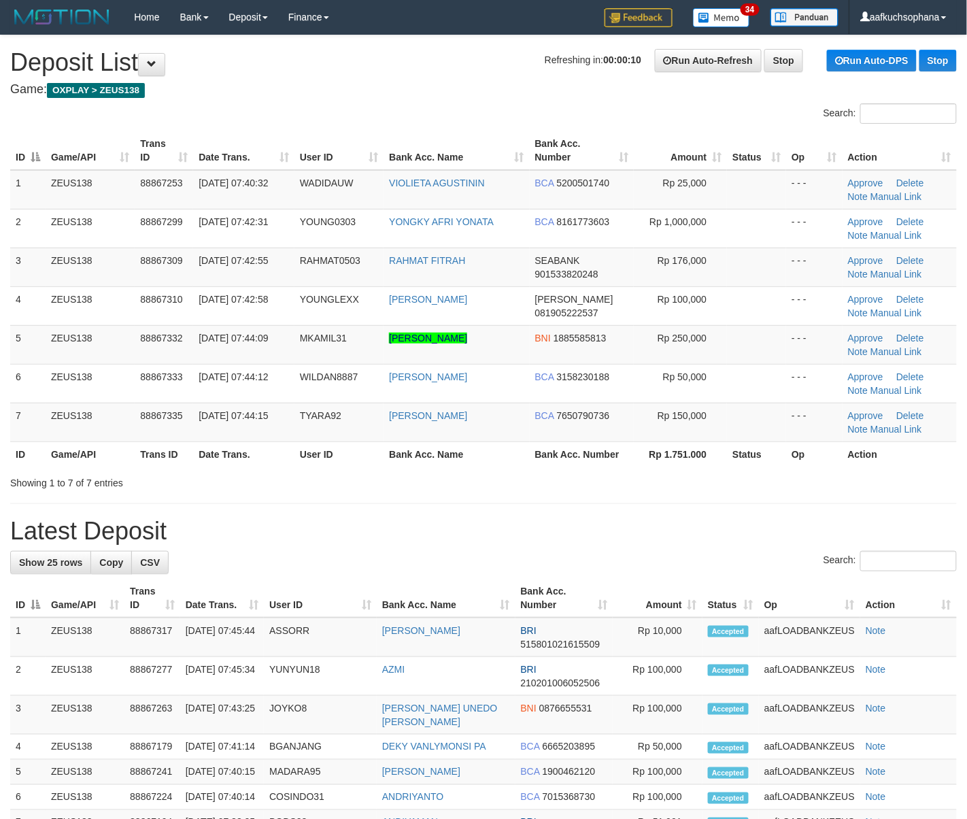
click at [684, 538] on h1 "Latest Deposit" at bounding box center [483, 530] width 946 height 27
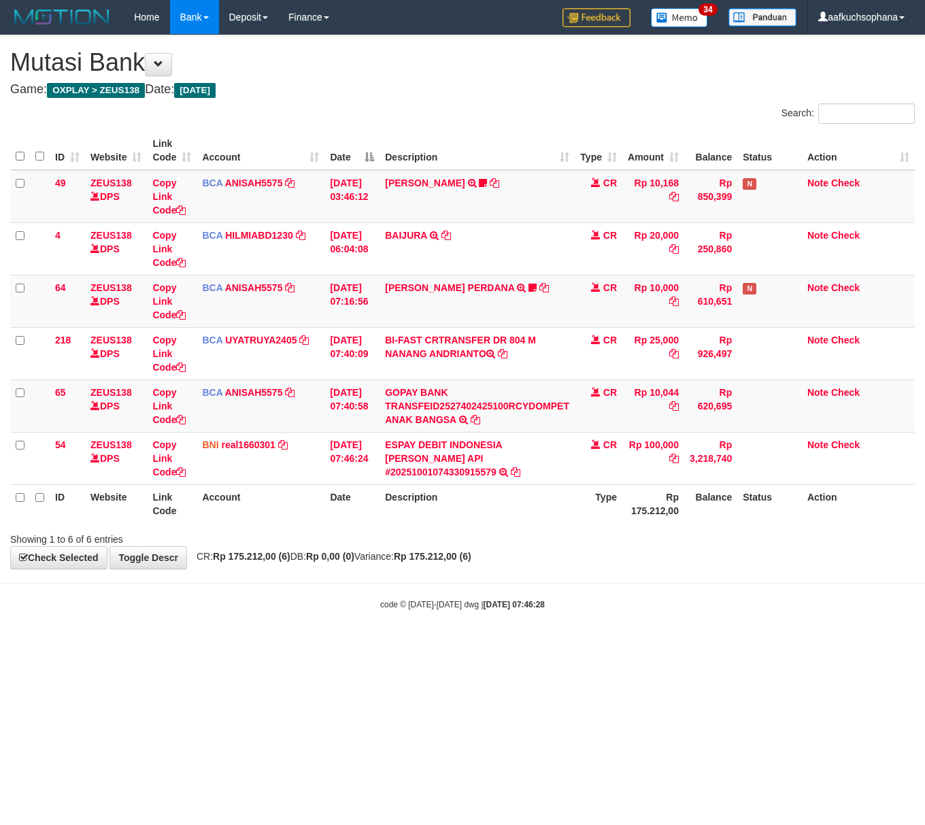
drag, startPoint x: 240, startPoint y: 659, endPoint x: 229, endPoint y: 659, distance: 10.9
click at [233, 645] on html "Toggle navigation Home Bank Account List Load By Website Group [OXPLAY] ZEUS138…" at bounding box center [462, 322] width 925 height 645
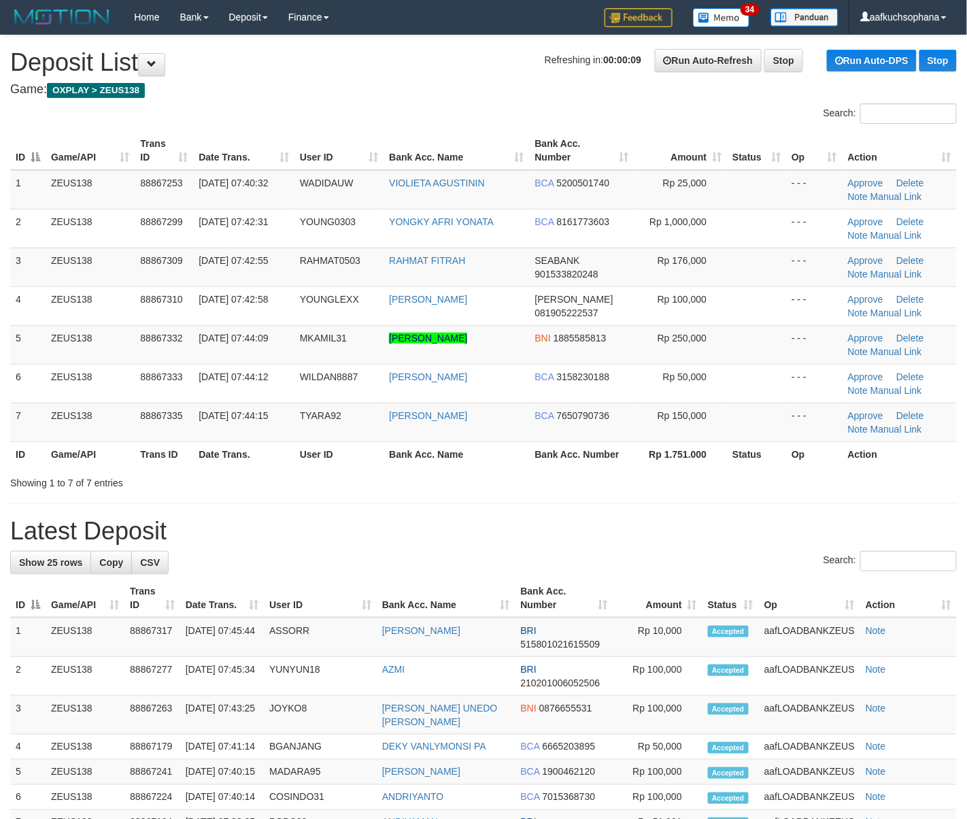
drag, startPoint x: 572, startPoint y: 538, endPoint x: 430, endPoint y: 487, distance: 151.2
click at [567, 538] on h1 "Latest Deposit" at bounding box center [483, 530] width 946 height 27
drag, startPoint x: 841, startPoint y: 493, endPoint x: 896, endPoint y: 528, distance: 65.4
click at [841, 504] on div "**********" at bounding box center [483, 774] width 967 height 1479
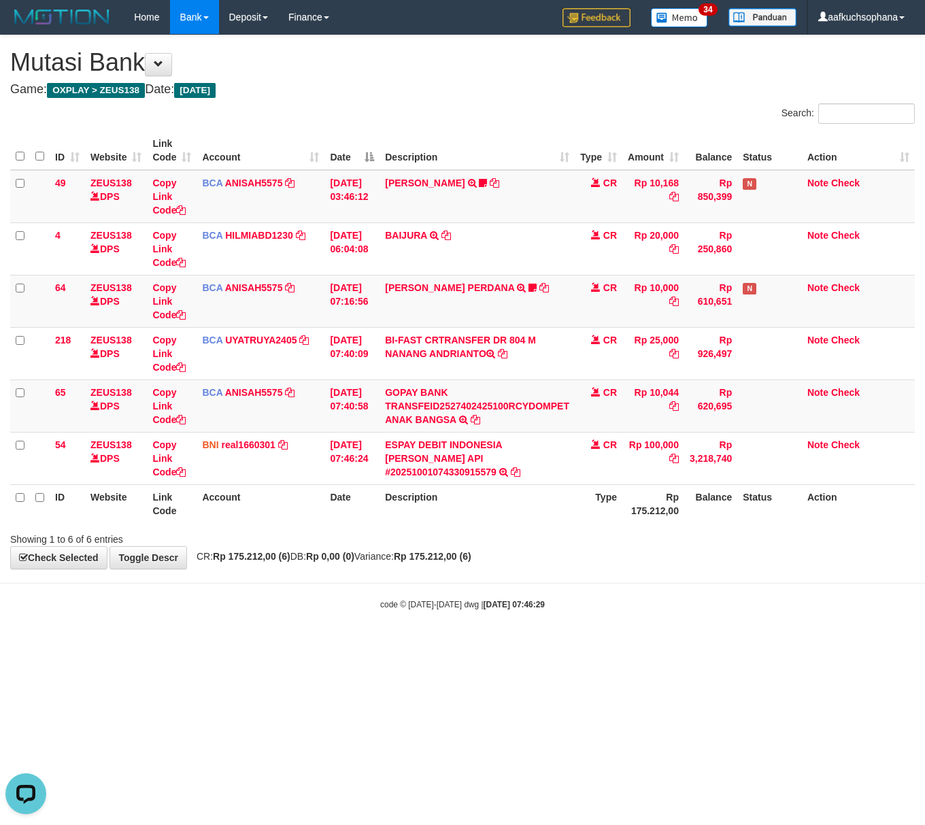
drag, startPoint x: 586, startPoint y: 702, endPoint x: 530, endPoint y: 689, distance: 57.4
click at [580, 645] on html "Toggle navigation Home Bank Account List Load By Website Group [OXPLAY] ZEUS138…" at bounding box center [462, 322] width 925 height 645
drag, startPoint x: 715, startPoint y: 681, endPoint x: 921, endPoint y: 657, distance: 206.7
click at [729, 645] on html "Toggle navigation Home Bank Account List Load By Website Group [OXPLAY] ZEUS138…" at bounding box center [462, 322] width 925 height 645
drag, startPoint x: 588, startPoint y: 607, endPoint x: 574, endPoint y: 607, distance: 14.3
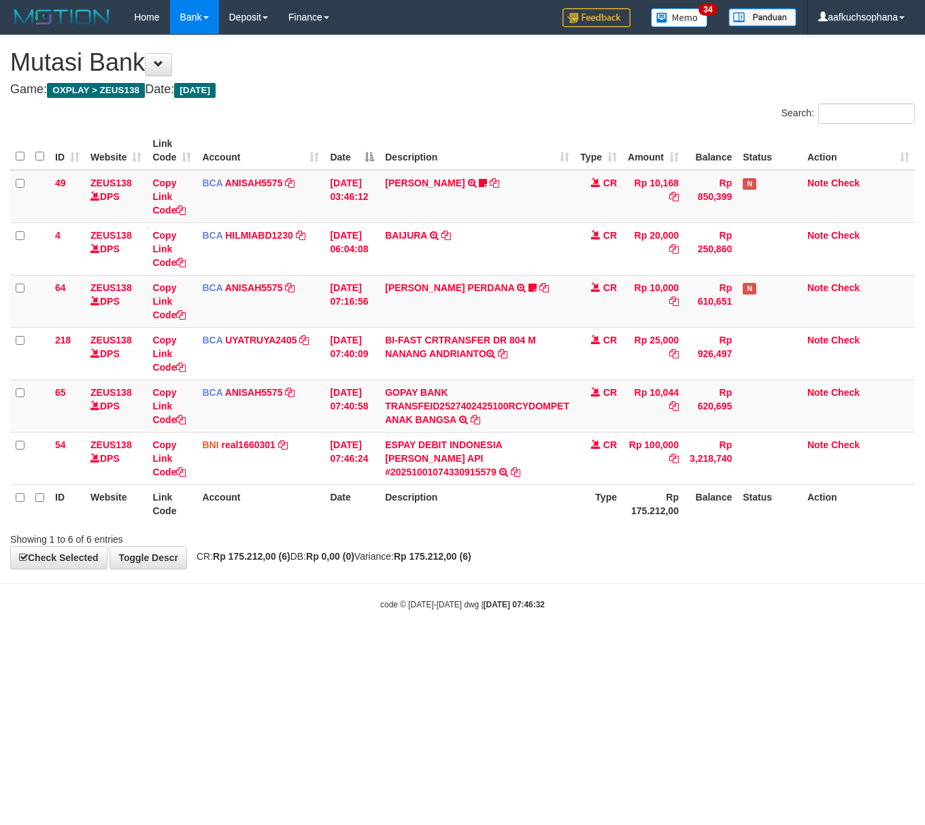
click at [580, 609] on div "code © [DATE]-[DATE] dwg | [DATE] 07:46:32" at bounding box center [462, 604] width 925 height 14
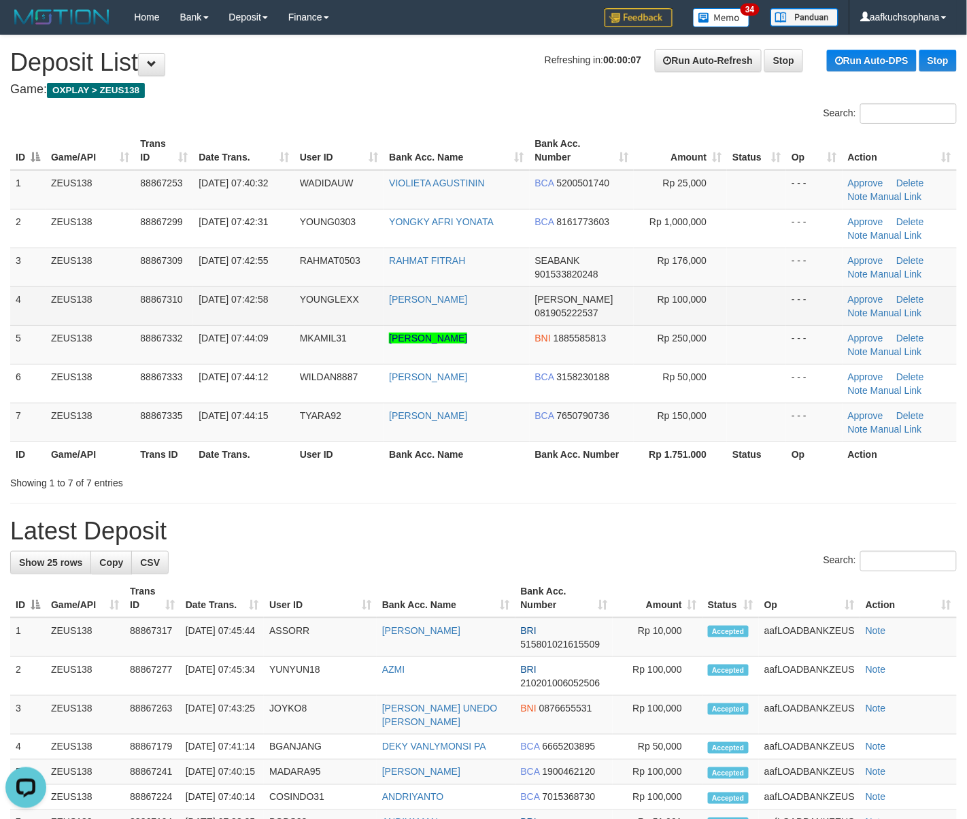
click at [330, 317] on td "YOUNGLEXX" at bounding box center [338, 305] width 89 height 39
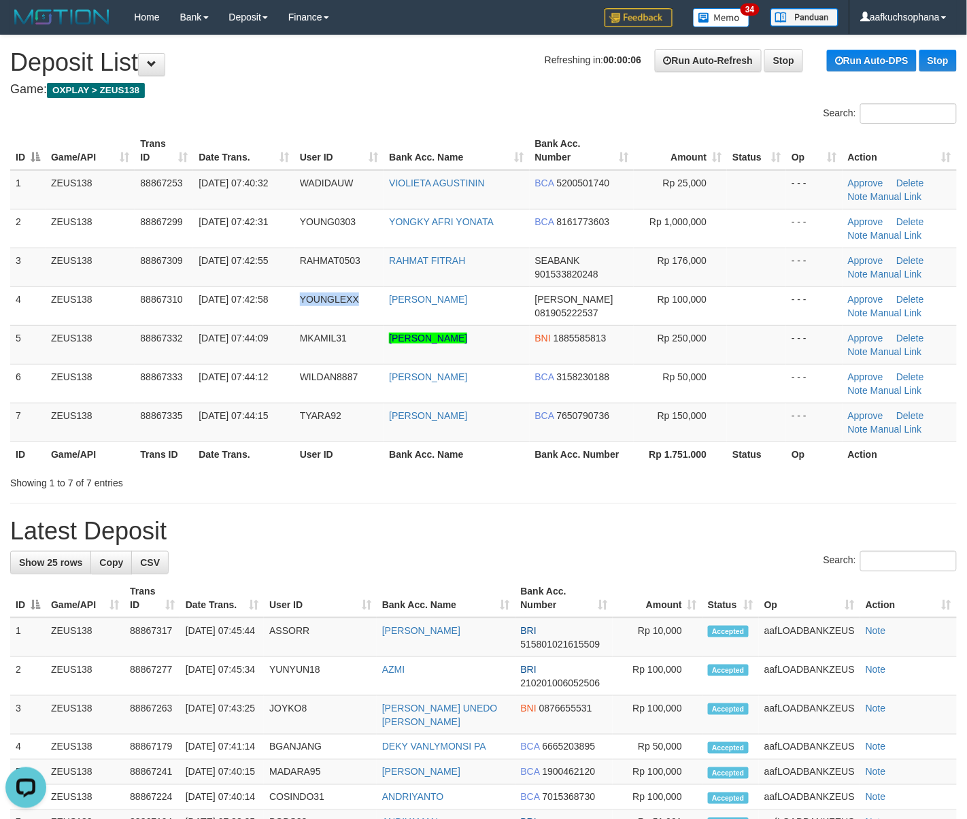
copy span "YOUNGLEXX"
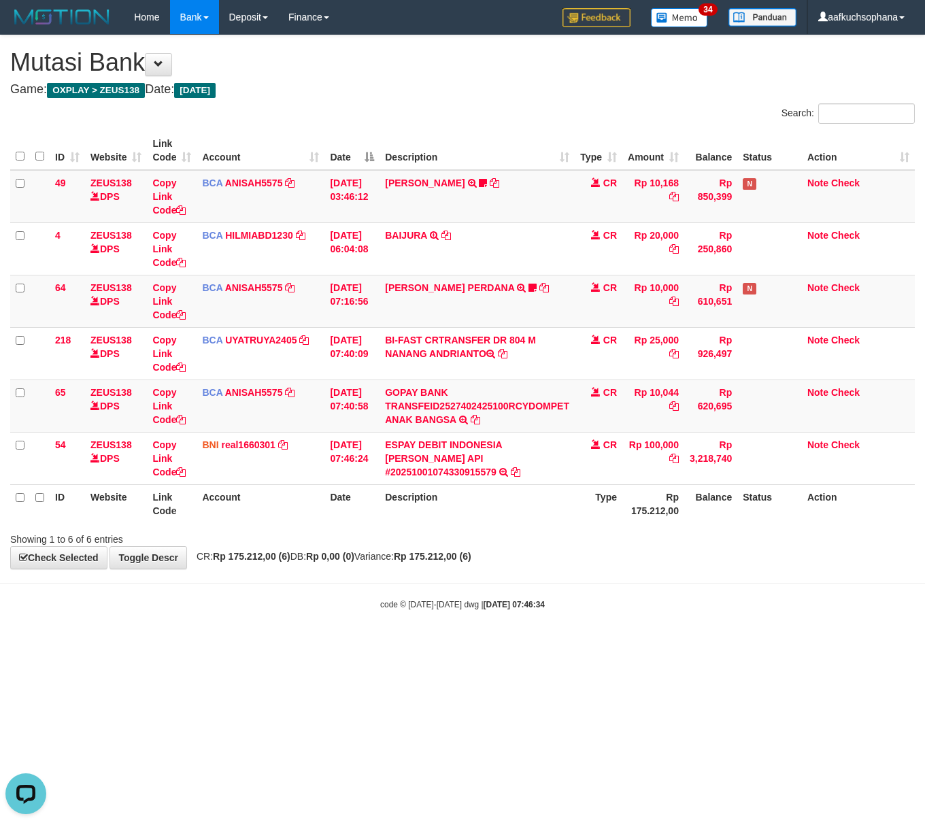
click at [741, 645] on html "Toggle navigation Home Bank Account List Load By Website Group [OXPLAY] ZEUS138…" at bounding box center [462, 322] width 925 height 645
drag, startPoint x: 741, startPoint y: 664, endPoint x: 47, endPoint y: 522, distance: 708.4
click at [740, 645] on html "Toggle navigation Home Bank Account List Load By Website Group [OXPLAY] ZEUS138…" at bounding box center [462, 322] width 925 height 645
drag, startPoint x: 388, startPoint y: 623, endPoint x: 435, endPoint y: 615, distance: 48.3
click at [389, 624] on body "Toggle navigation Home Bank Account List Load By Website Group [OXPLAY] ZEUS138…" at bounding box center [462, 322] width 925 height 645
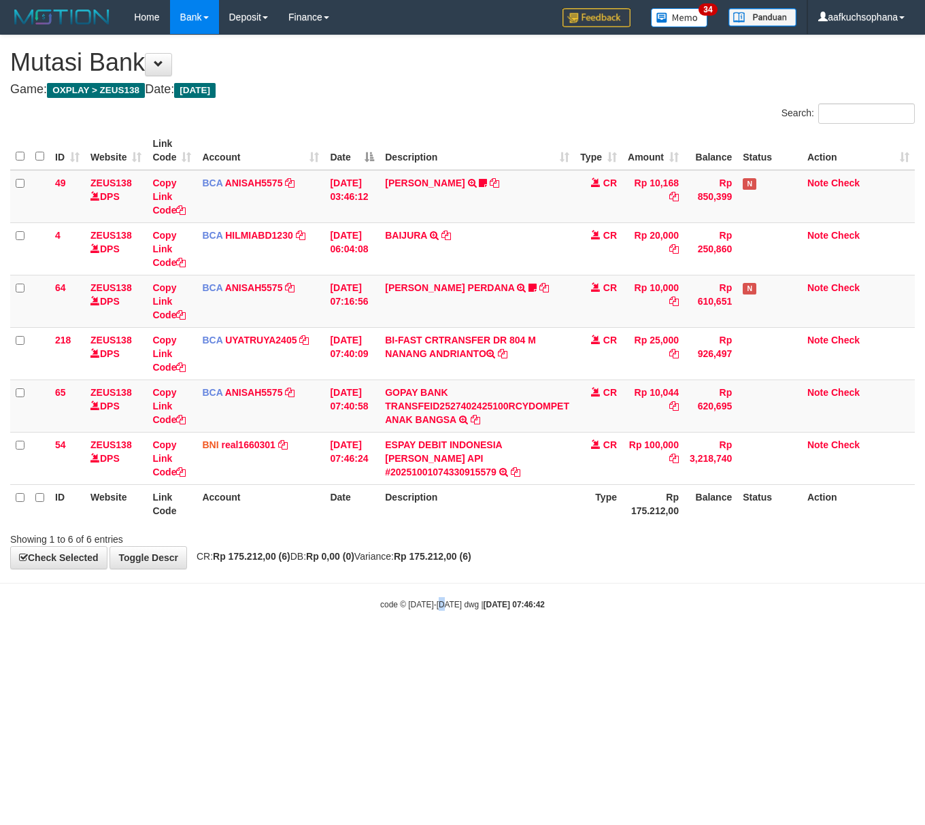
click at [464, 625] on body "Toggle navigation Home Bank Account List Load By Website Group [OXPLAY] ZEUS138…" at bounding box center [462, 322] width 925 height 645
drag, startPoint x: 509, startPoint y: 598, endPoint x: 427, endPoint y: 550, distance: 95.4
click at [509, 598] on body "Toggle navigation Home Bank Account List Load By Website Group [OXPLAY] ZEUS138…" at bounding box center [462, 322] width 925 height 645
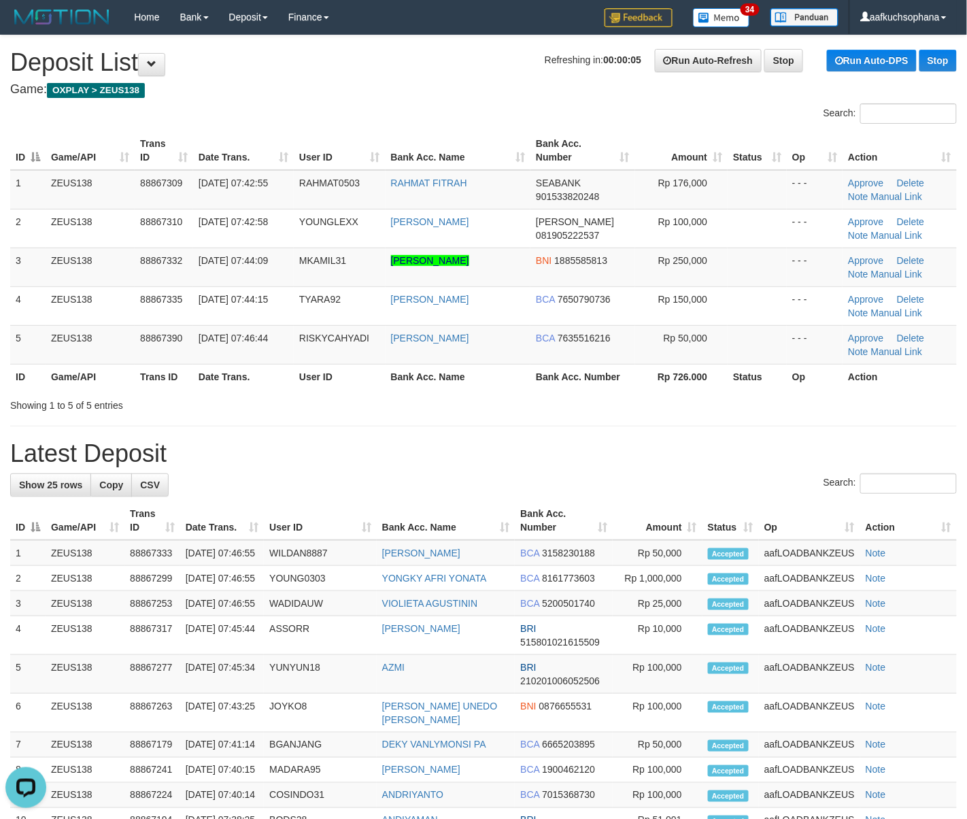
drag, startPoint x: 598, startPoint y: 411, endPoint x: 704, endPoint y: 447, distance: 112.2
click at [619, 417] on div "**********" at bounding box center [483, 722] width 967 height 1374
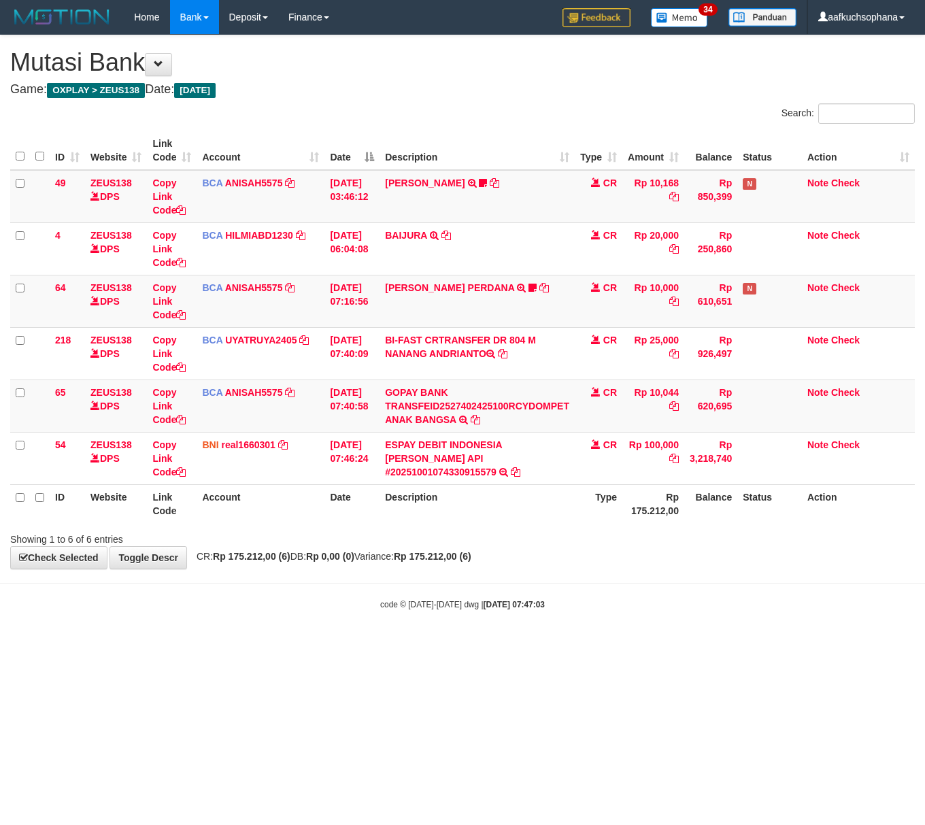
drag, startPoint x: 577, startPoint y: 616, endPoint x: 917, endPoint y: 580, distance: 341.8
click at [587, 613] on body "Toggle navigation Home Bank Account List Load By Website Group [OXPLAY] ZEUS138…" at bounding box center [462, 322] width 925 height 645
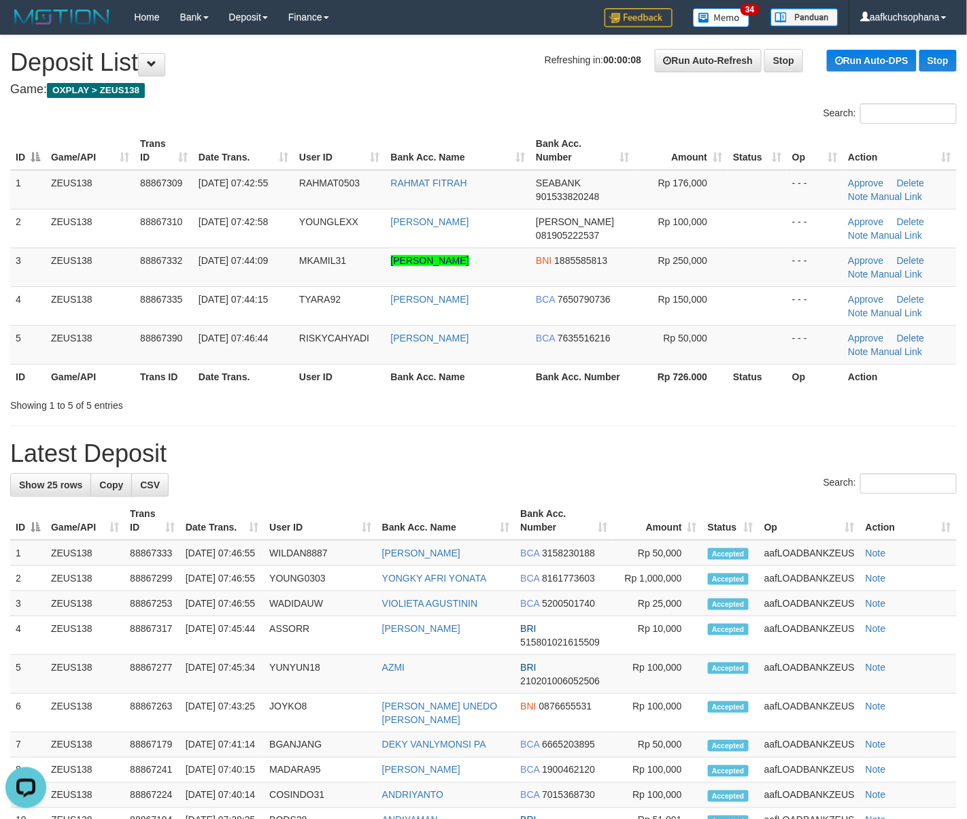
drag, startPoint x: 757, startPoint y: 422, endPoint x: 795, endPoint y: 443, distance: 43.9
click at [778, 434] on div "**********" at bounding box center [483, 722] width 967 height 1374
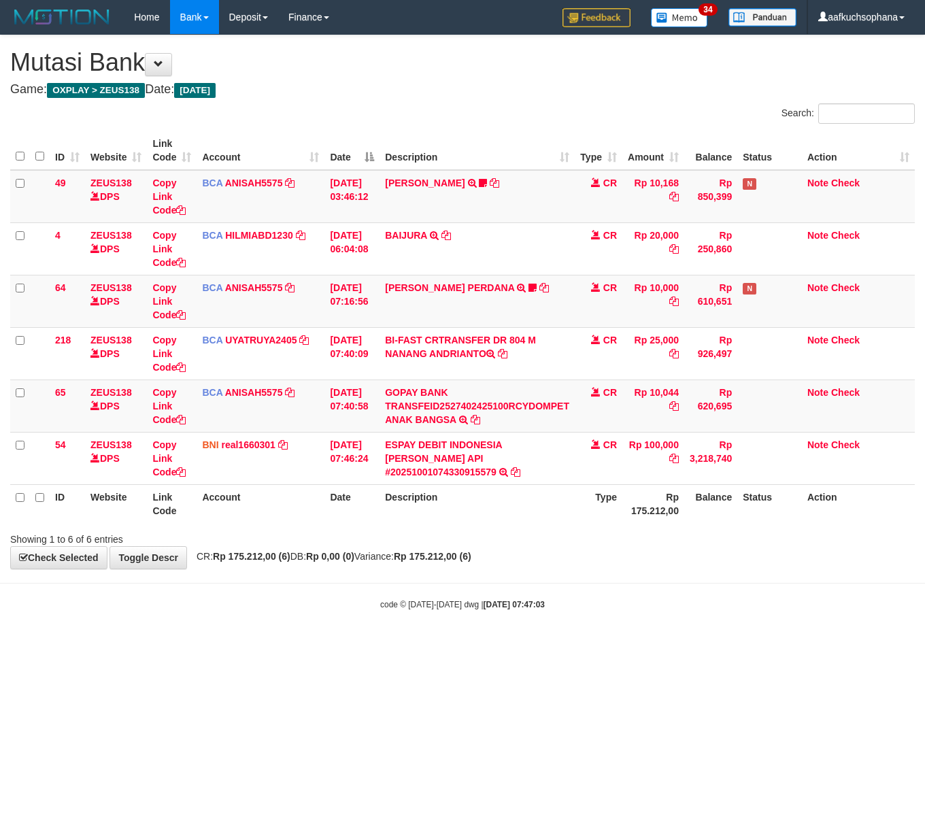
drag, startPoint x: 672, startPoint y: 585, endPoint x: 15, endPoint y: 354, distance: 696.2
click at [664, 587] on body "Toggle navigation Home Bank Account List Load By Website Group [OXPLAY] ZEUS138…" at bounding box center [462, 322] width 925 height 645
drag, startPoint x: 175, startPoint y: 648, endPoint x: 1, endPoint y: 541, distance: 203.6
click at [156, 632] on body "Toggle navigation Home Bank Account List Load By Website Group [OXPLAY] ZEUS138…" at bounding box center [462, 322] width 925 height 645
click at [237, 645] on html "Toggle navigation Home Bank Account List Load By Website Group [OXPLAY] ZEUS138…" at bounding box center [462, 322] width 925 height 645
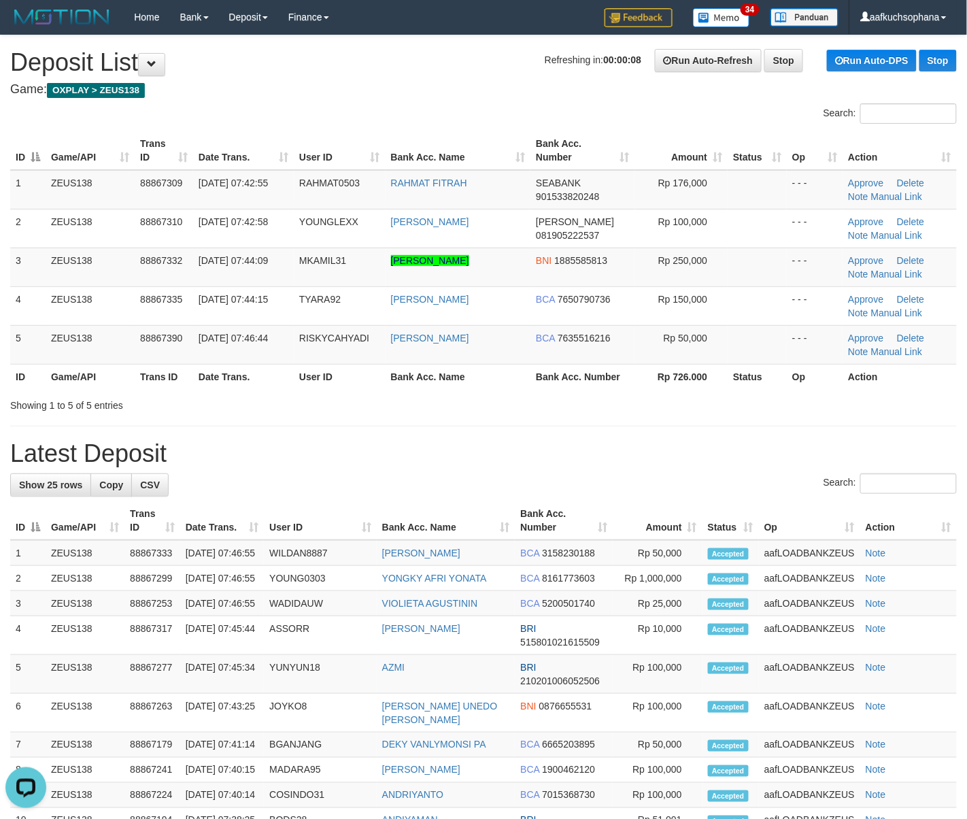
drag, startPoint x: 562, startPoint y: 428, endPoint x: 972, endPoint y: 589, distance: 441.1
click at [579, 443] on div "**********" at bounding box center [483, 722] width 967 height 1374
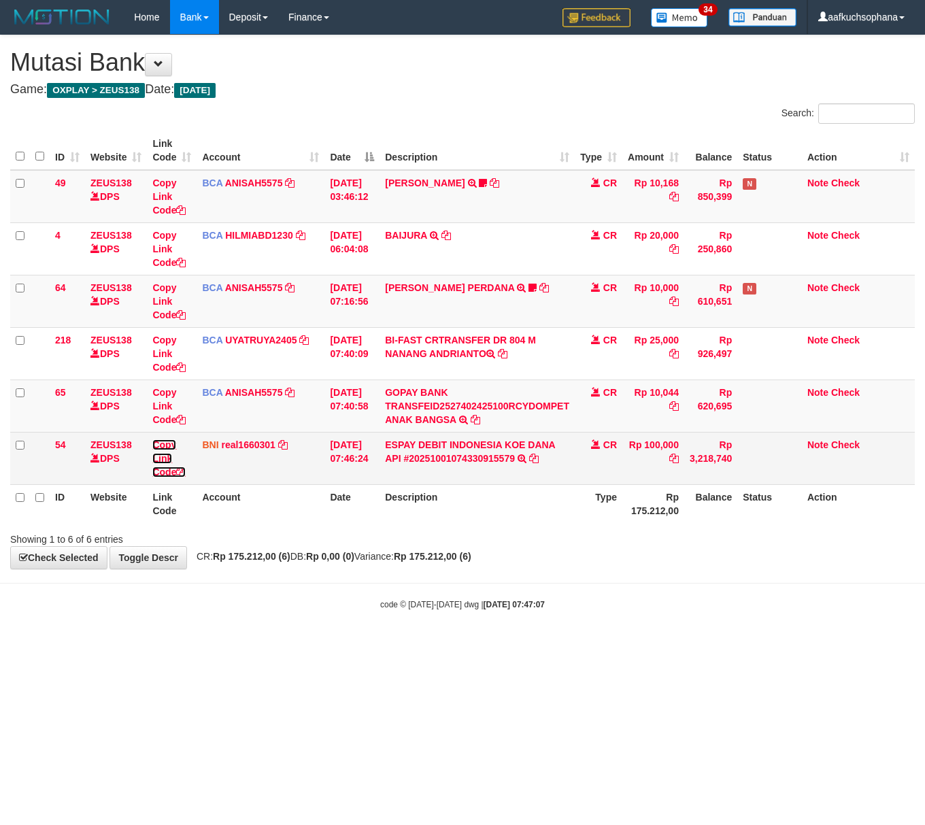
click at [186, 470] on icon at bounding box center [181, 472] width 10 height 10
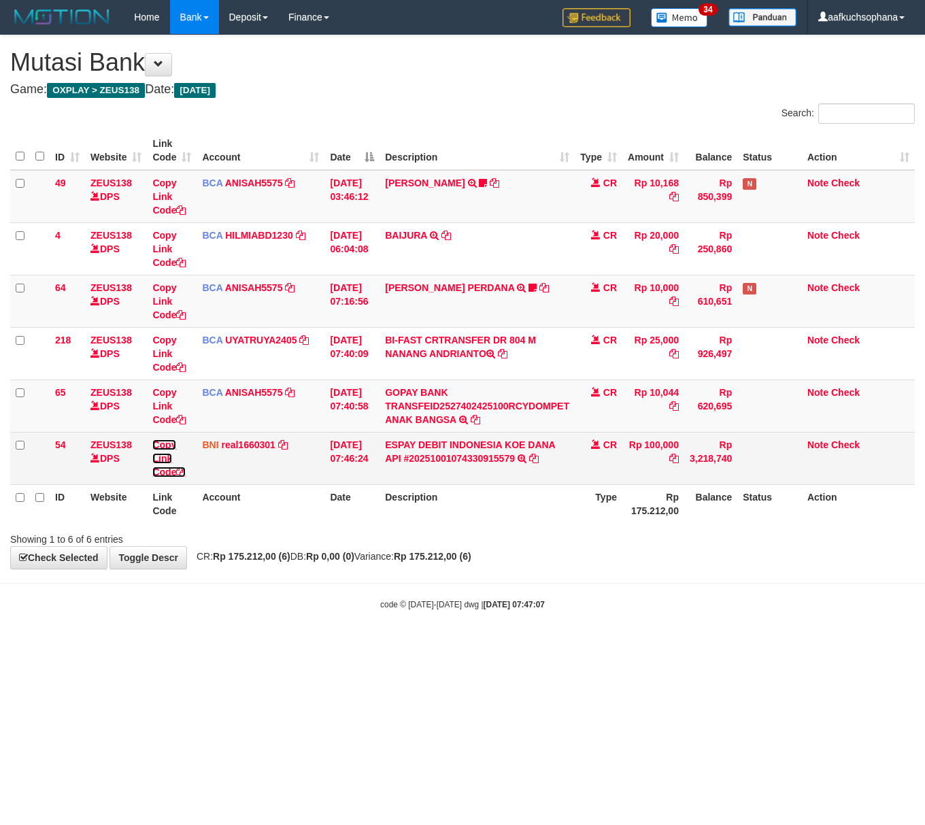
click at [186, 470] on icon at bounding box center [181, 472] width 10 height 10
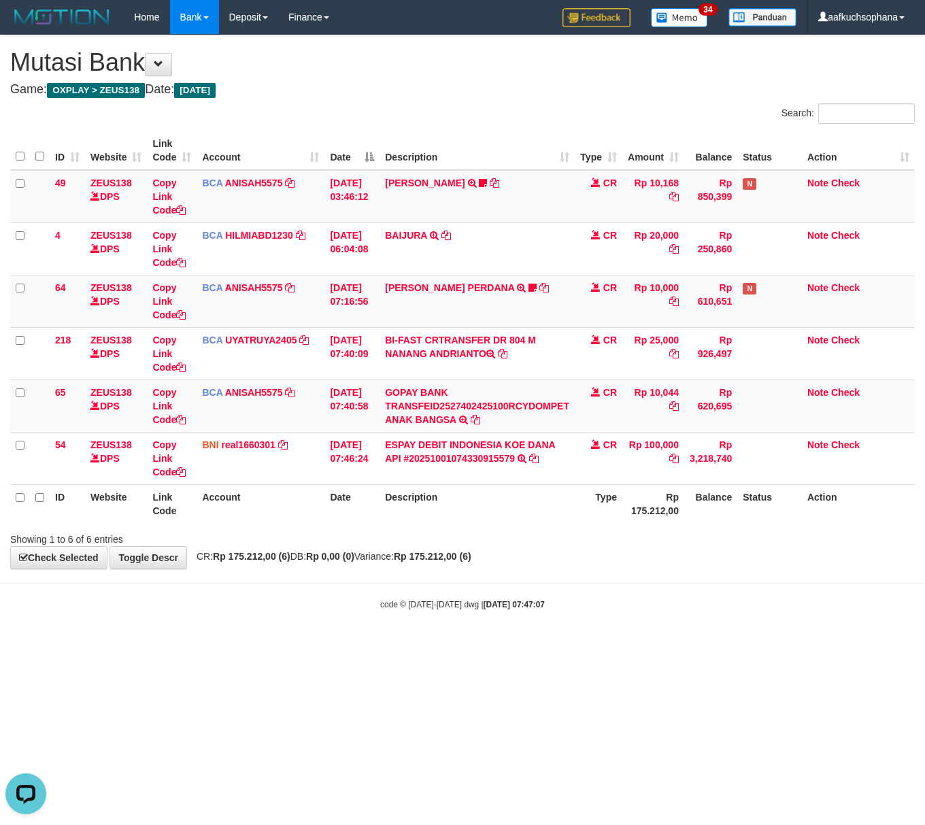
scroll to position [0, 0]
click at [250, 624] on body "Toggle navigation Home Bank Account List Load By Website Group [OXPLAY] ZEUS138…" at bounding box center [462, 322] width 925 height 645
click at [411, 645] on html "Toggle navigation Home Bank Account List Load By Website Group [OXPLAY] ZEUS138…" at bounding box center [462, 322] width 925 height 645
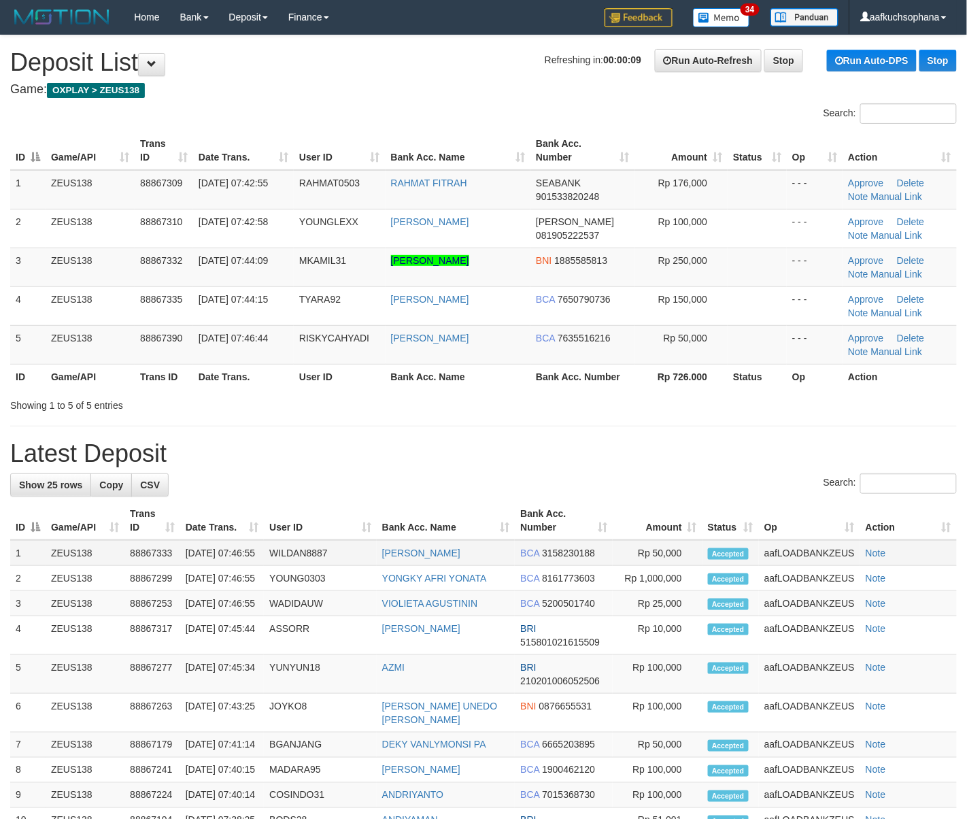
drag, startPoint x: 447, startPoint y: 447, endPoint x: 948, endPoint y: 544, distance: 510.3
click at [462, 447] on h1 "Latest Deposit" at bounding box center [483, 453] width 946 height 27
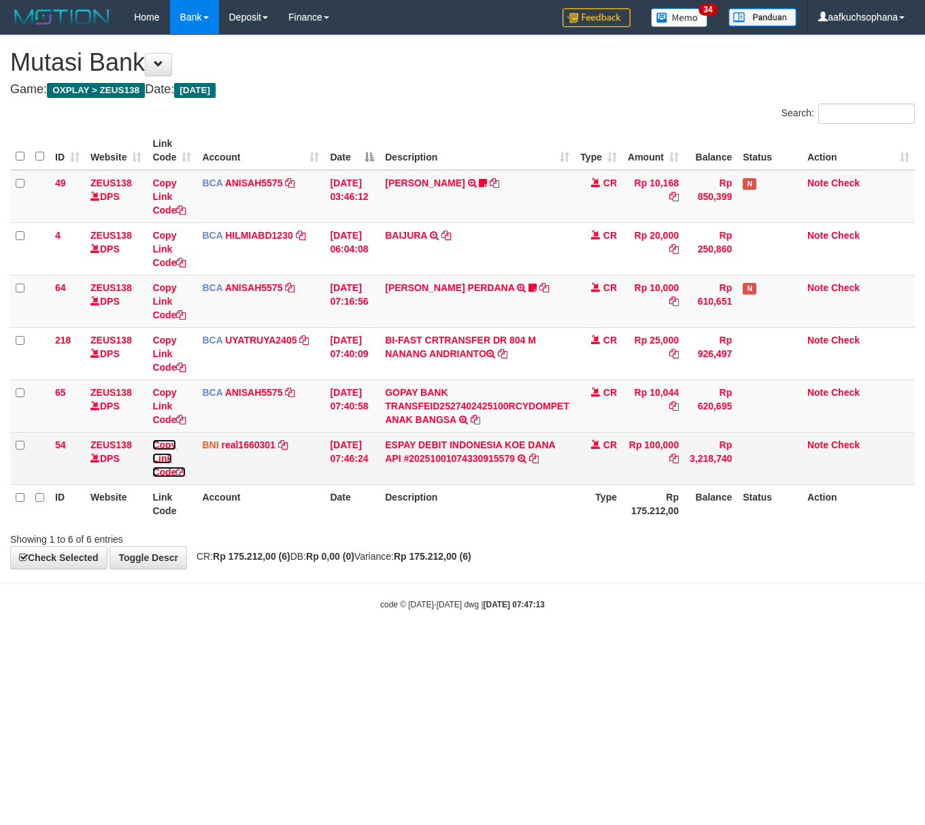
click at [186, 472] on icon at bounding box center [181, 472] width 10 height 10
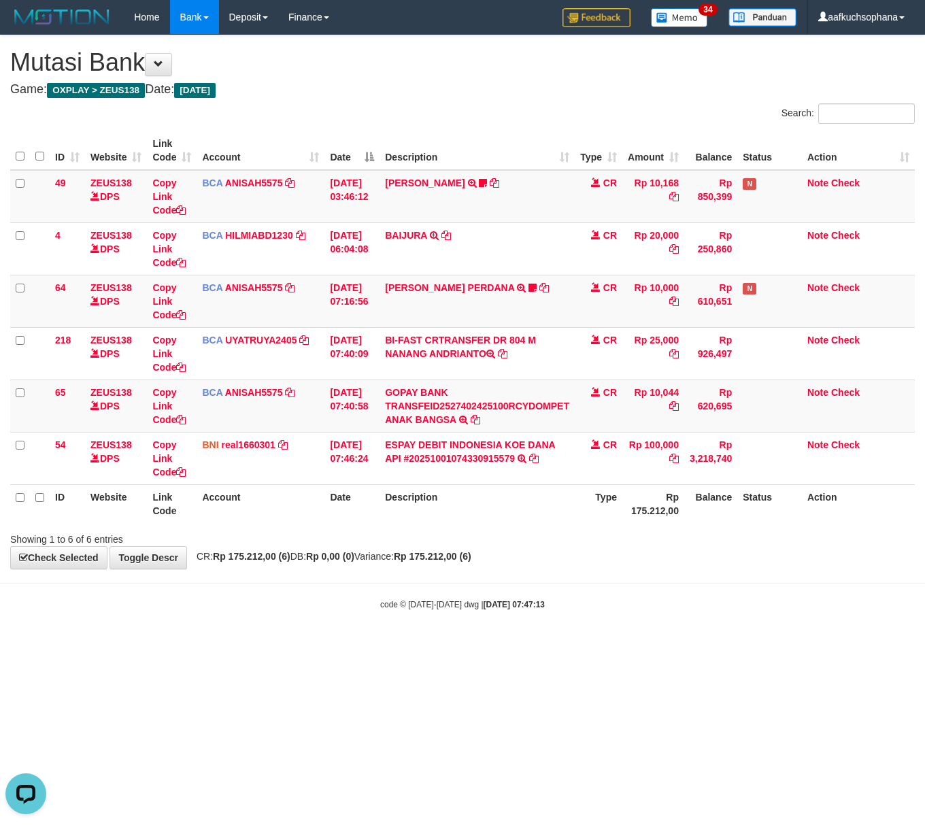
scroll to position [202, 0]
drag, startPoint x: 268, startPoint y: 627, endPoint x: 262, endPoint y: 619, distance: 9.8
click at [268, 626] on body "Toggle navigation Home Bank Account List Load By Website Group [OXPLAY] ZEUS138…" at bounding box center [462, 322] width 925 height 645
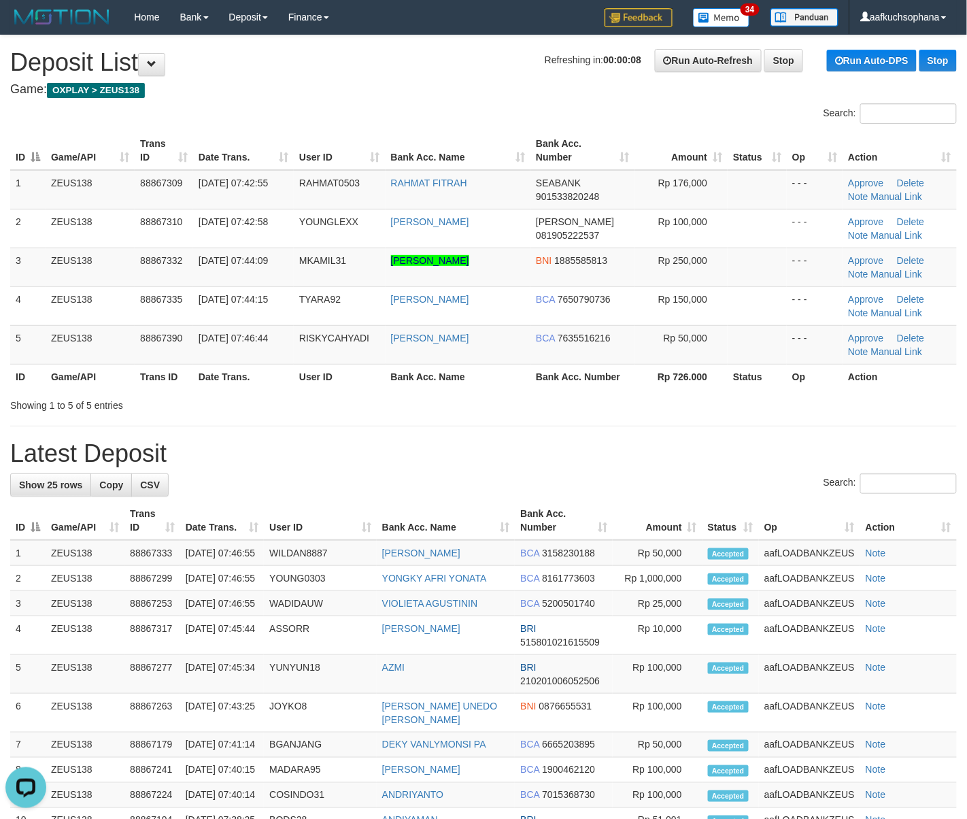
drag, startPoint x: 738, startPoint y: 438, endPoint x: 785, endPoint y: 454, distance: 49.0
click at [748, 442] on div "**********" at bounding box center [483, 722] width 967 height 1374
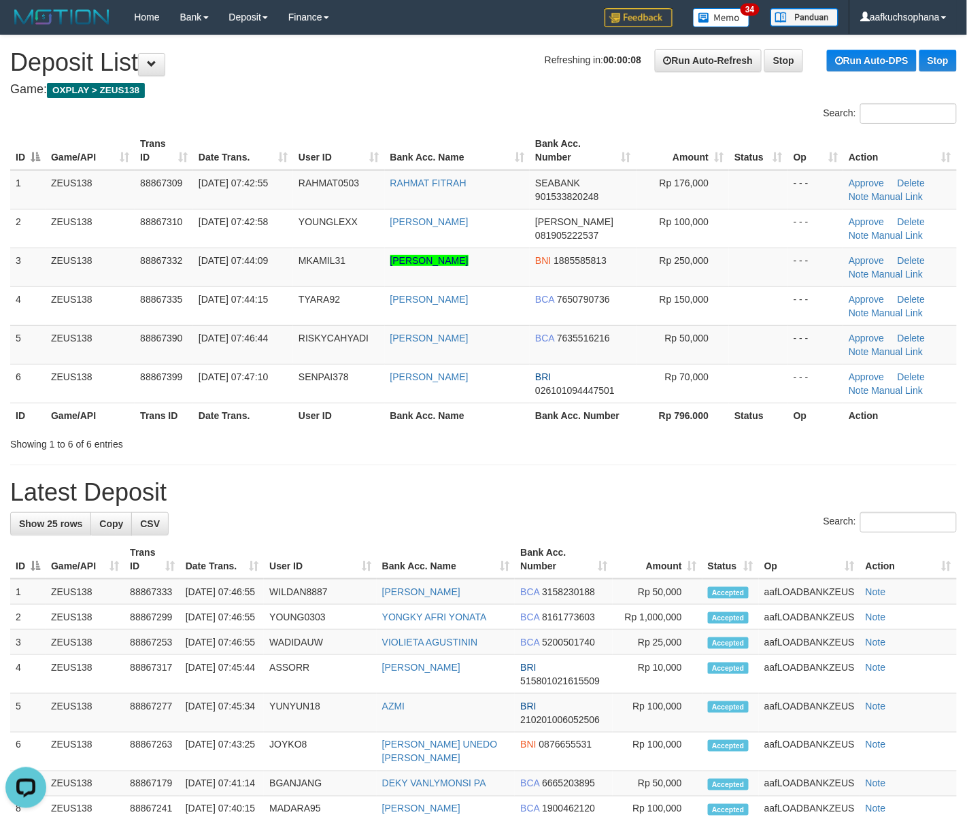
drag, startPoint x: 766, startPoint y: 452, endPoint x: 839, endPoint y: 465, distance: 74.6
click at [817, 461] on div "**********" at bounding box center [483, 741] width 967 height 1413
click at [885, 276] on link "Manual Link" at bounding box center [898, 274] width 52 height 11
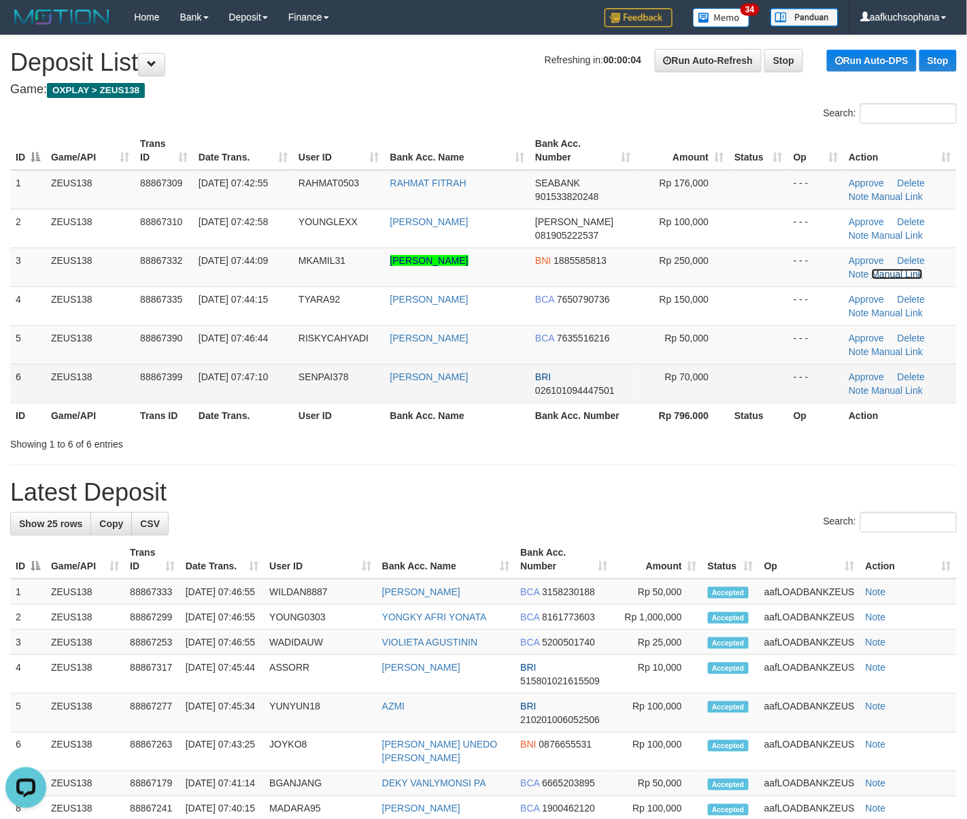
click at [872, 269] on link "Manual Link" at bounding box center [898, 274] width 52 height 11
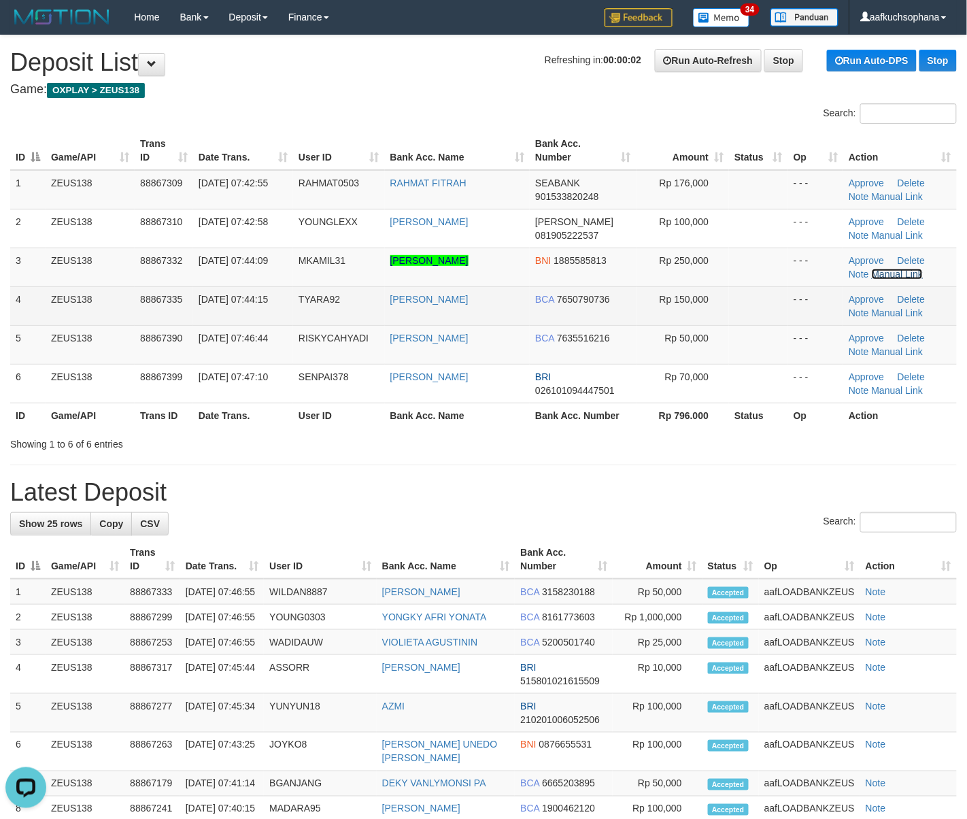
click at [872, 269] on link "Manual Link" at bounding box center [898, 274] width 52 height 11
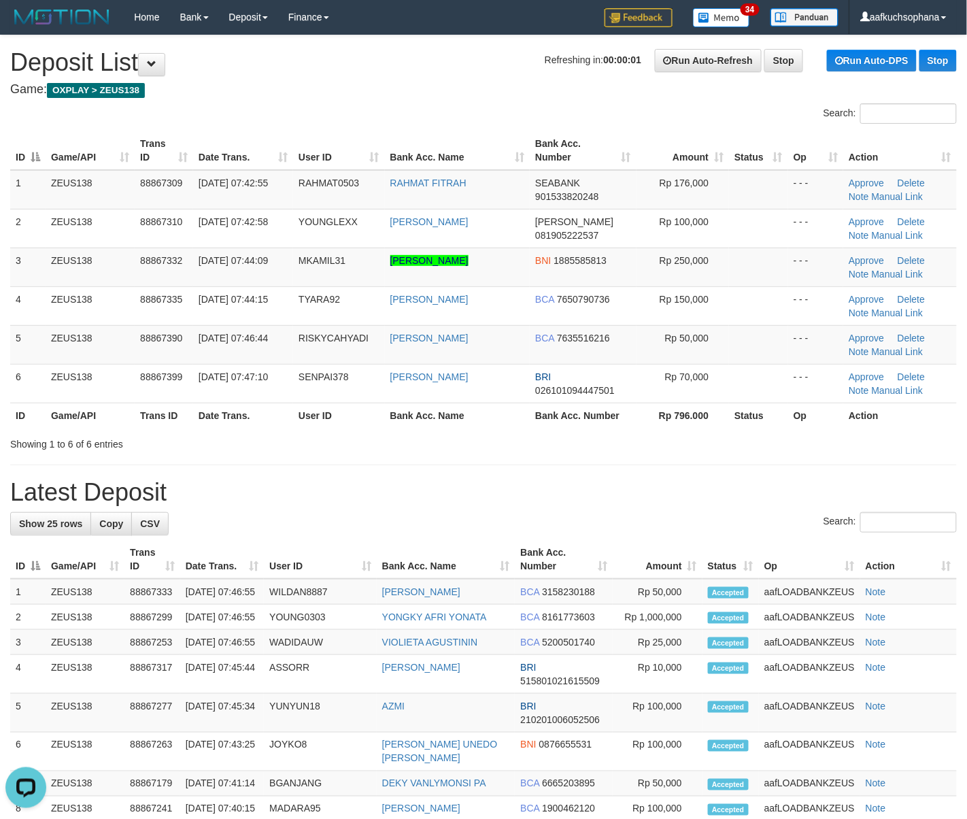
drag, startPoint x: 732, startPoint y: 458, endPoint x: 980, endPoint y: 441, distance: 248.7
click at [738, 450] on div "**********" at bounding box center [483, 741] width 967 height 1413
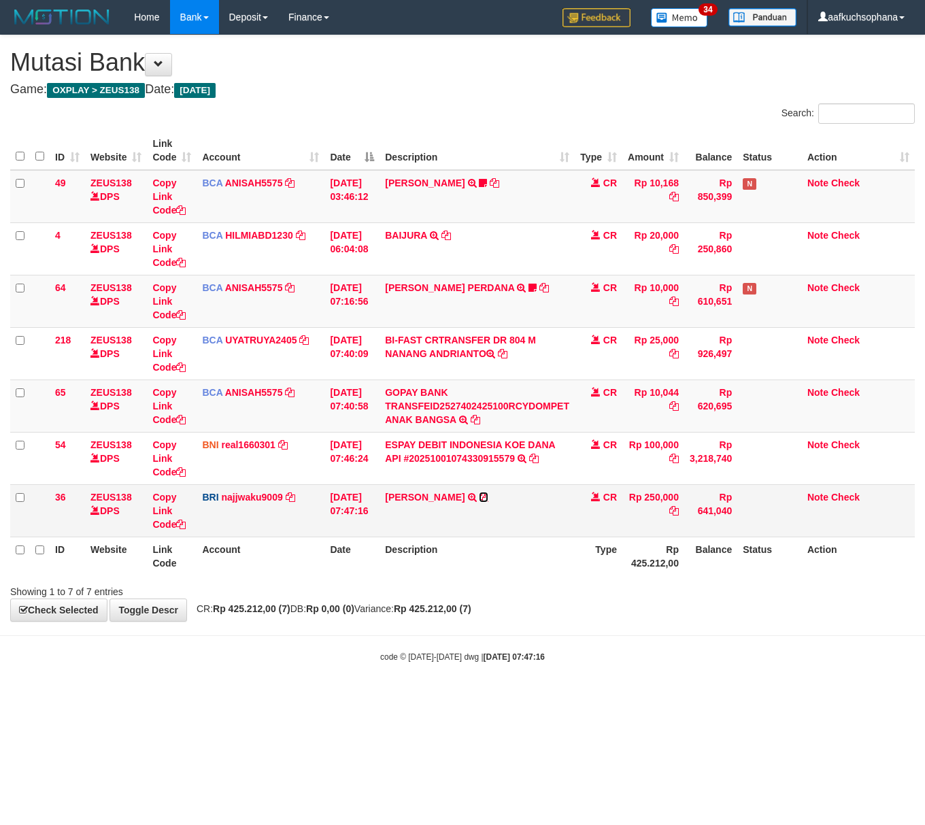
click at [488, 492] on link at bounding box center [484, 497] width 10 height 11
click at [182, 526] on icon at bounding box center [181, 524] width 10 height 10
click at [181, 526] on icon at bounding box center [181, 524] width 10 height 10
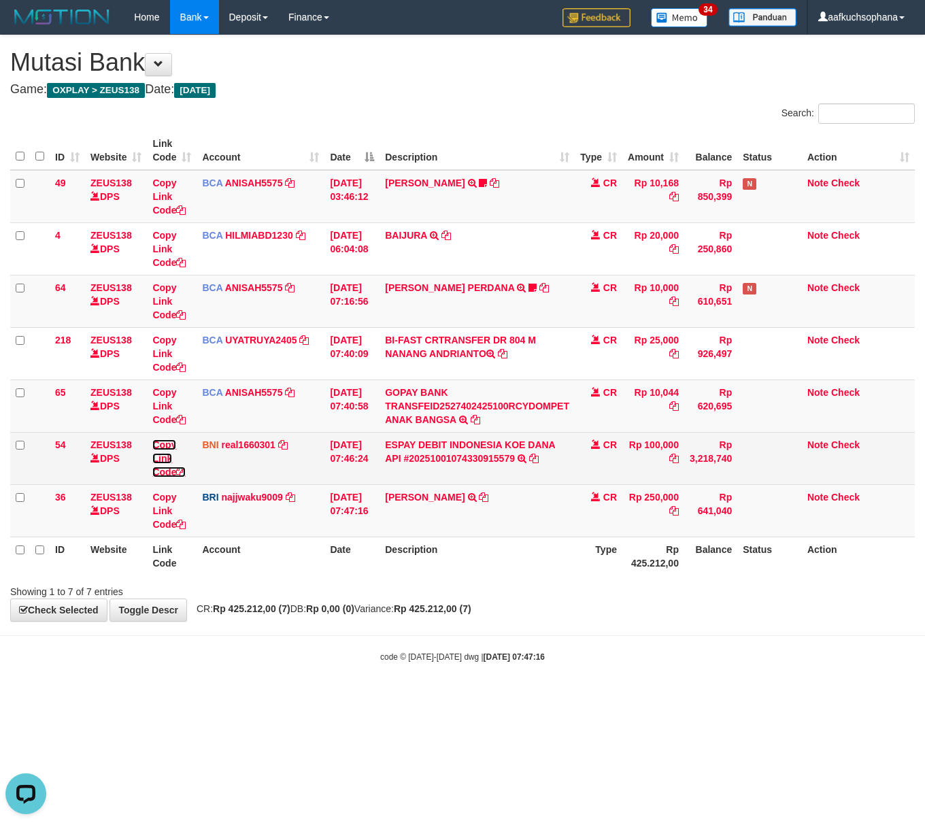
click at [183, 470] on icon at bounding box center [181, 472] width 10 height 10
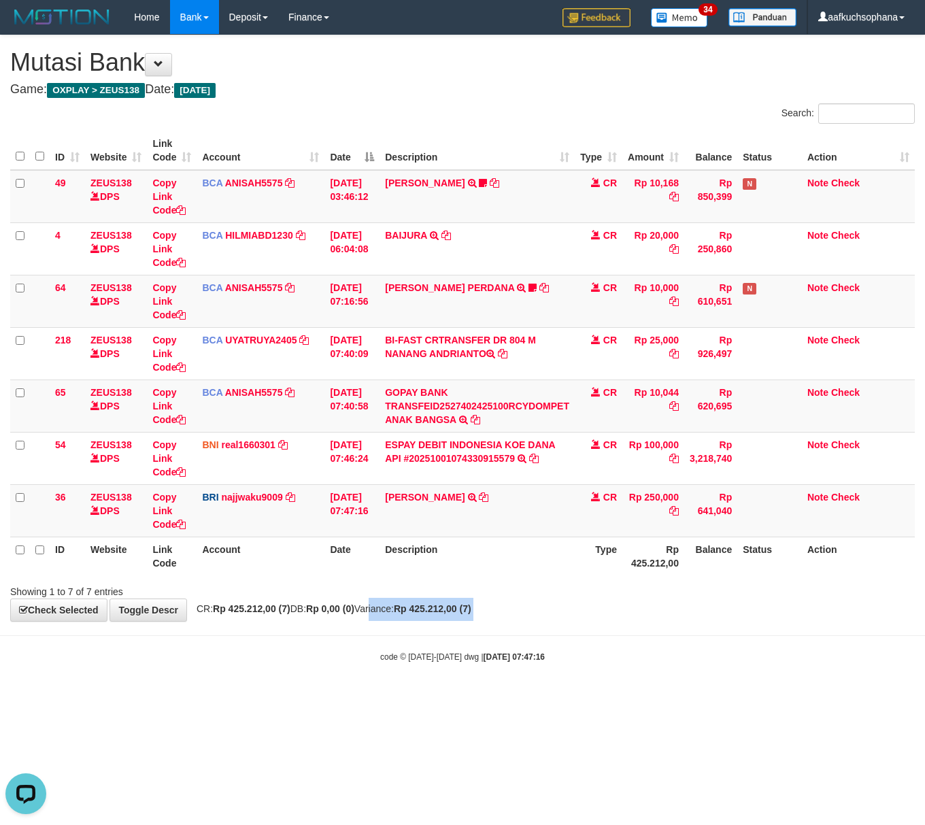
drag, startPoint x: 389, startPoint y: 621, endPoint x: 379, endPoint y: 621, distance: 10.2
click at [381, 623] on body "Toggle navigation Home Bank Account List Load By Website Group [OXPLAY] ZEUS138…" at bounding box center [462, 348] width 925 height 697
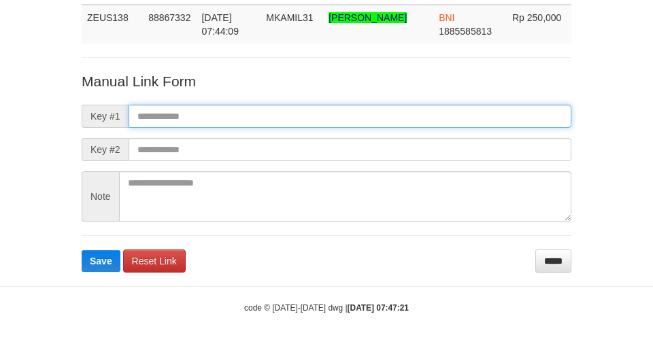
click at [403, 113] on input "text" at bounding box center [349, 116] width 443 height 23
paste input "**********"
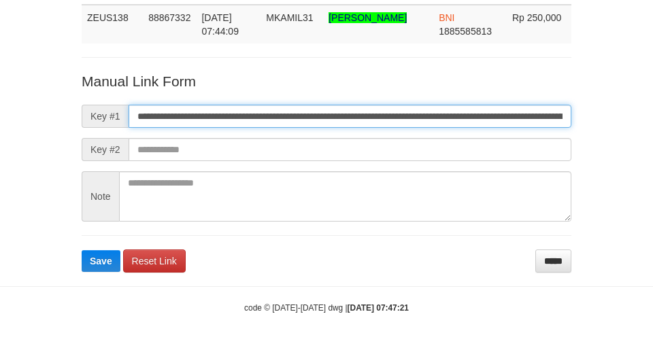
scroll to position [0, 814]
type input "**********"
click at [82, 250] on button "Save" at bounding box center [101, 261] width 39 height 22
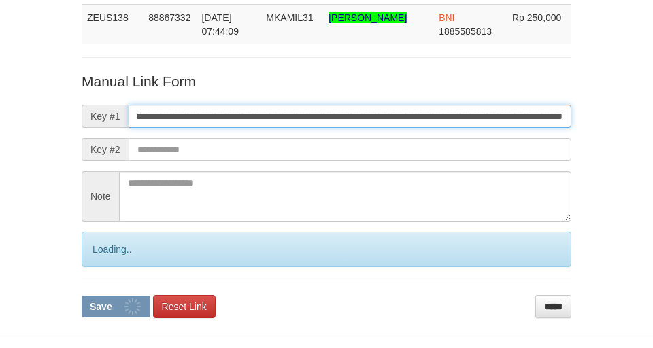
click at [82, 296] on button "Save" at bounding box center [116, 307] width 69 height 22
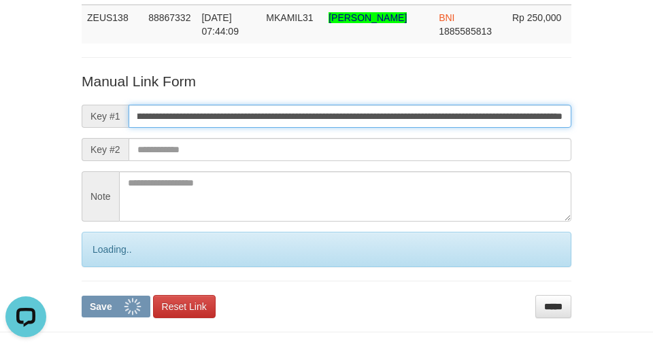
click at [82, 296] on button "Save" at bounding box center [116, 307] width 69 height 22
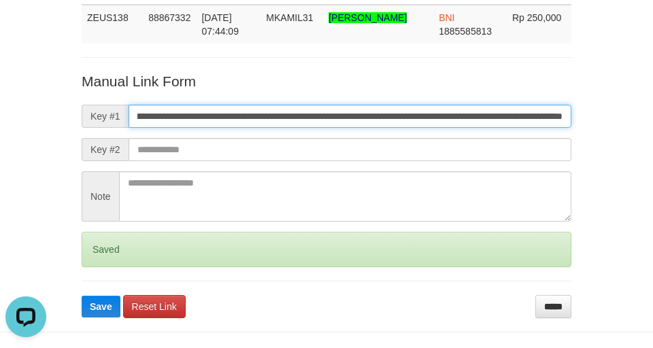
click at [82, 296] on button "Save" at bounding box center [101, 307] width 39 height 22
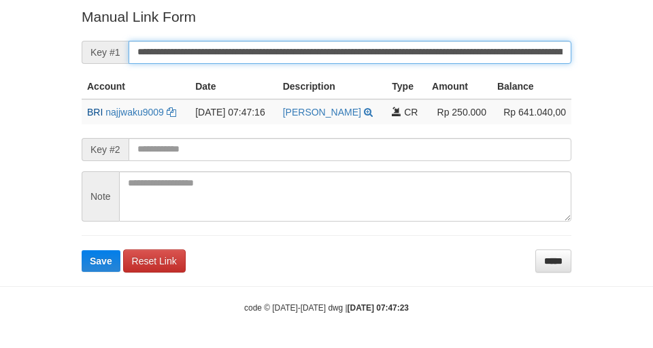
click at [82, 250] on button "Save" at bounding box center [101, 261] width 39 height 22
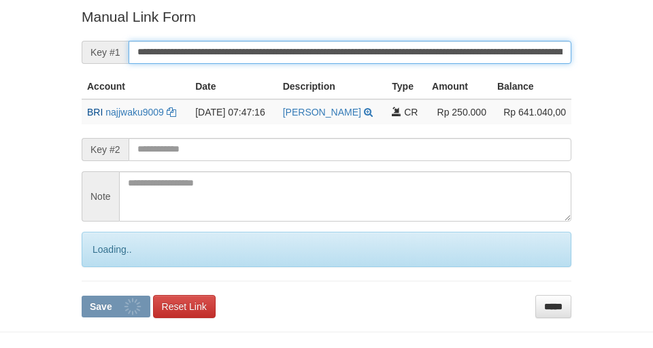
scroll to position [281, 0]
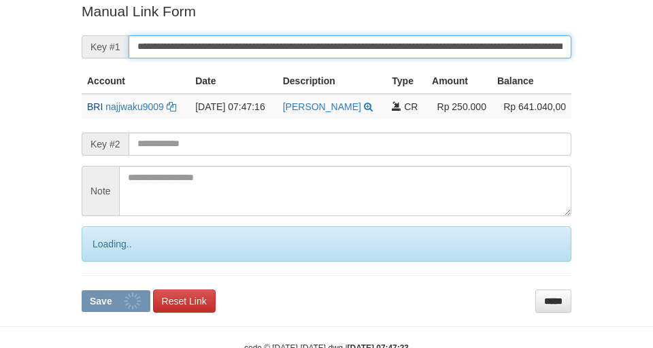
click at [82, 290] on button "Save" at bounding box center [116, 301] width 69 height 22
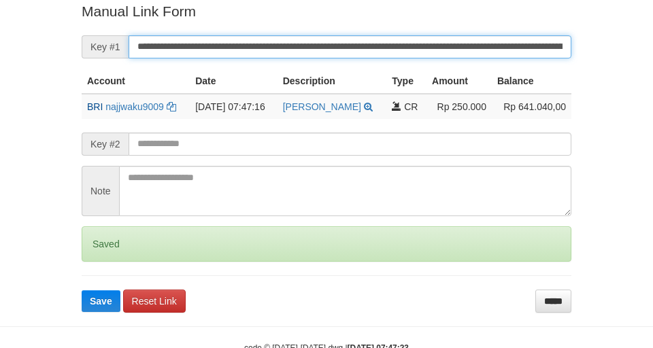
click at [82, 290] on button "Save" at bounding box center [101, 301] width 39 height 22
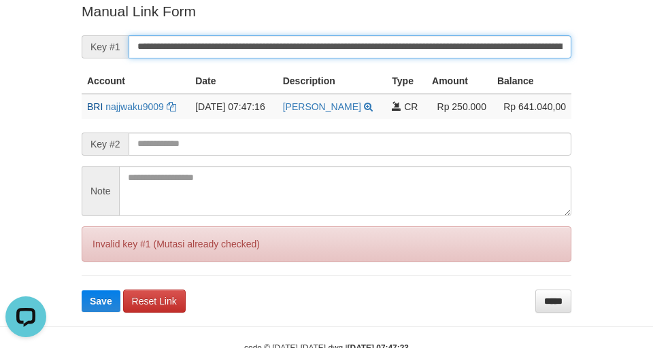
click at [82, 290] on button "Save" at bounding box center [101, 301] width 39 height 22
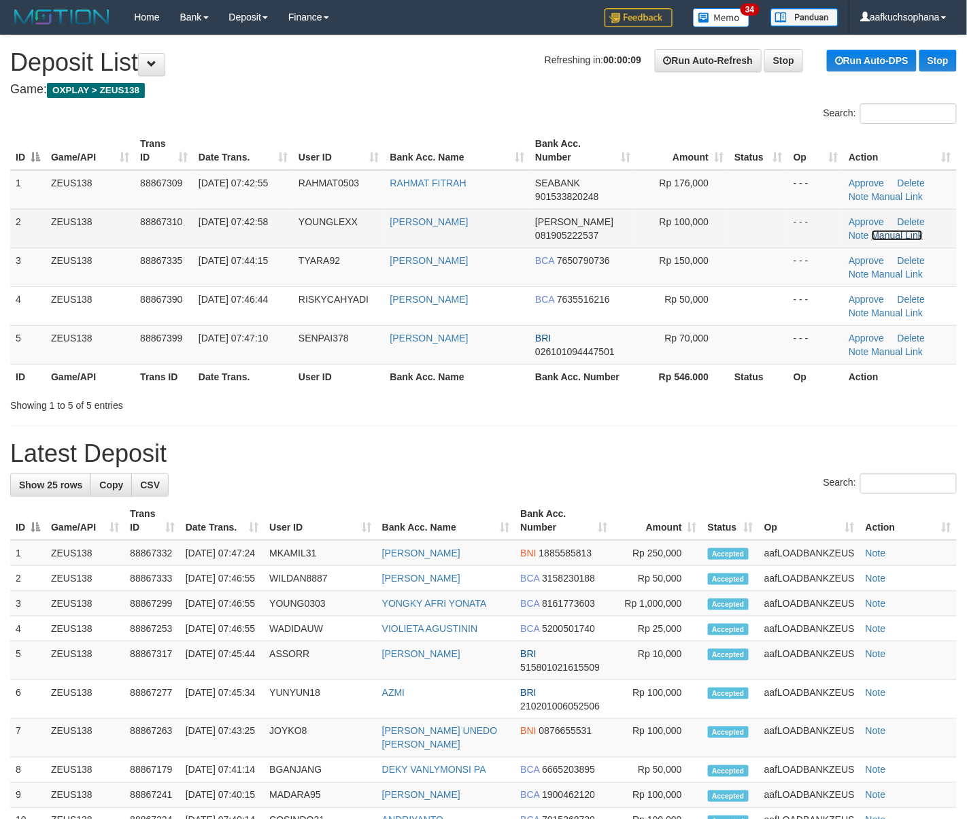
click at [885, 233] on link "Manual Link" at bounding box center [898, 235] width 52 height 11
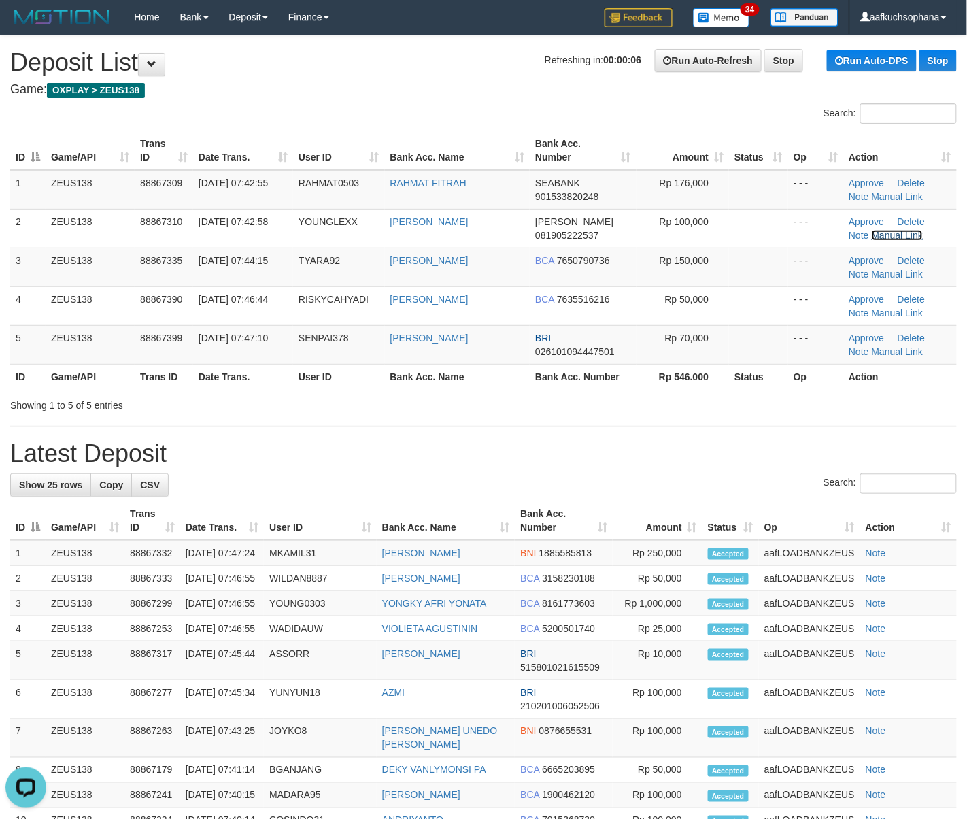
click at [872, 230] on link "Manual Link" at bounding box center [898, 235] width 52 height 11
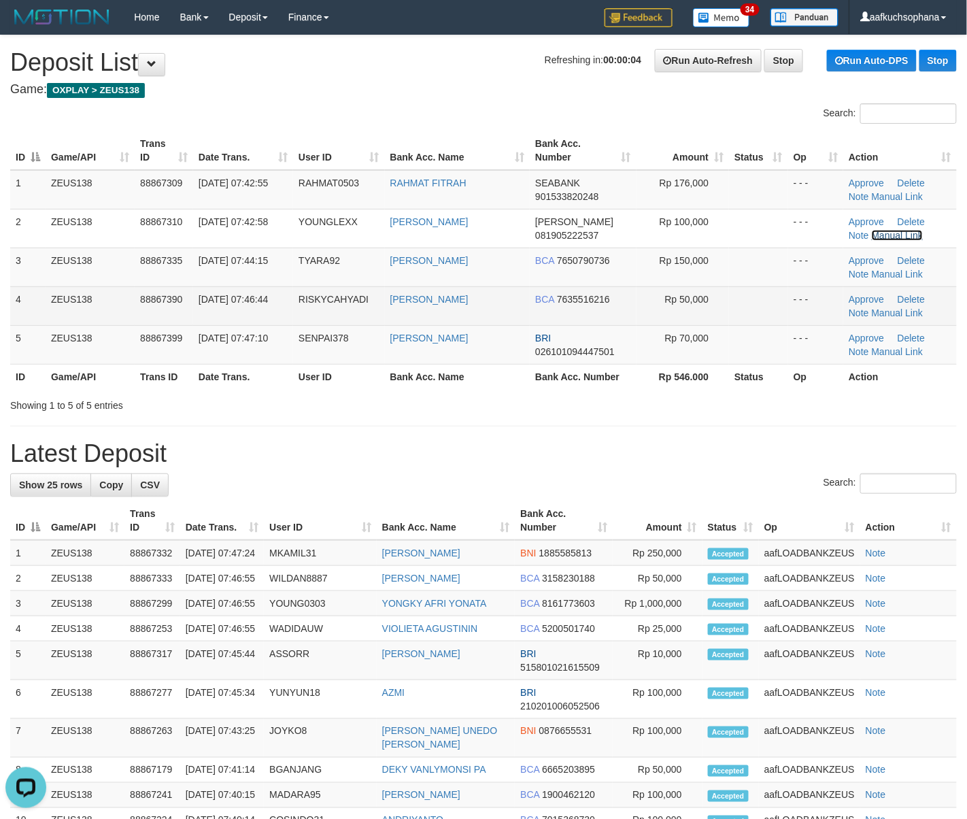
click at [872, 230] on link "Manual Link" at bounding box center [898, 235] width 52 height 11
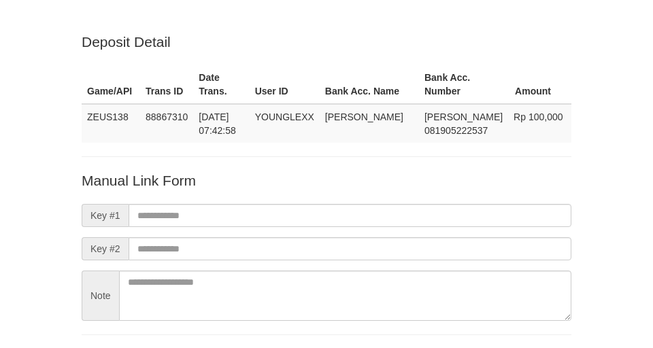
scroll to position [101, 0]
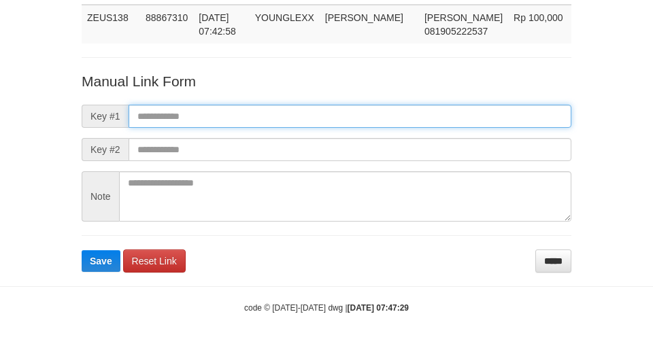
click at [442, 124] on input "text" at bounding box center [349, 116] width 443 height 23
paste input "**********"
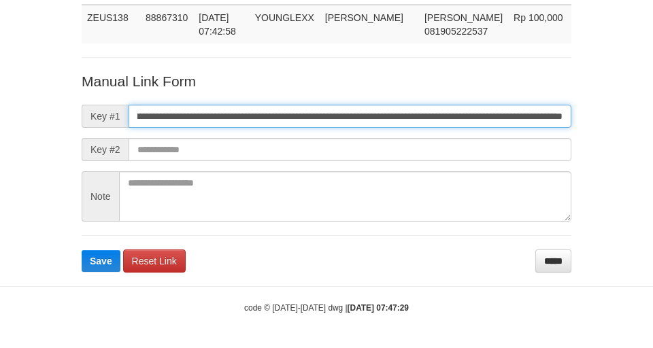
scroll to position [99, 0]
type input "**********"
click at [82, 250] on button "Save" at bounding box center [101, 261] width 39 height 22
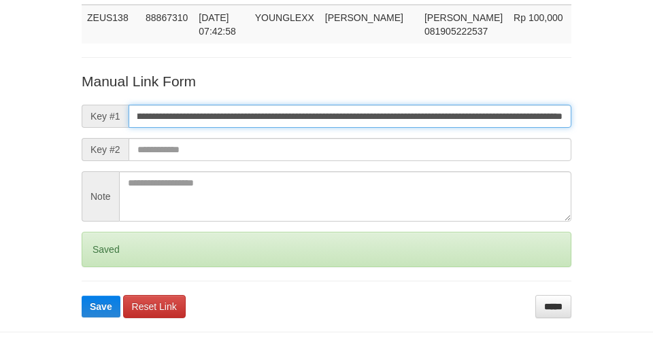
click at [82, 296] on button "Save" at bounding box center [101, 307] width 39 height 22
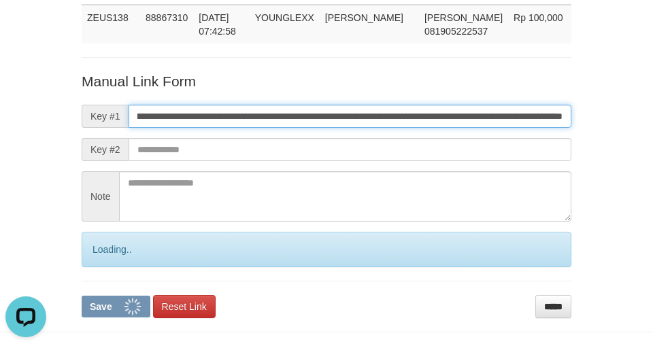
click at [82, 296] on button "Save" at bounding box center [116, 307] width 69 height 22
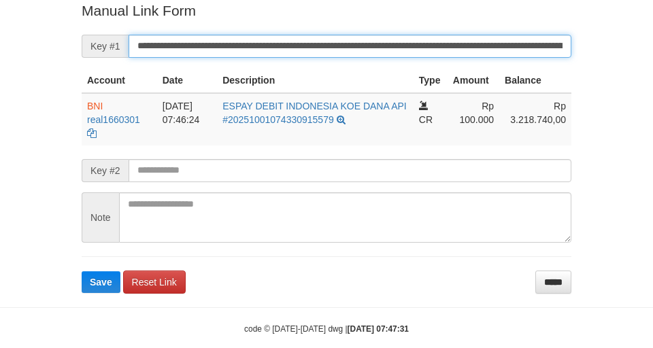
click at [82, 271] on button "Save" at bounding box center [101, 282] width 39 height 22
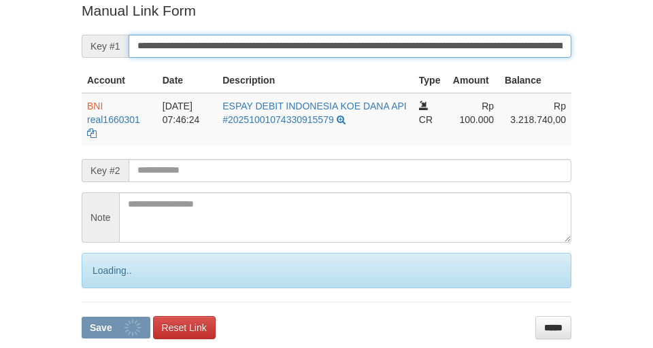
scroll to position [281, 0]
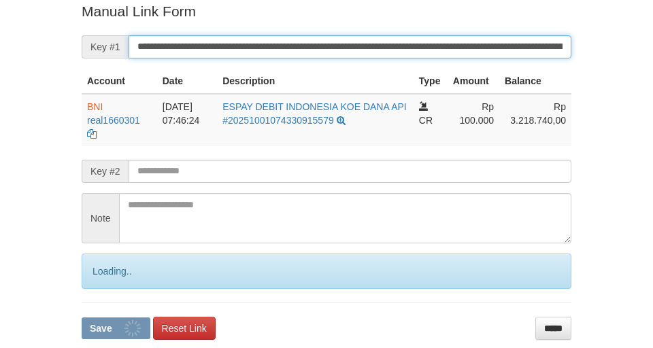
click at [82, 317] on button "Save" at bounding box center [116, 328] width 69 height 22
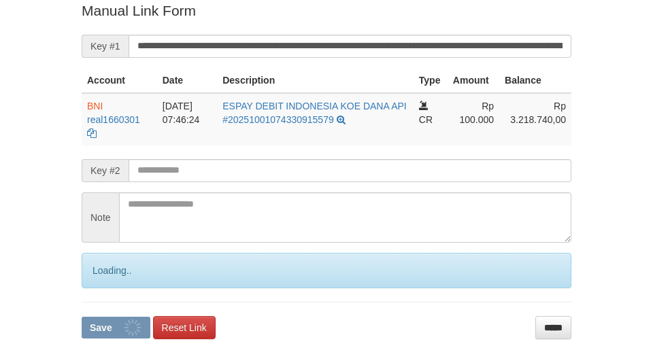
click at [82, 317] on button "Save" at bounding box center [116, 328] width 69 height 22
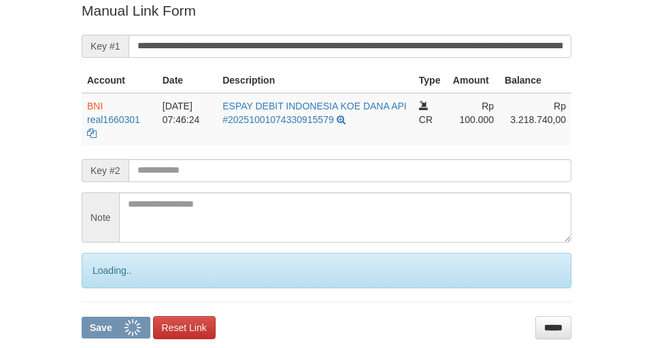
scroll to position [281, 0]
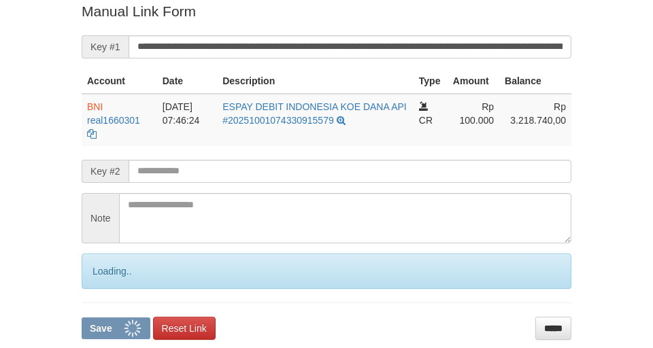
click at [82, 317] on button "Save" at bounding box center [116, 328] width 69 height 22
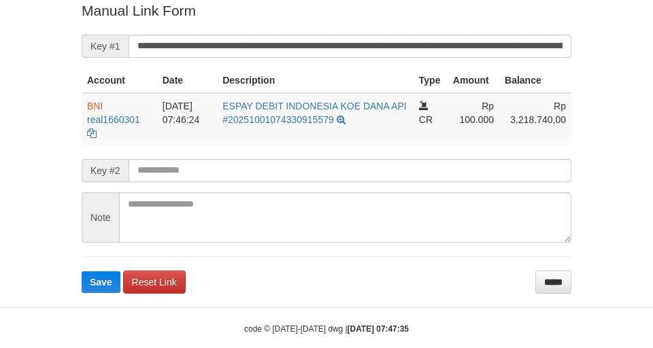
click at [82, 271] on button "Save" at bounding box center [101, 282] width 39 height 22
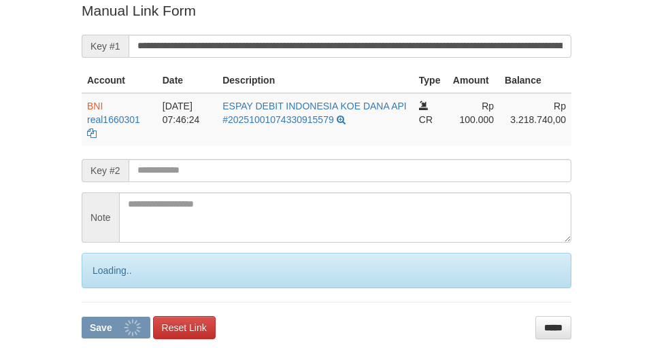
click at [82, 317] on button "Save" at bounding box center [116, 328] width 69 height 22
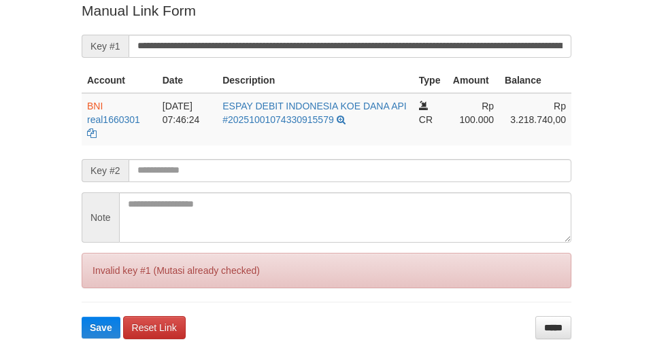
click at [373, 41] on input "**********" at bounding box center [349, 46] width 443 height 23
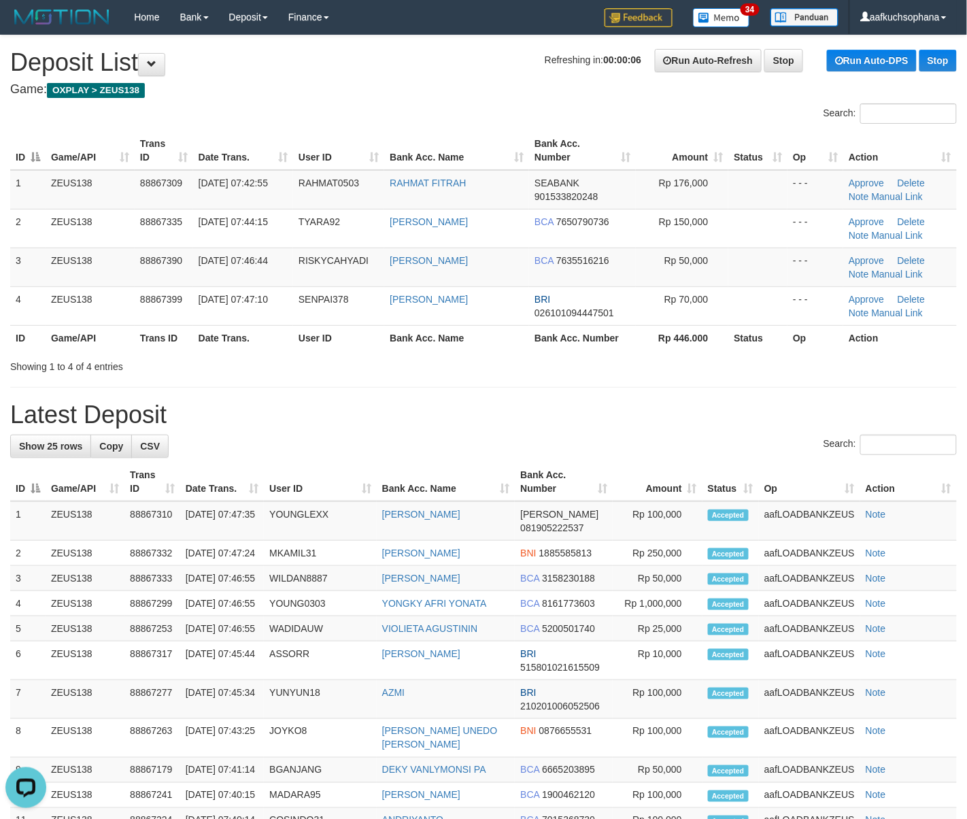
drag, startPoint x: 630, startPoint y: 388, endPoint x: 969, endPoint y: 496, distance: 356.9
click at [695, 405] on div "**********" at bounding box center [483, 709] width 967 height 1349
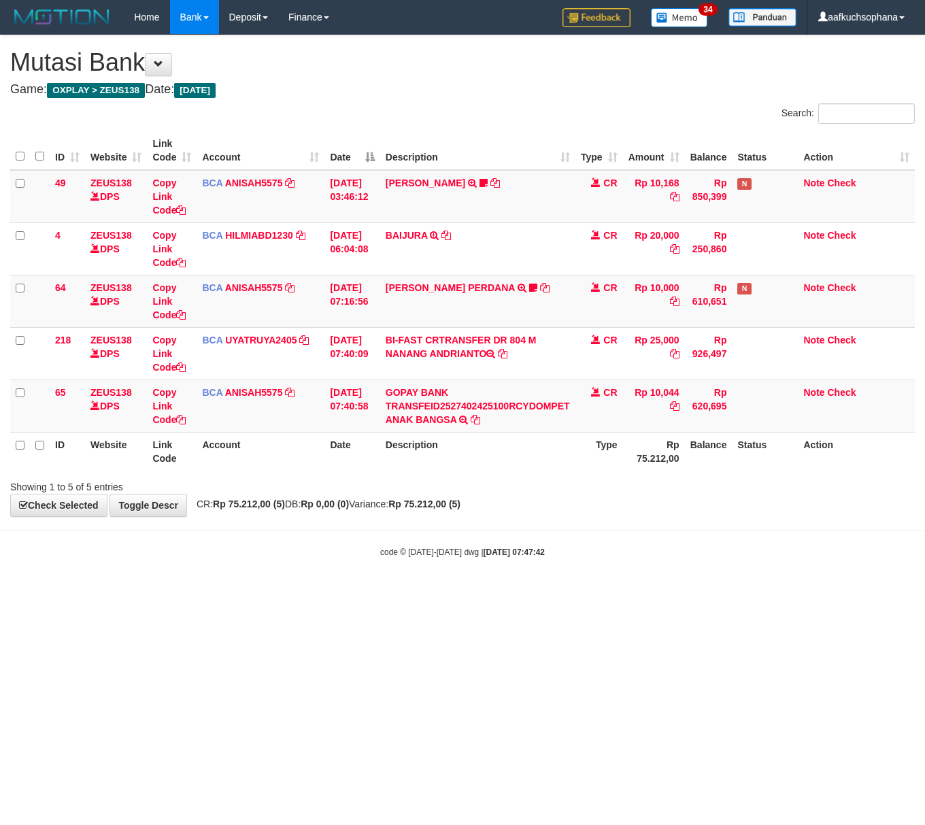
drag, startPoint x: 617, startPoint y: 700, endPoint x: 581, endPoint y: 620, distance: 88.2
click at [613, 592] on html "Toggle navigation Home Bank Account List Load By Website Group [OXPLAY] ZEUS138…" at bounding box center [462, 296] width 925 height 592
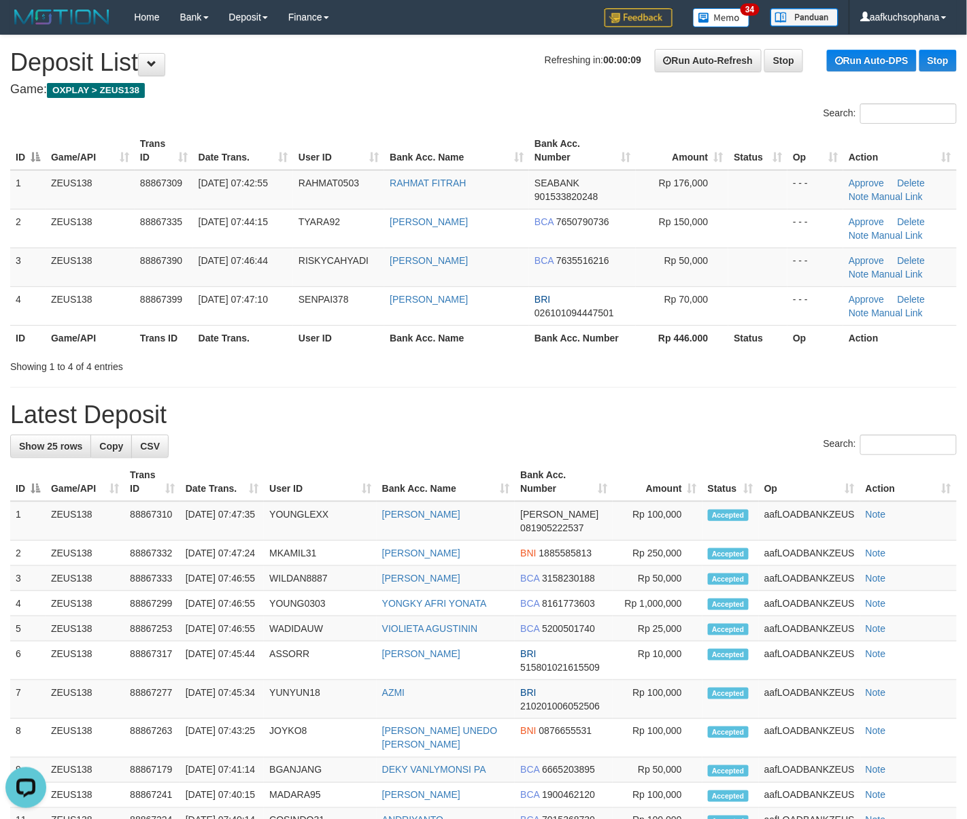
click at [649, 411] on h1 "Latest Deposit" at bounding box center [483, 414] width 946 height 27
click at [529, 401] on div "**********" at bounding box center [483, 709] width 967 height 1349
drag, startPoint x: 529, startPoint y: 401, endPoint x: 976, endPoint y: 317, distance: 455.2
click at [536, 401] on h1 "Latest Deposit" at bounding box center [483, 414] width 946 height 27
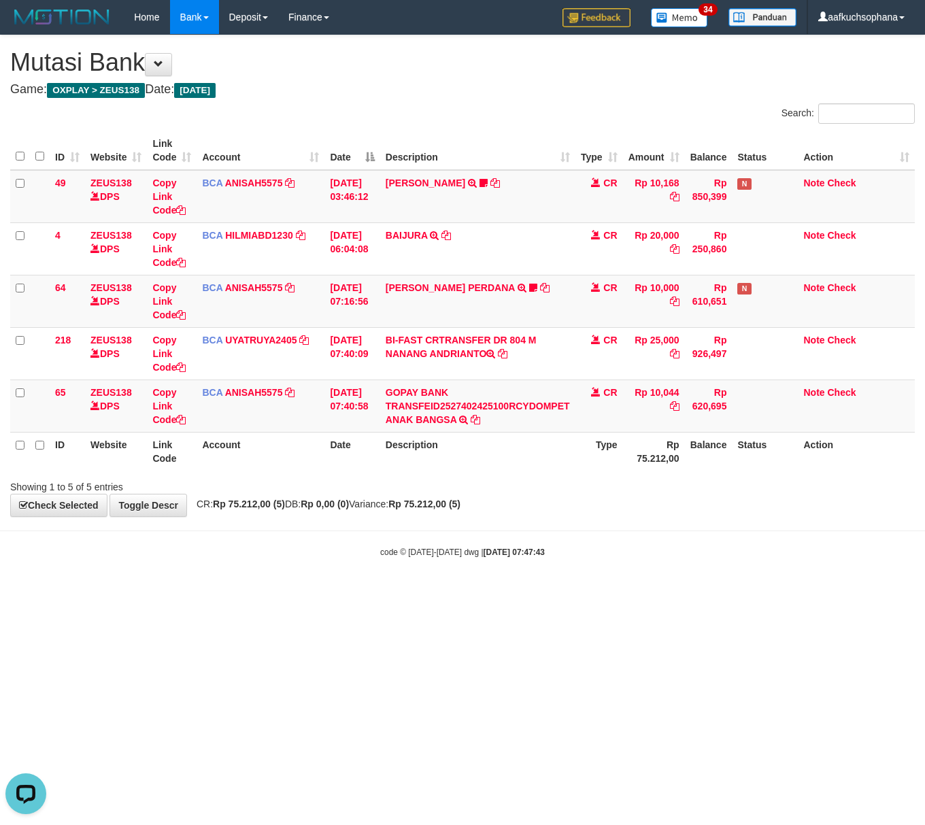
drag, startPoint x: 722, startPoint y: 678, endPoint x: 651, endPoint y: 648, distance: 77.4
click at [710, 592] on html "Toggle navigation Home Bank Account List Load By Website Group [OXPLAY] ZEUS138…" at bounding box center [462, 296] width 925 height 592
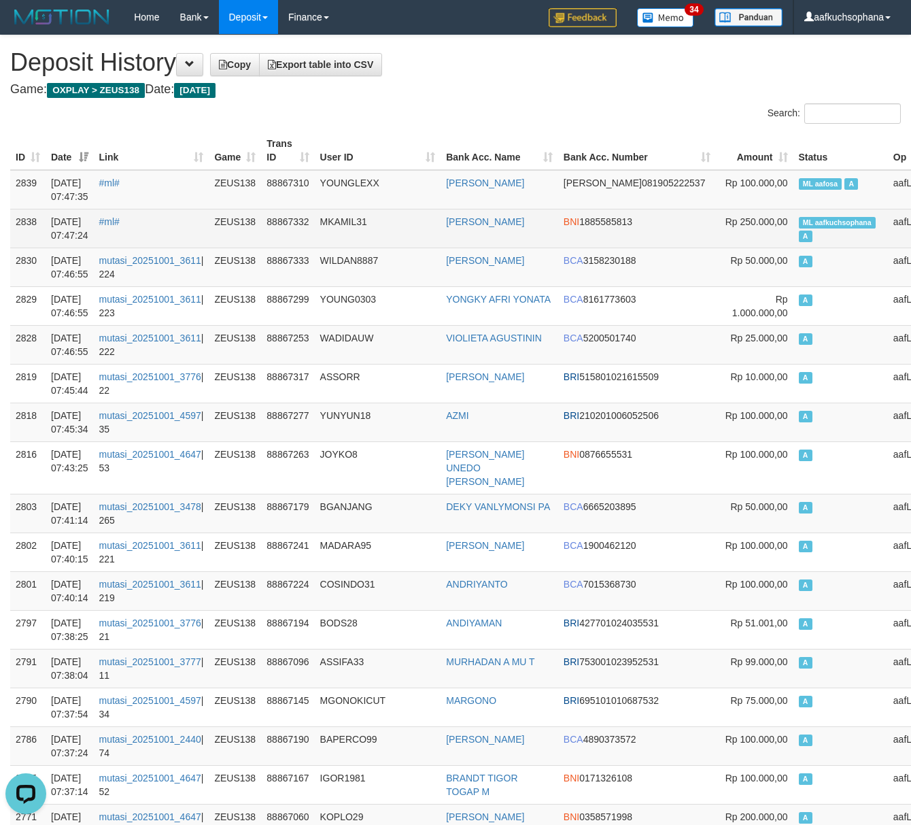
click at [799, 224] on span "ML aafkuchsophana" at bounding box center [837, 223] width 77 height 12
copy td "ML aafkuchsophana A"
click at [793, 243] on td "ML aafkuchsophana A" at bounding box center [840, 228] width 95 height 39
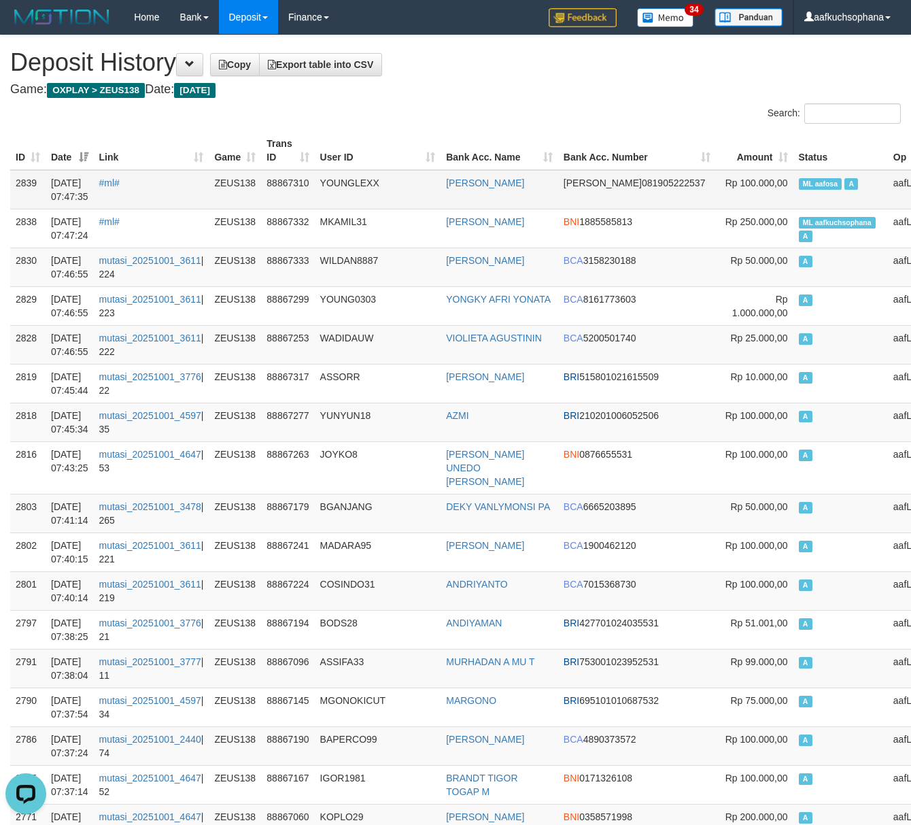
click at [799, 185] on span "ML aafosa" at bounding box center [821, 184] width 44 height 12
copy td "ML aafosa A"
click at [716, 137] on th "Amount" at bounding box center [754, 150] width 77 height 39
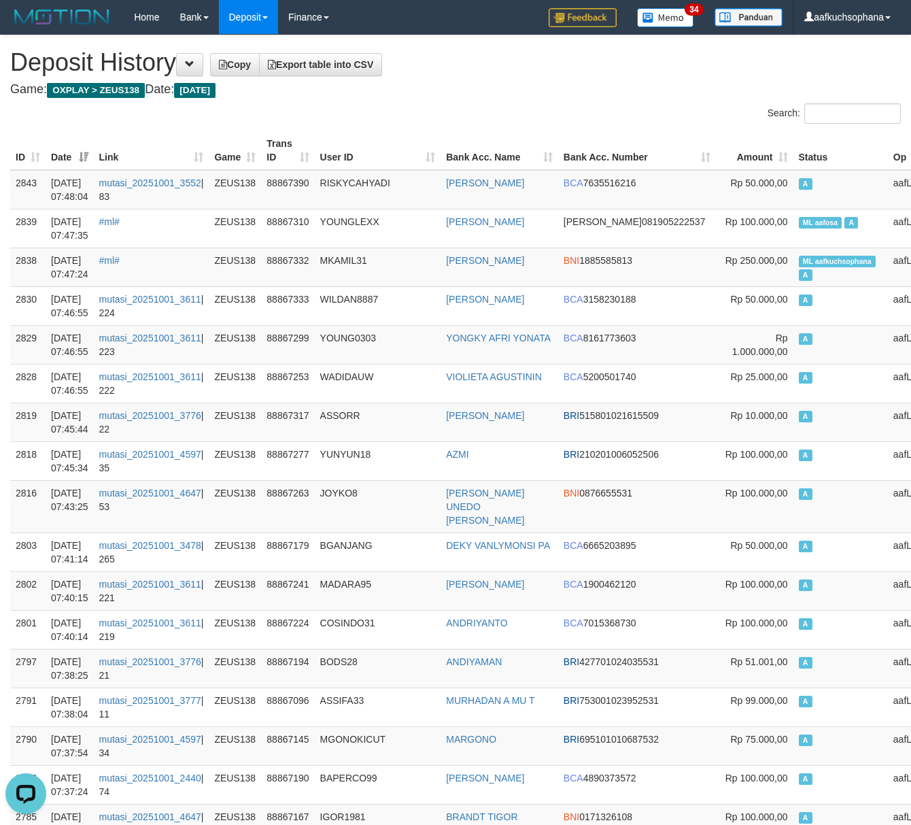
drag, startPoint x: 502, startPoint y: 99, endPoint x: 412, endPoint y: 84, distance: 91.0
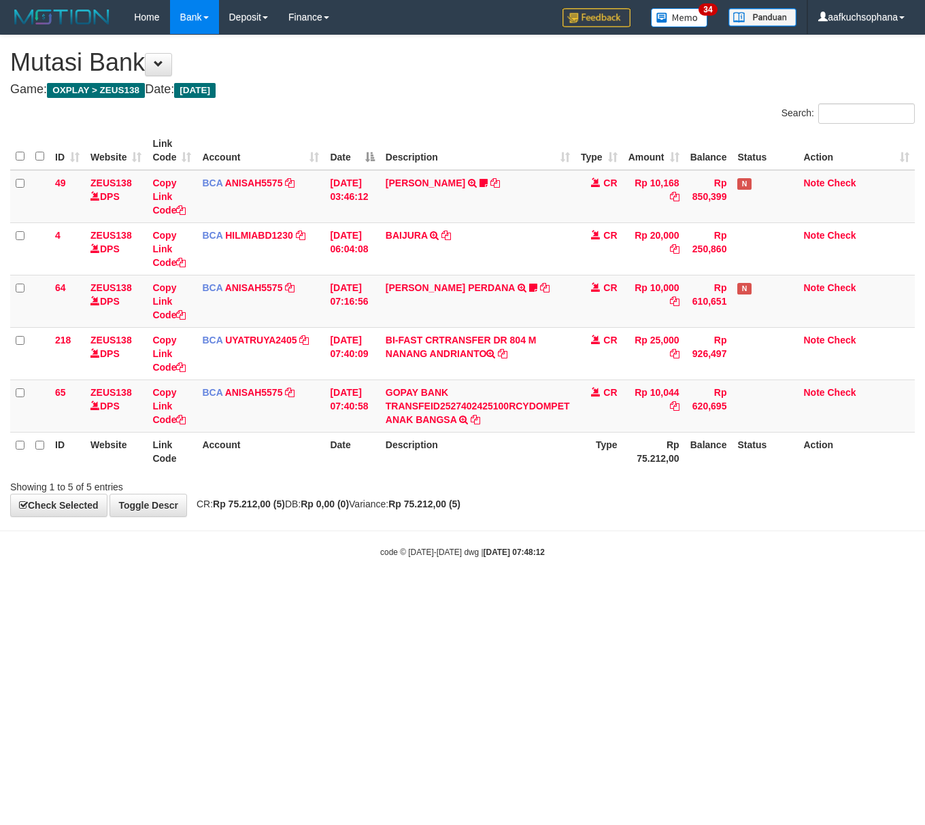
click at [705, 592] on html "Toggle navigation Home Bank Account List Load By Website Group [OXPLAY] ZEUS138…" at bounding box center [462, 296] width 925 height 592
drag, startPoint x: 251, startPoint y: 646, endPoint x: 1, endPoint y: 659, distance: 249.9
click at [248, 592] on html "Toggle navigation Home Bank Account List Load By Website Group [OXPLAY] ZEUS138…" at bounding box center [462, 296] width 925 height 592
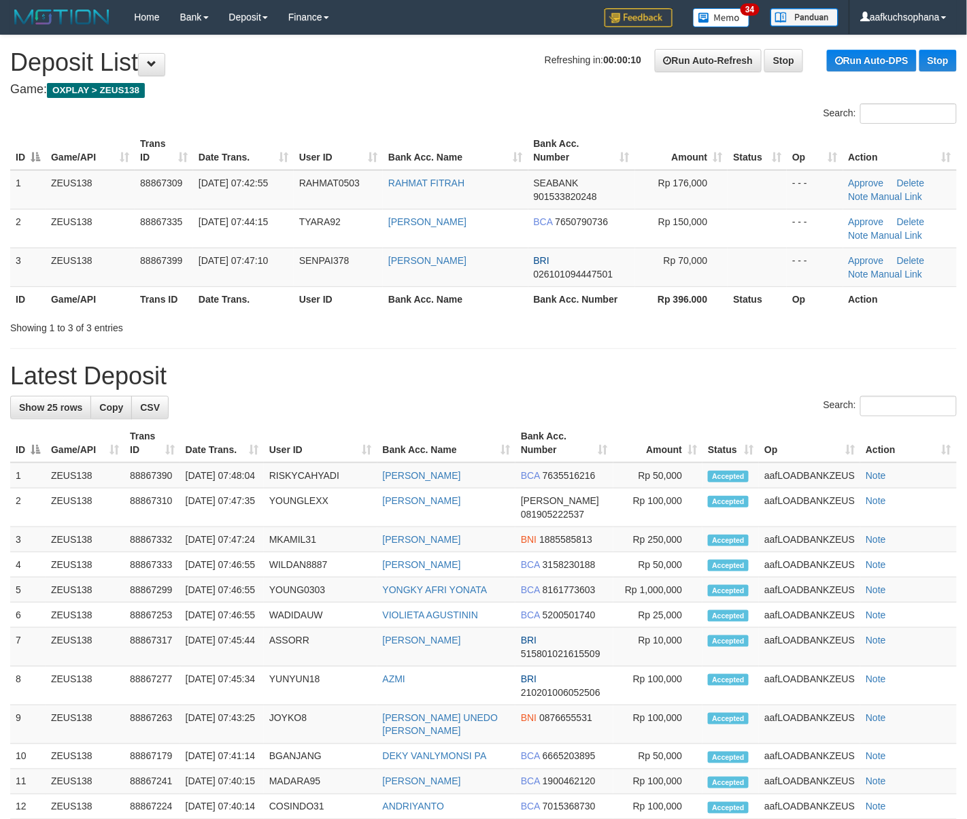
drag, startPoint x: 580, startPoint y: 371, endPoint x: 615, endPoint y: 392, distance: 40.6
click at [581, 373] on h1 "Latest Deposit" at bounding box center [483, 375] width 946 height 27
click at [511, 346] on div "**********" at bounding box center [483, 683] width 967 height 1297
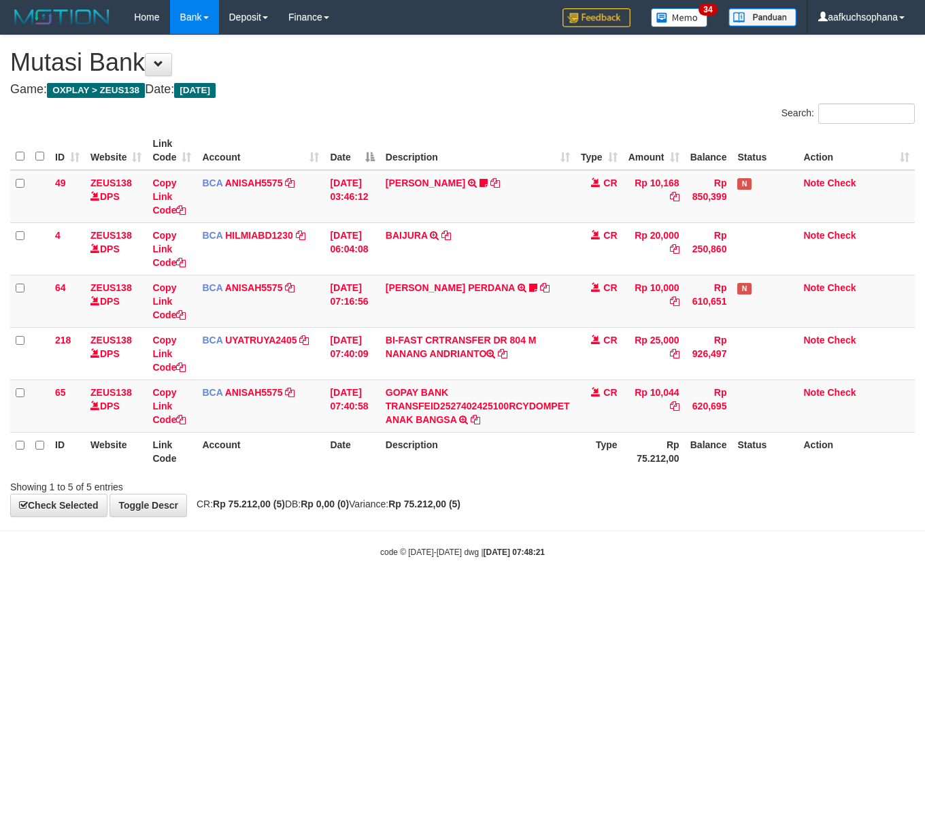
drag, startPoint x: 256, startPoint y: 625, endPoint x: 0, endPoint y: 514, distance: 278.9
click at [254, 592] on html "Toggle navigation Home Bank Account List Load By Website Group [OXPLAY] ZEUS138…" at bounding box center [462, 296] width 925 height 592
drag, startPoint x: 390, startPoint y: 605, endPoint x: 3, endPoint y: 479, distance: 406.8
click at [384, 592] on html "Toggle navigation Home Bank Account List Load By Website Group [OXPLAY] ZEUS138…" at bounding box center [462, 296] width 925 height 592
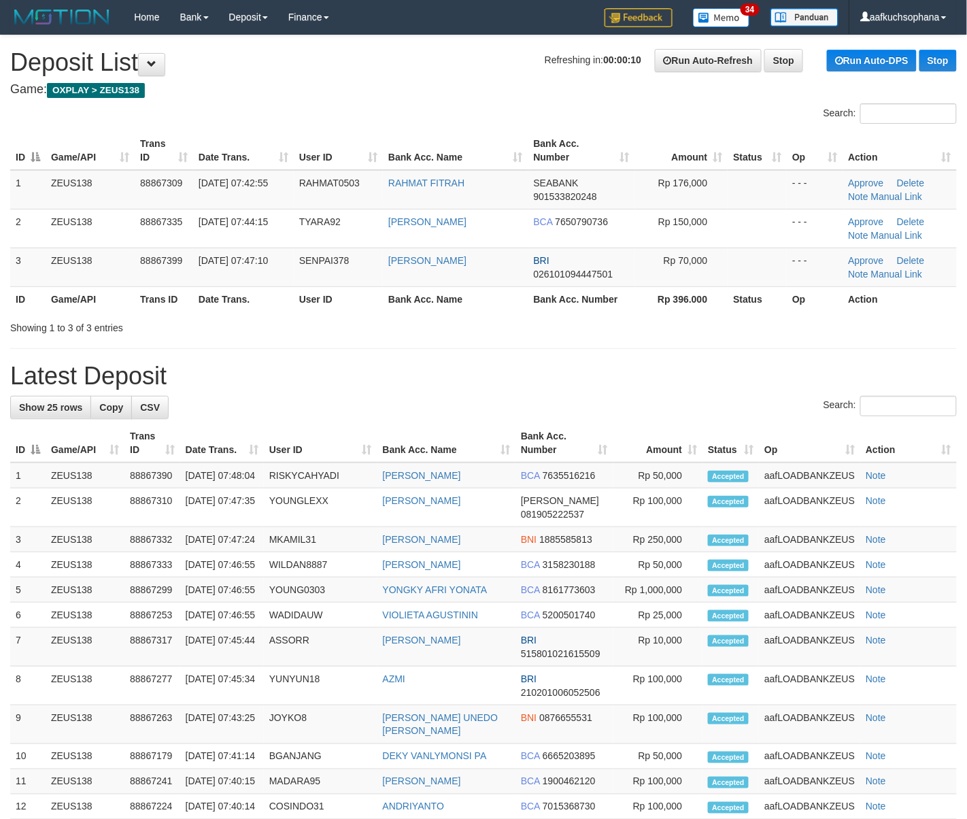
drag, startPoint x: 692, startPoint y: 390, endPoint x: 976, endPoint y: 513, distance: 309.4
click at [696, 395] on div "**********" at bounding box center [483, 683] width 967 height 1297
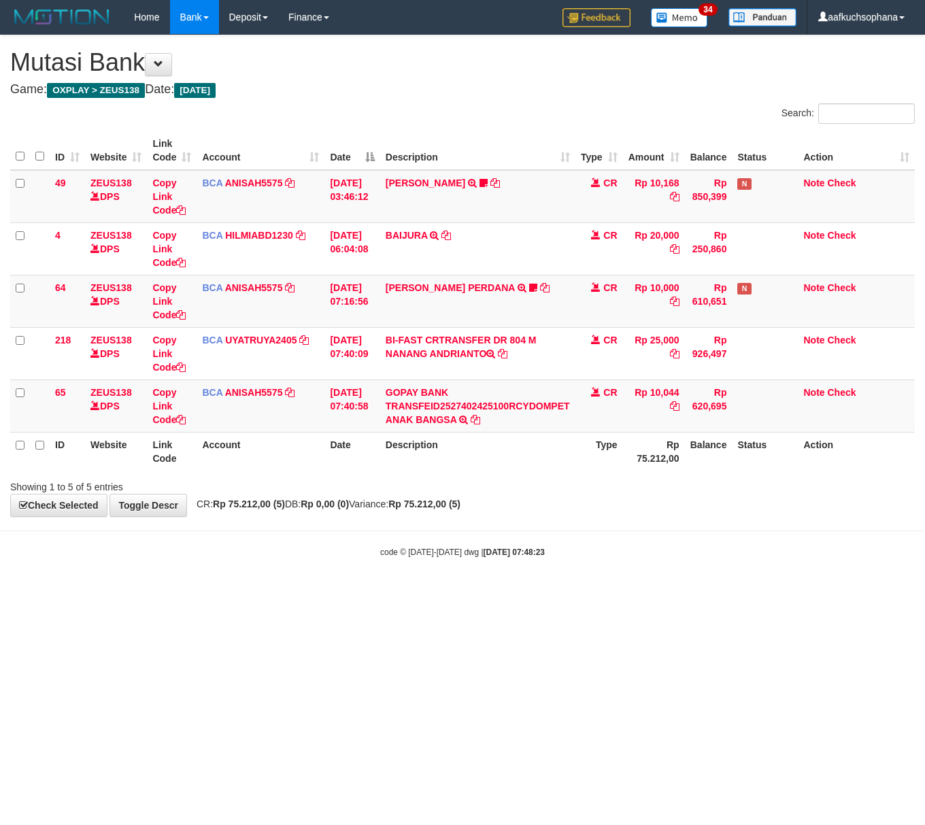
click at [276, 592] on html "Toggle navigation Home Bank Account List Load By Website Group [OXPLAY] ZEUS138…" at bounding box center [462, 296] width 925 height 592
click at [265, 592] on html "Toggle navigation Home Bank Account List Load By Website Group [OXPLAY] ZEUS138…" at bounding box center [462, 296] width 925 height 592
click at [276, 592] on html "Toggle navigation Home Bank Account List Load By Website Group [OXPLAY] ZEUS138…" at bounding box center [462, 296] width 925 height 592
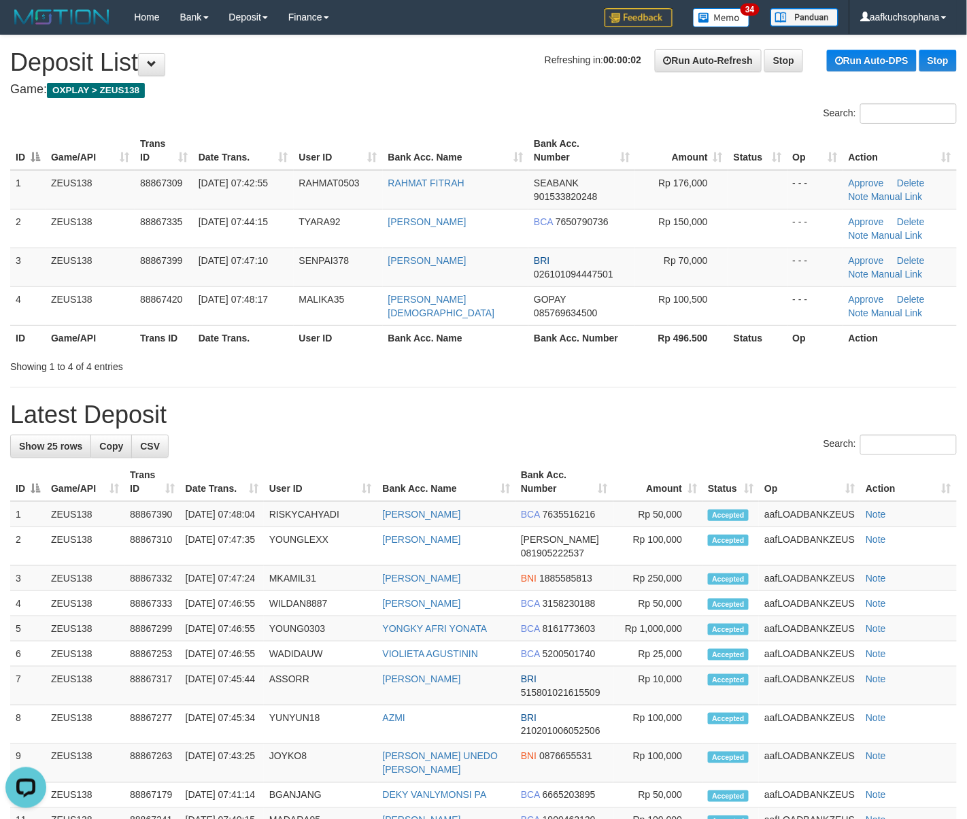
drag, startPoint x: 715, startPoint y: 449, endPoint x: 974, endPoint y: 548, distance: 277.4
click at [717, 450] on div "Search:" at bounding box center [483, 446] width 946 height 24
click at [736, 412] on h1 "Latest Deposit" at bounding box center [483, 414] width 946 height 27
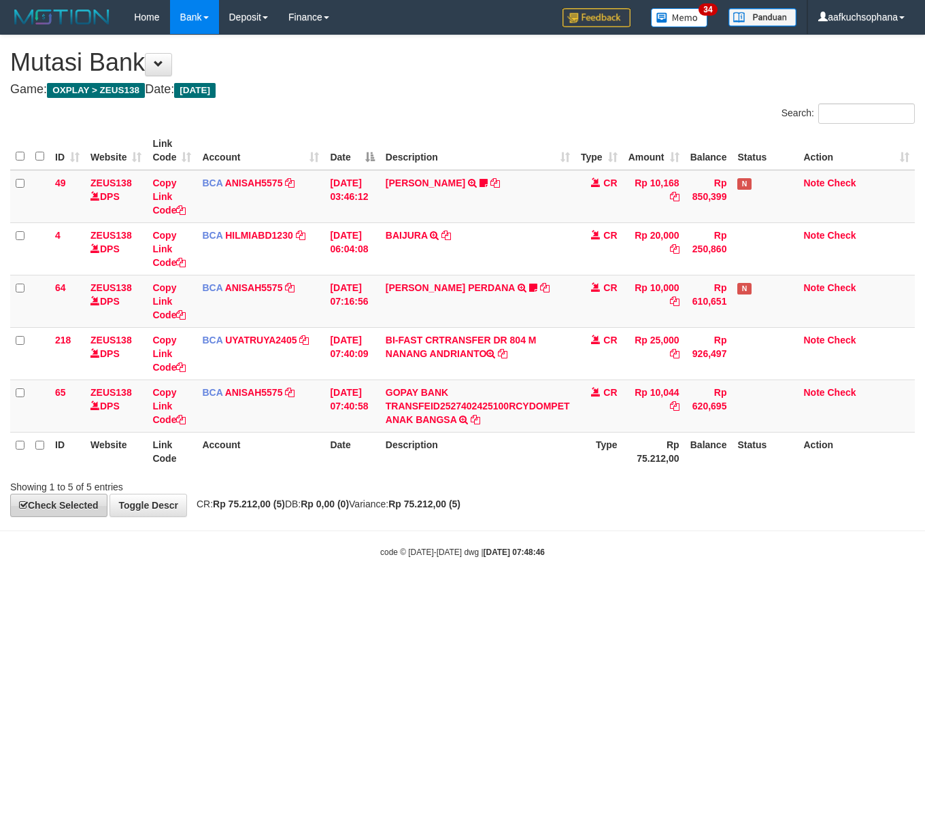
drag, startPoint x: 150, startPoint y: 555, endPoint x: 53, endPoint y: 515, distance: 104.5
click at [143, 556] on div "code © 2012-2018 dwg | 2025/10/01 07:48:46" at bounding box center [462, 552] width 925 height 14
drag, startPoint x: 385, startPoint y: 556, endPoint x: 45, endPoint y: 441, distance: 358.8
click at [380, 553] on small "code © 2012-2018 dwg | 2025/10/01 07:48:47" at bounding box center [462, 552] width 165 height 10
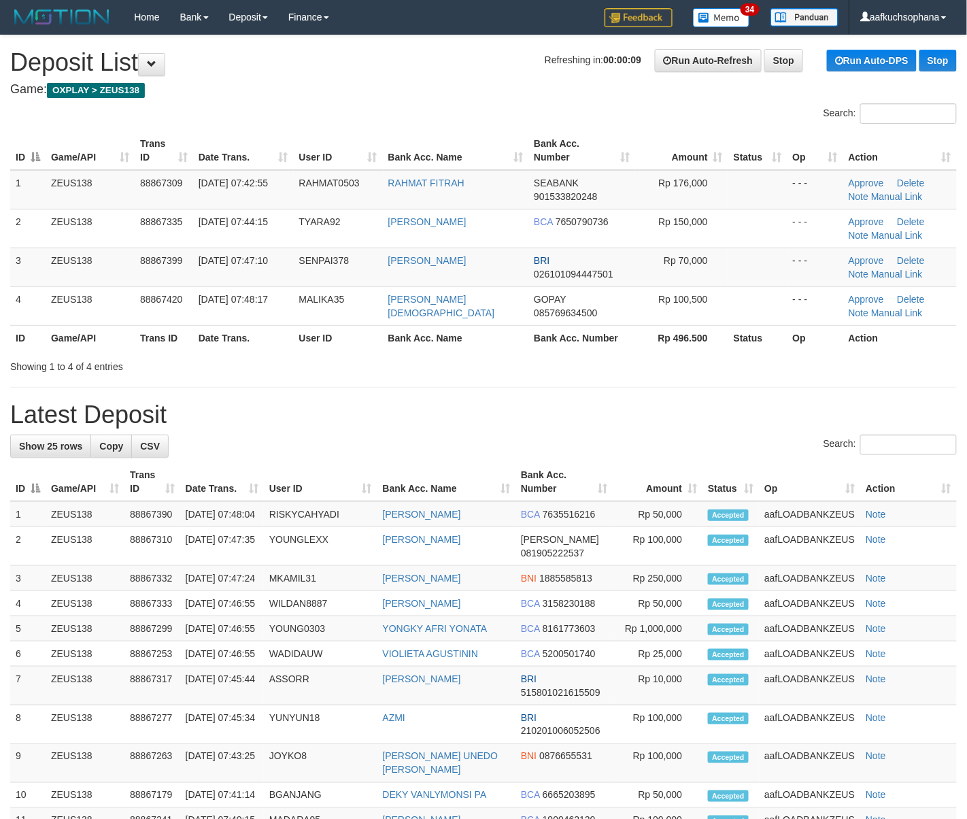
drag, startPoint x: 481, startPoint y: 400, endPoint x: 716, endPoint y: 460, distance: 242.1
click at [525, 422] on div "**********" at bounding box center [483, 702] width 967 height 1335
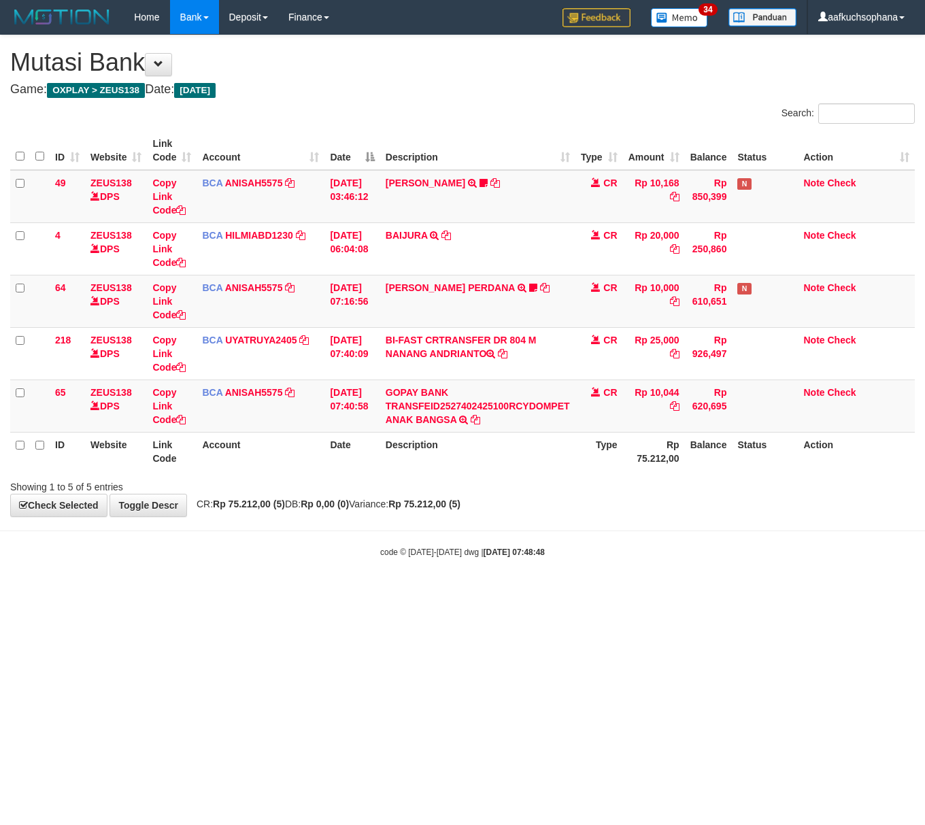
click at [243, 570] on body "Toggle navigation Home Bank Account List Load By Website Group [OXPLAY] ZEUS138…" at bounding box center [462, 296] width 925 height 592
click at [602, 592] on html "Toggle navigation Home Bank Account List Load By Website Group [OXPLAY] ZEUS138…" at bounding box center [462, 296] width 925 height 592
drag, startPoint x: 332, startPoint y: 585, endPoint x: 324, endPoint y: 574, distance: 13.2
click at [330, 583] on body "Toggle navigation Home Bank Account List Load By Website Group [OXPLAY] ZEUS138…" at bounding box center [462, 296] width 925 height 592
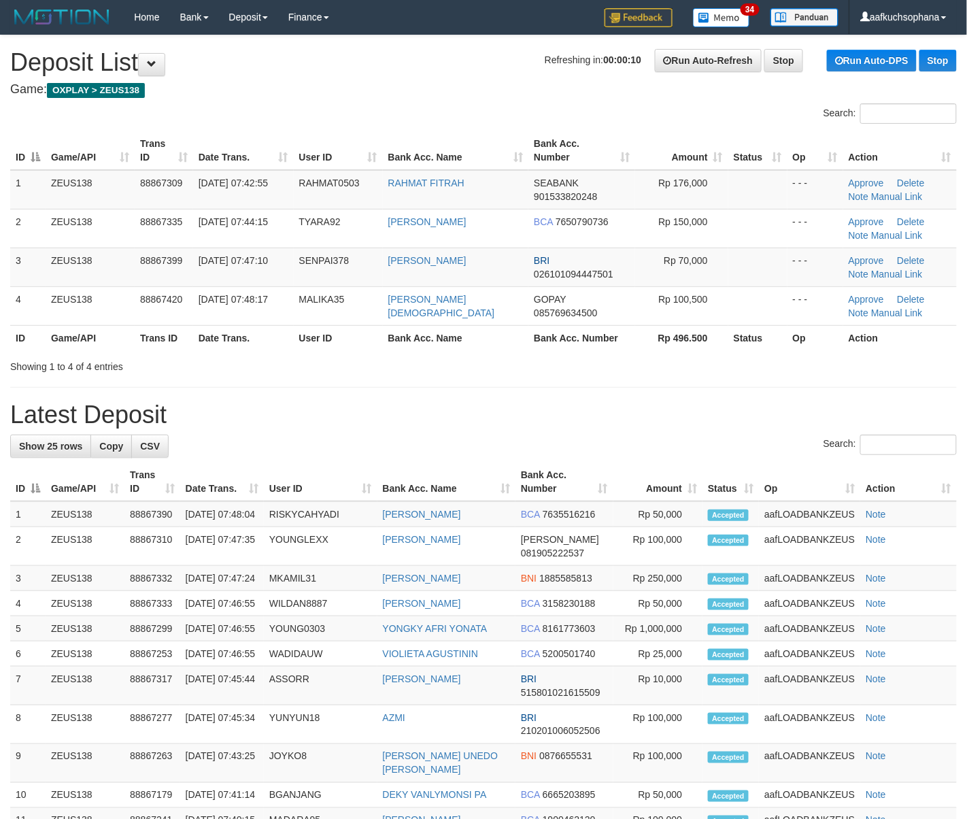
click at [609, 411] on h1 "Latest Deposit" at bounding box center [483, 414] width 946 height 27
drag, startPoint x: 718, startPoint y: 434, endPoint x: 711, endPoint y: 435, distance: 6.9
click at [711, 435] on div "**********" at bounding box center [483, 702] width 967 height 1335
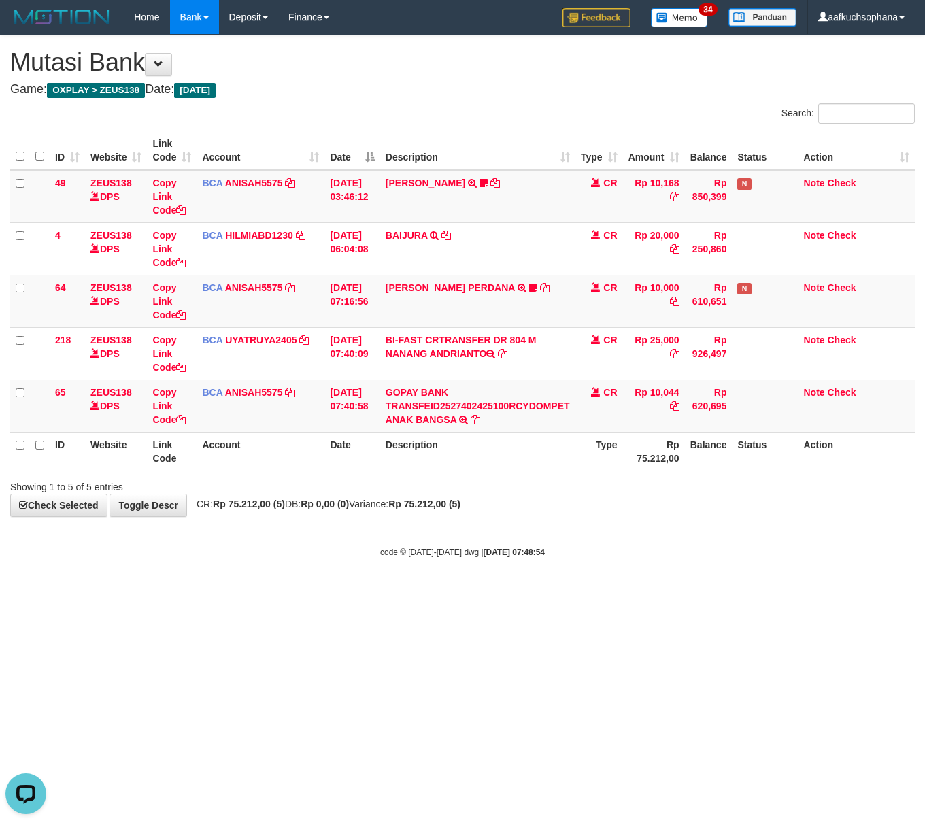
click at [292, 592] on html "Toggle navigation Home Bank Account List Load By Website Group [OXPLAY] ZEUS138…" at bounding box center [462, 296] width 925 height 592
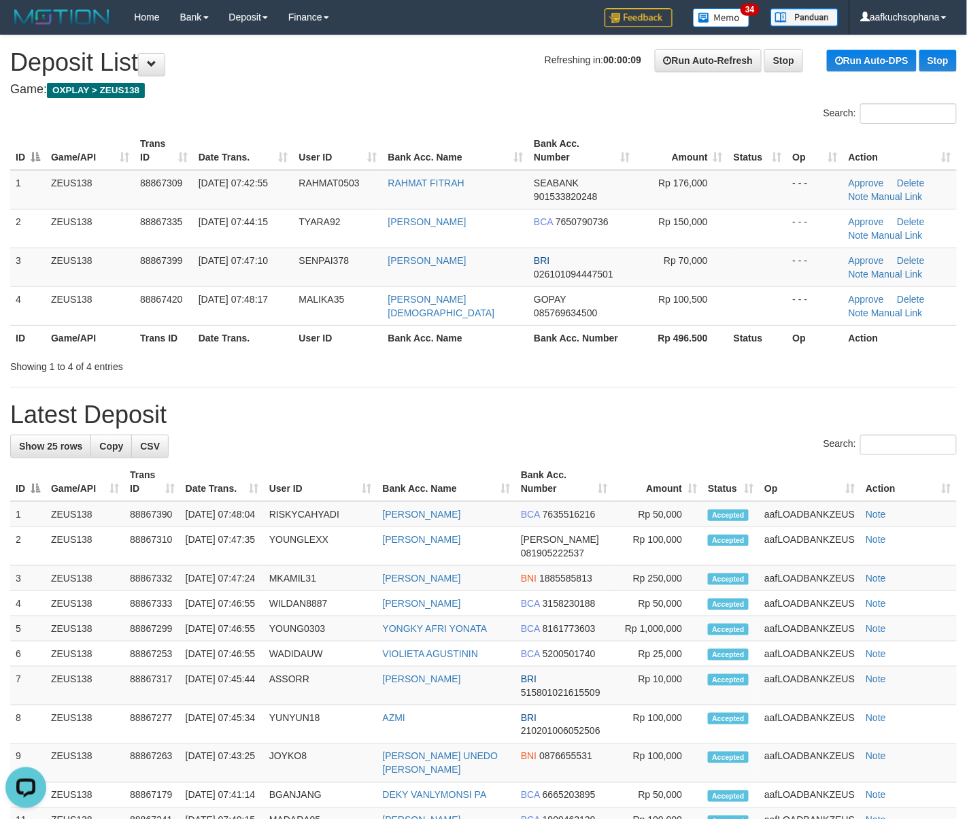
drag, startPoint x: 623, startPoint y: 422, endPoint x: 980, endPoint y: 538, distance: 374.7
click at [672, 436] on div "**********" at bounding box center [483, 702] width 967 height 1335
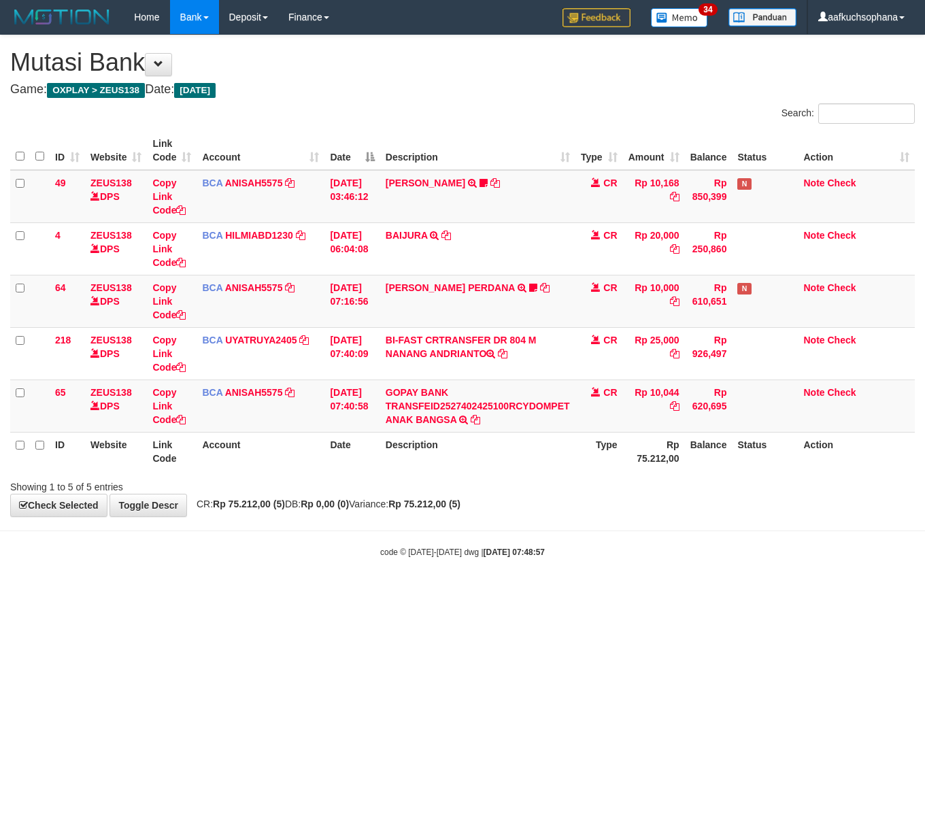
drag, startPoint x: 340, startPoint y: 586, endPoint x: 305, endPoint y: 566, distance: 40.8
click at [311, 570] on body "Toggle navigation Home Bank Account List Load By Website Group [OXPLAY] ZEUS138…" at bounding box center [462, 296] width 925 height 592
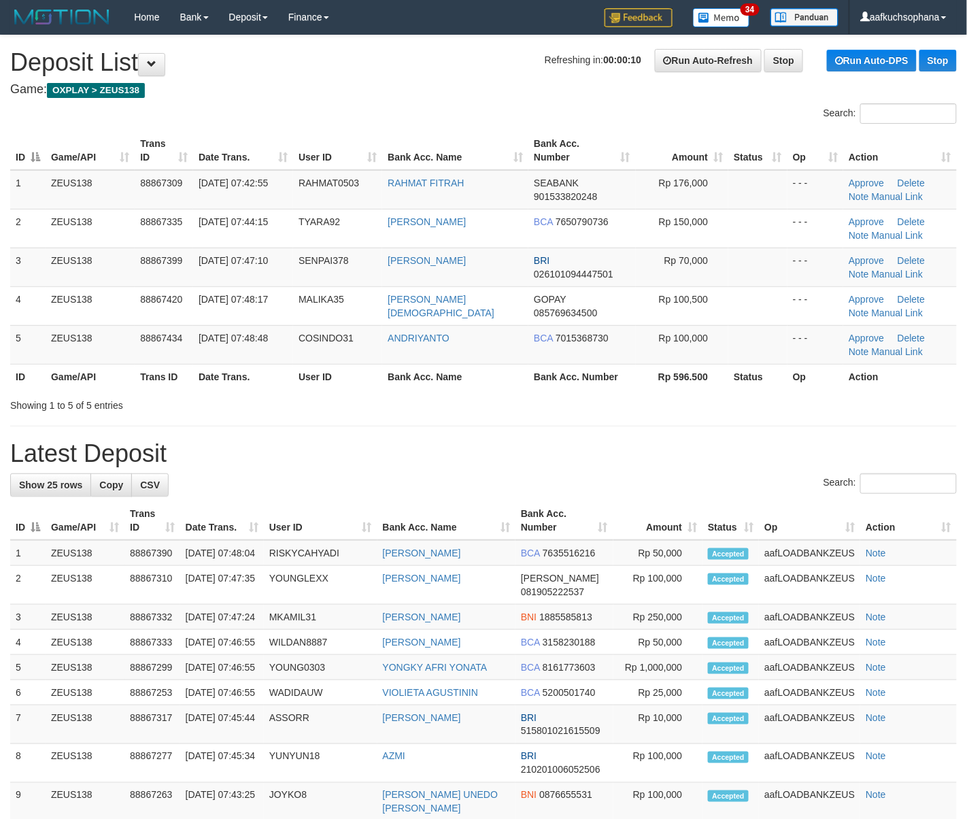
click at [503, 368] on table "ID Game/API Trans ID Date Trans. User ID Bank Acc. Name Bank Acc. Number Amount…" at bounding box center [483, 260] width 946 height 258
drag, startPoint x: 795, startPoint y: 450, endPoint x: 923, endPoint y: 468, distance: 129.1
click at [795, 449] on h1 "Latest Deposit" at bounding box center [483, 453] width 946 height 27
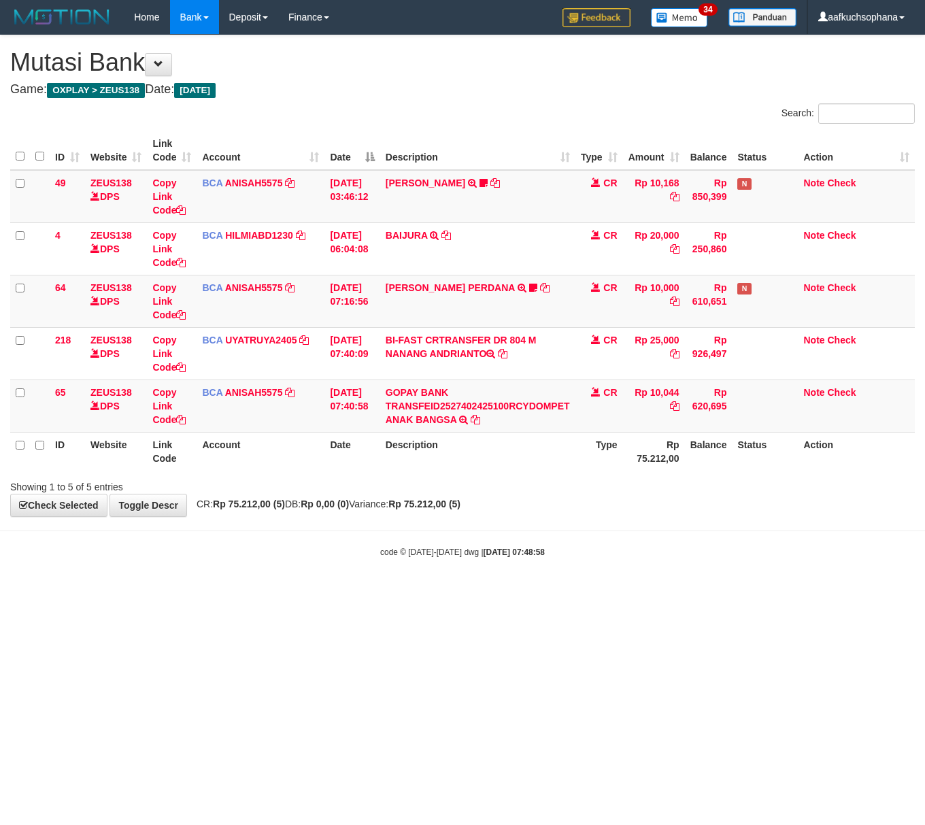
drag, startPoint x: 190, startPoint y: 538, endPoint x: 226, endPoint y: 559, distance: 40.8
click at [229, 568] on body "Toggle navigation Home Bank Account List Load By Website Group [OXPLAY] ZEUS138…" at bounding box center [462, 296] width 925 height 592
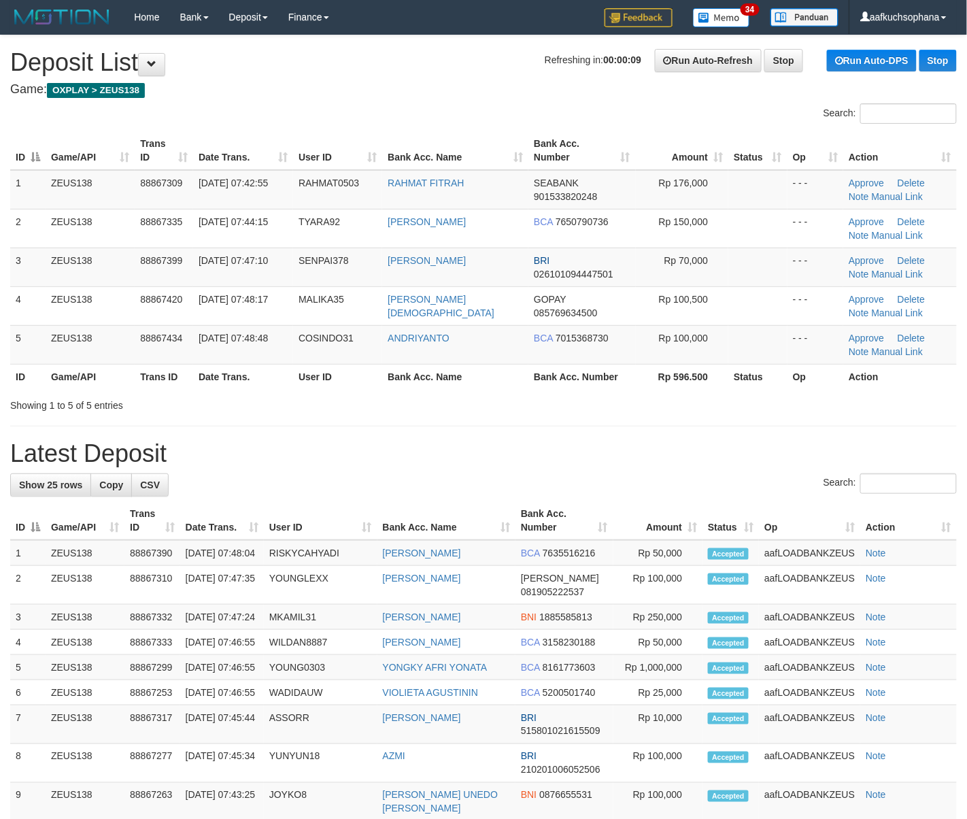
click at [662, 416] on div "**********" at bounding box center [483, 722] width 967 height 1374
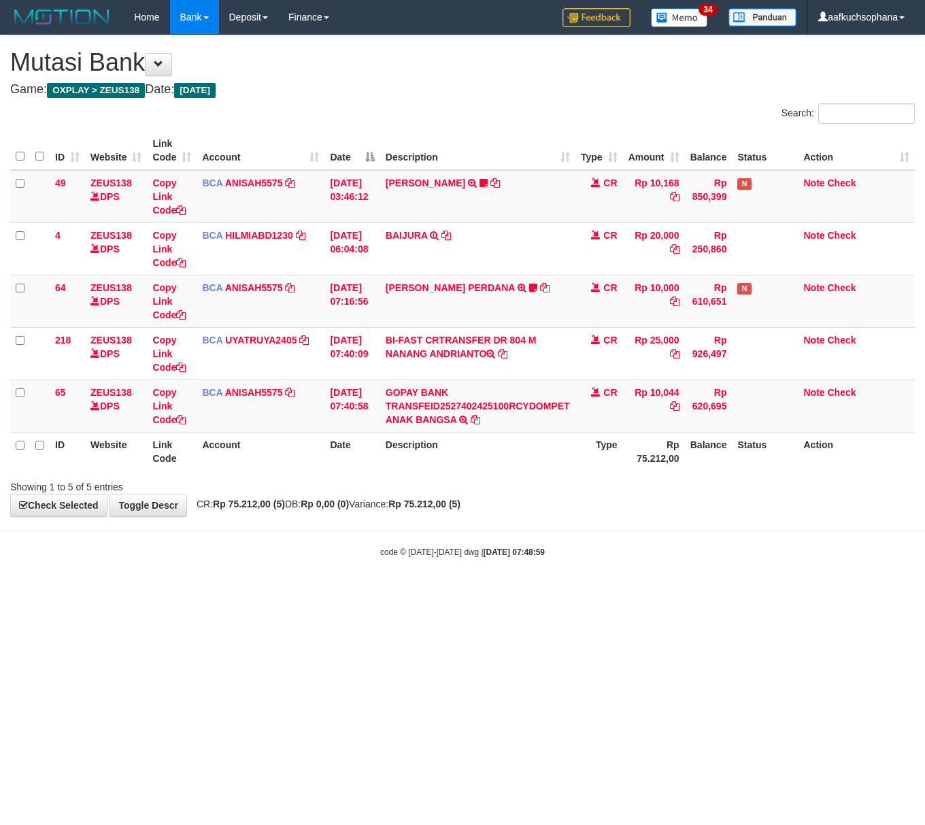
click at [289, 592] on html "Toggle navigation Home Bank Account List Load By Website Group [OXPLAY] ZEUS138…" at bounding box center [462, 296] width 925 height 592
click at [140, 587] on body "Toggle navigation Home Bank Account List Load By Website Group [OXPLAY] ZEUS138…" at bounding box center [462, 296] width 925 height 592
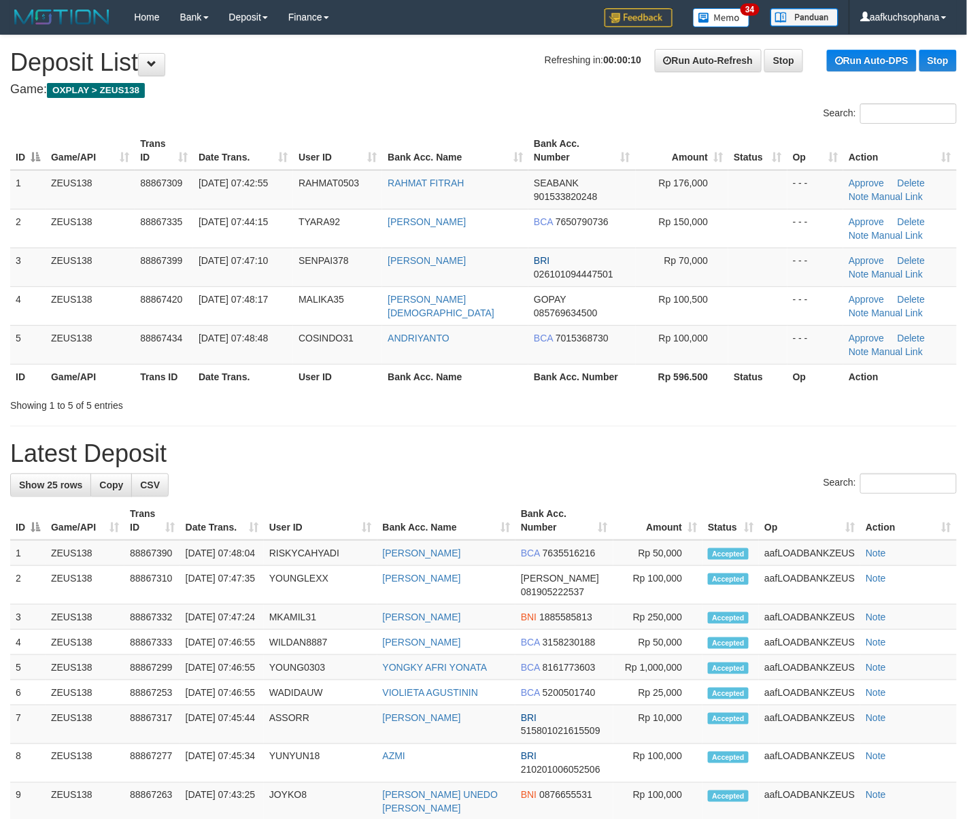
click at [533, 409] on div "Showing 1 to 5 of 5 entries" at bounding box center [483, 402] width 967 height 19
drag, startPoint x: 571, startPoint y: 379, endPoint x: 914, endPoint y: 484, distance: 359.1
click at [582, 384] on th "Bank Acc. Number" at bounding box center [581, 376] width 107 height 25
drag, startPoint x: 651, startPoint y: 416, endPoint x: 719, endPoint y: 442, distance: 72.1
click at [653, 417] on div "**********" at bounding box center [483, 722] width 967 height 1374
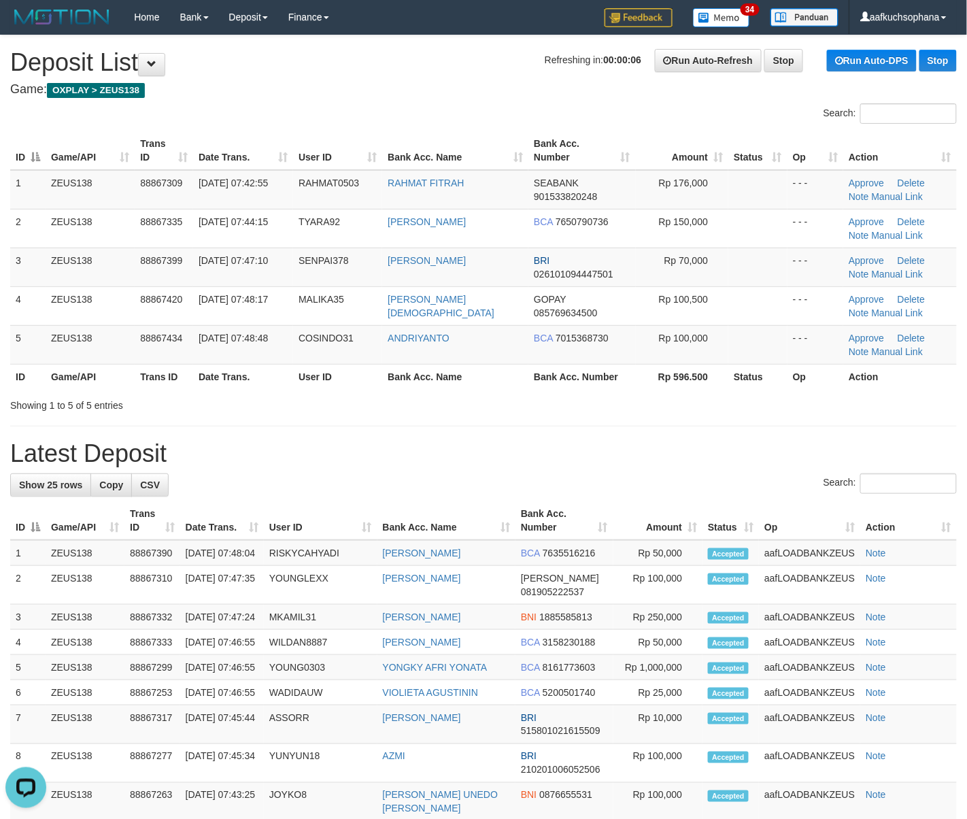
drag, startPoint x: 782, startPoint y: 405, endPoint x: 974, endPoint y: 488, distance: 208.9
click at [784, 412] on div "Showing 1 to 5 of 5 entries" at bounding box center [483, 402] width 967 height 19
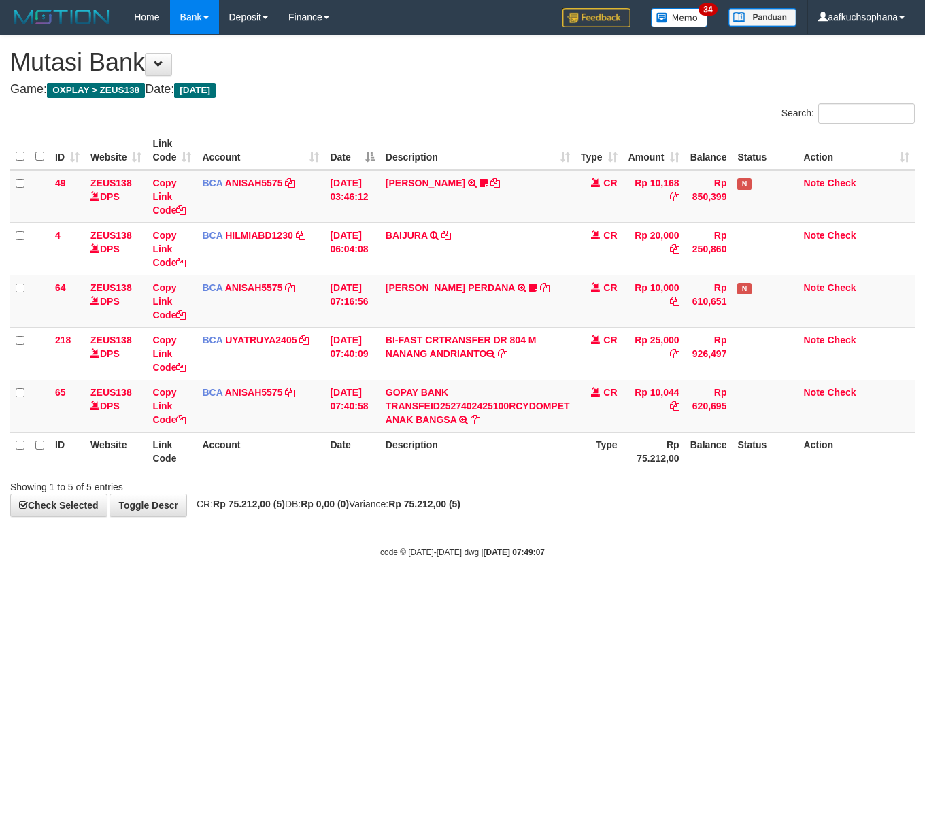
click at [670, 592] on html "Toggle navigation Home Bank Account List Load By Website Group [OXPLAY] ZEUS138…" at bounding box center [462, 296] width 925 height 592
drag, startPoint x: 740, startPoint y: 700, endPoint x: 538, endPoint y: 632, distance: 213.3
click at [740, 592] on html "Toggle navigation Home Bank Account List Load By Website Group [OXPLAY] ZEUS138…" at bounding box center [462, 296] width 925 height 592
drag, startPoint x: 406, startPoint y: 610, endPoint x: 4, endPoint y: 435, distance: 438.1
click at [377, 592] on html "Toggle navigation Home Bank Account List Load By Website Group [OXPLAY] ZEUS138…" at bounding box center [462, 296] width 925 height 592
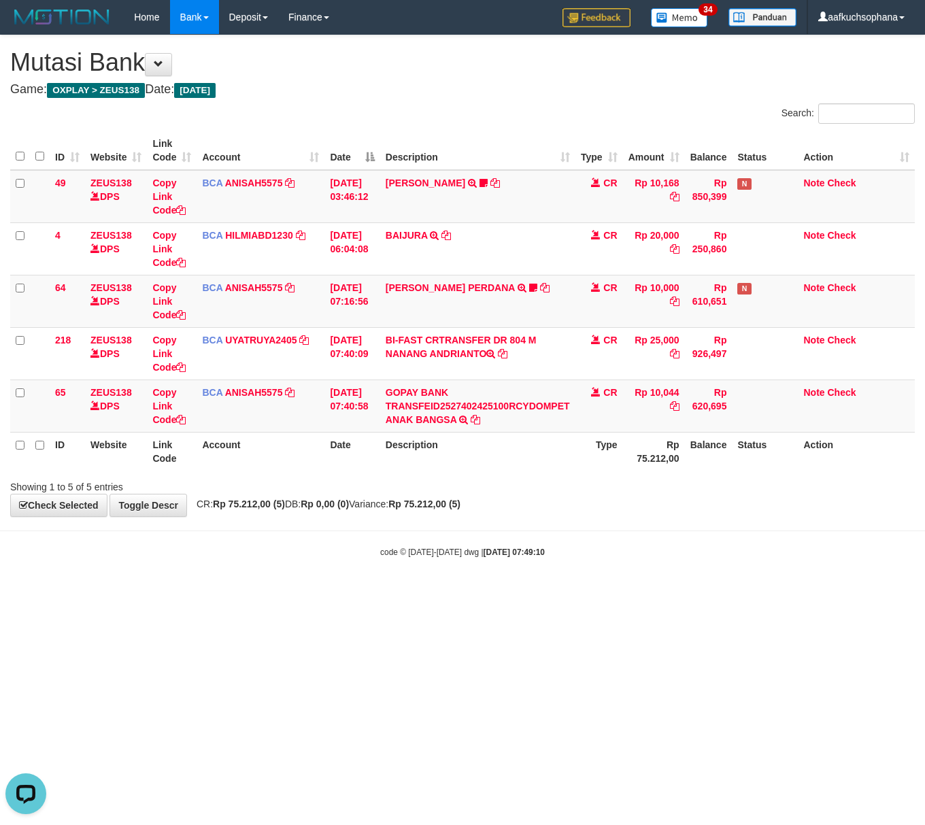
drag, startPoint x: 719, startPoint y: 662, endPoint x: 700, endPoint y: 653, distance: 21.9
click at [712, 592] on html "Toggle navigation Home Bank Account List Load By Website Group [OXPLAY] ZEUS138…" at bounding box center [462, 296] width 925 height 592
drag, startPoint x: 591, startPoint y: 591, endPoint x: 228, endPoint y: 470, distance: 382.5
click at [579, 589] on body "Toggle navigation Home Bank Account List Load By Website Group [OXPLAY] ZEUS138…" at bounding box center [462, 296] width 925 height 592
